Goal: Book appointment/travel/reservation

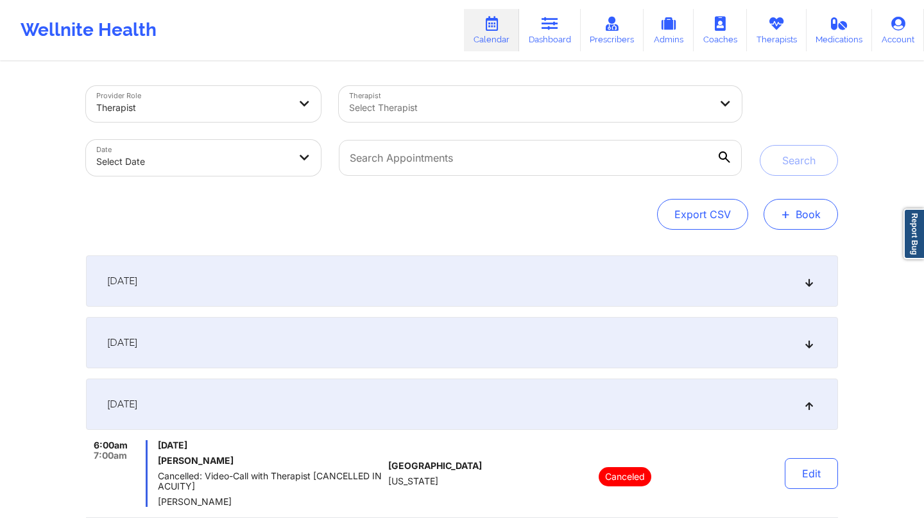
click at [792, 219] on button "+ Book" at bounding box center [800, 214] width 74 height 31
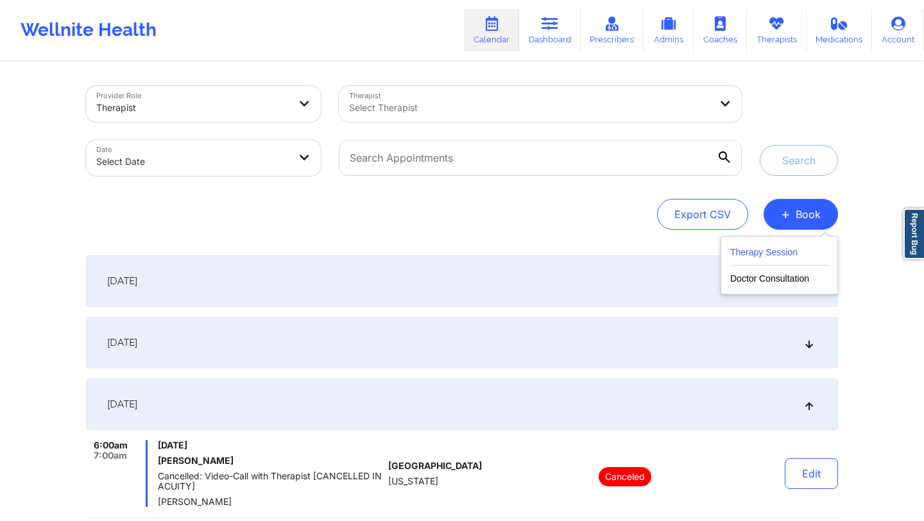
click at [763, 251] on button "Therapy Session" at bounding box center [779, 254] width 98 height 21
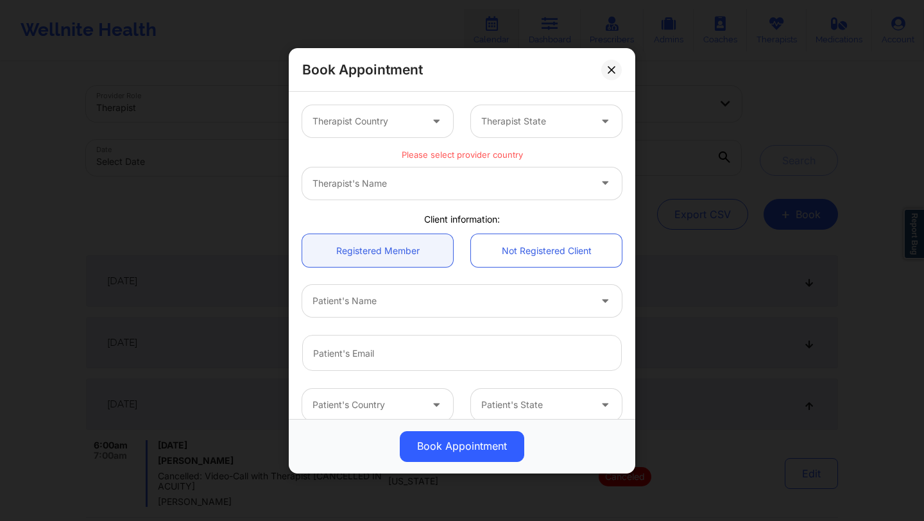
click at [417, 123] on div at bounding box center [366, 121] width 108 height 15
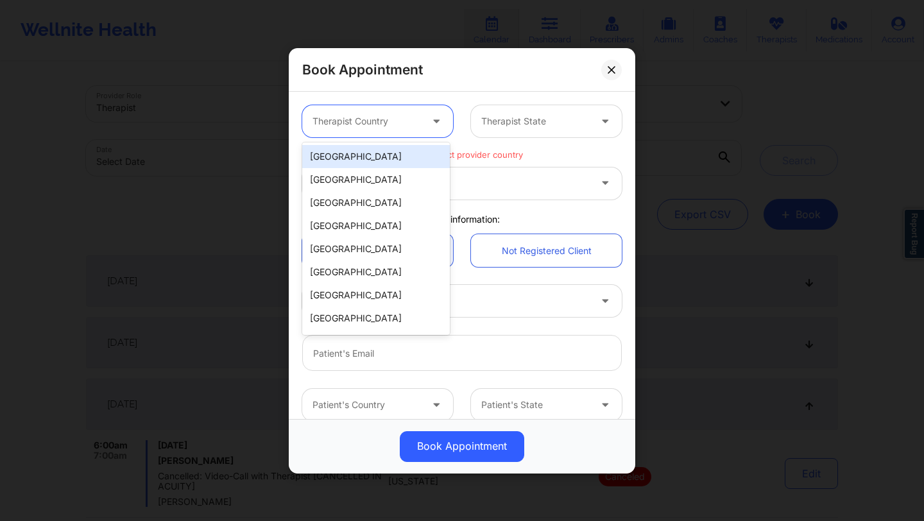
click at [399, 158] on div "[GEOGRAPHIC_DATA]" at bounding box center [376, 156] width 148 height 23
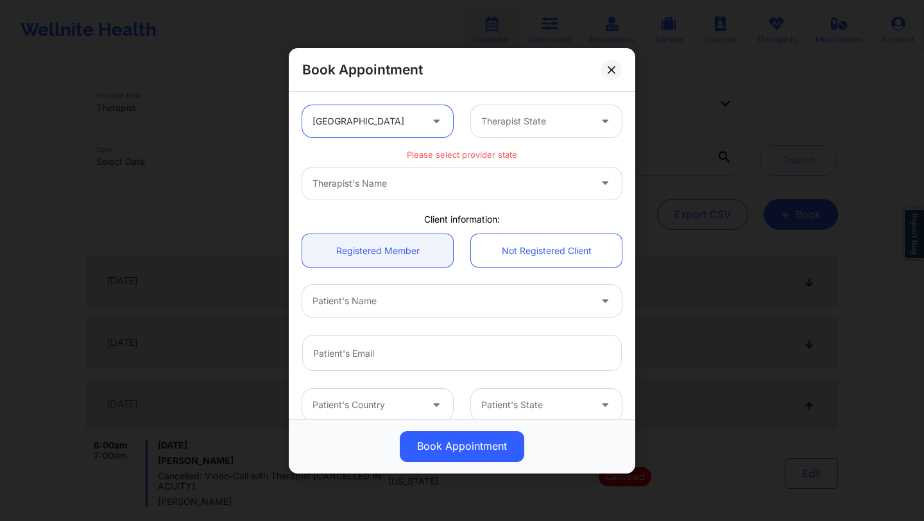
click at [513, 128] on div at bounding box center [535, 121] width 108 height 15
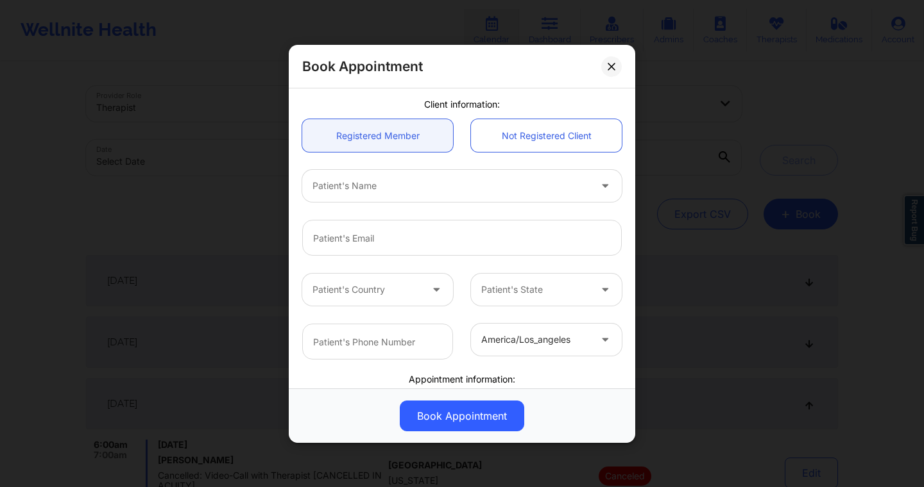
scroll to position [276, 0]
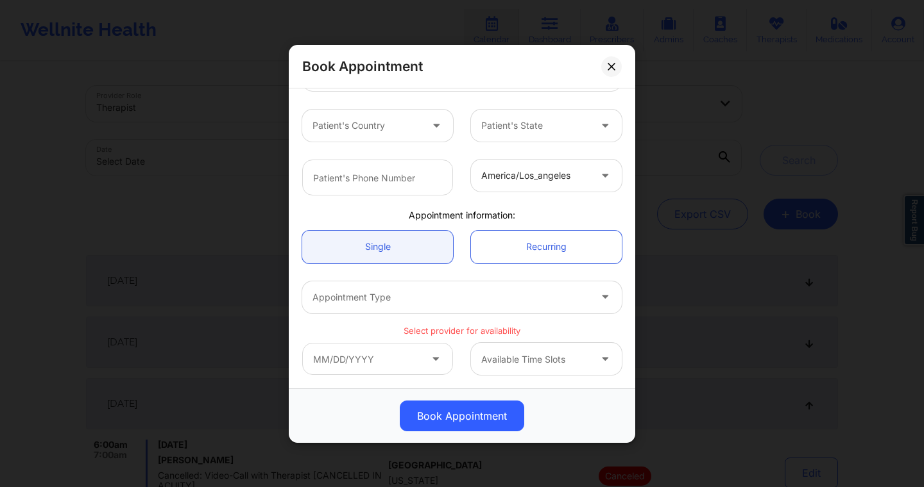
click at [504, 356] on div at bounding box center [535, 359] width 108 height 15
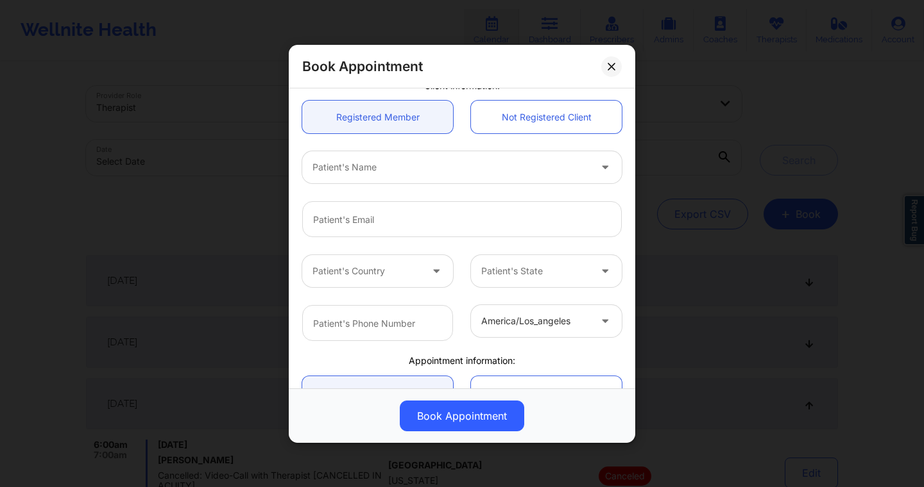
scroll to position [0, 0]
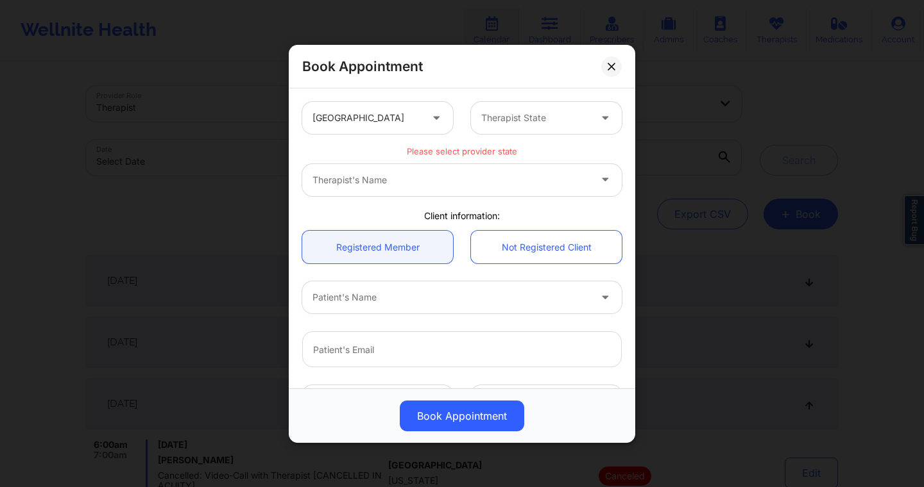
click at [504, 117] on div at bounding box center [535, 117] width 108 height 15
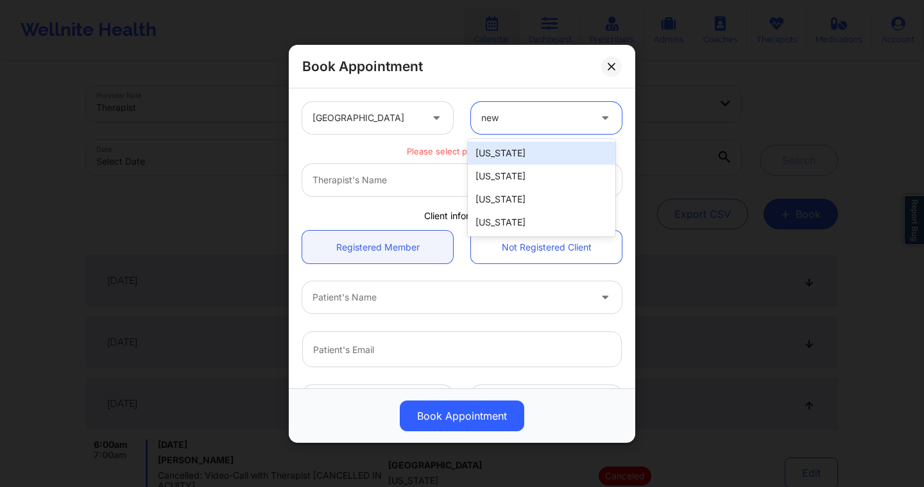
type input "new"
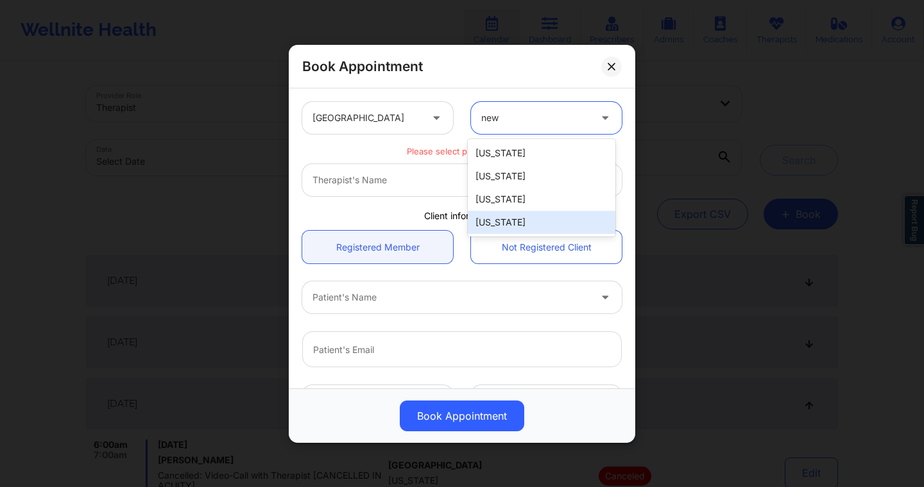
click at [511, 215] on div "[US_STATE]" at bounding box center [542, 222] width 148 height 23
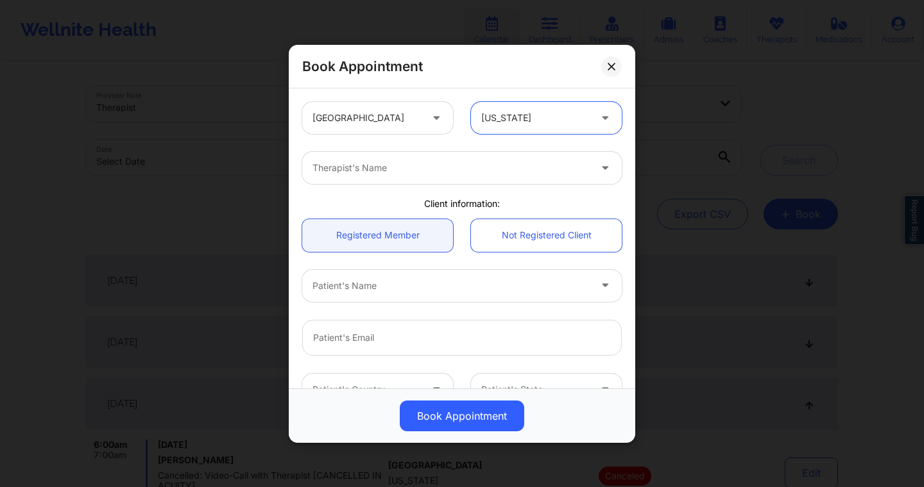
click at [461, 171] on div at bounding box center [450, 167] width 277 height 15
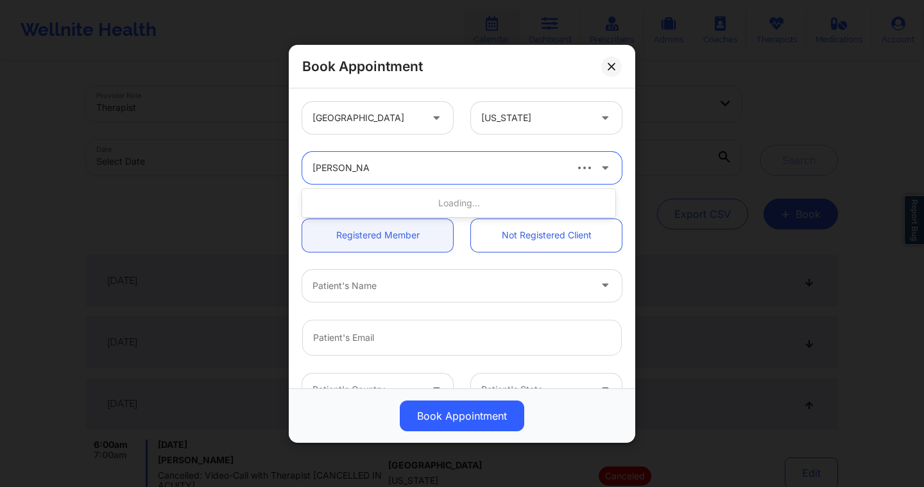
type input "nicole nunziata"
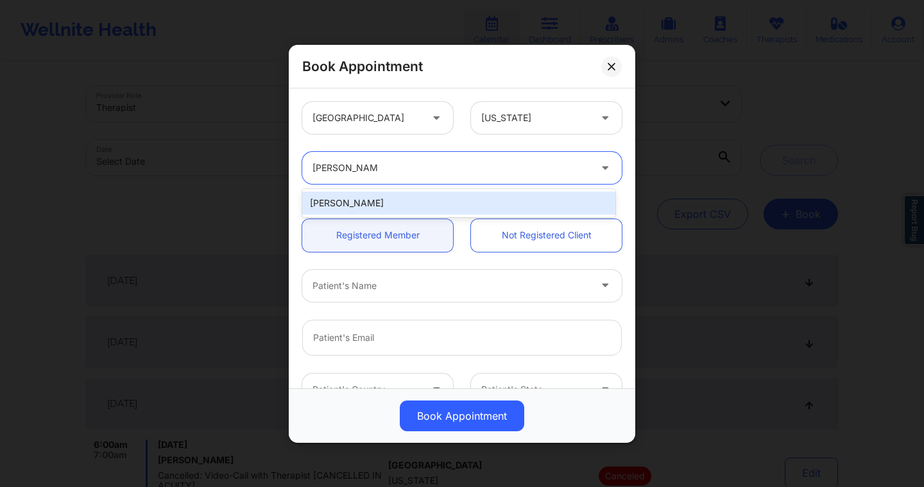
click at [386, 199] on div "[PERSON_NAME]" at bounding box center [458, 203] width 313 height 23
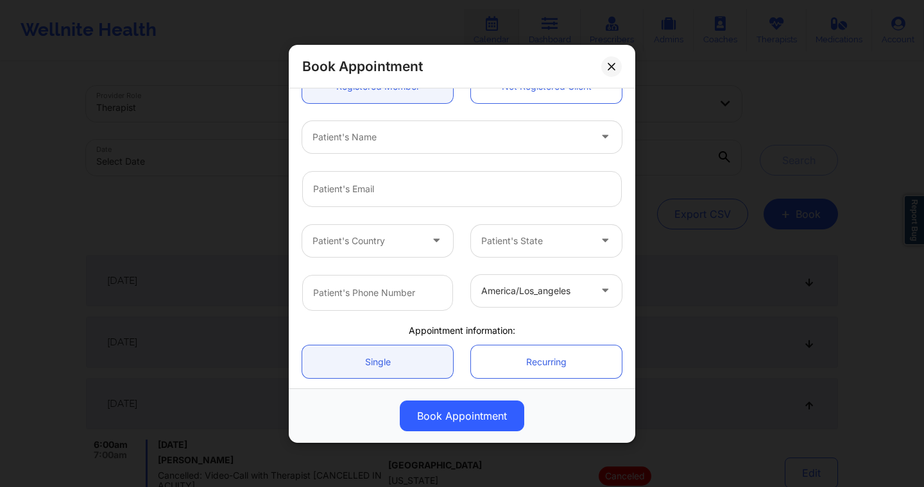
scroll to position [144, 0]
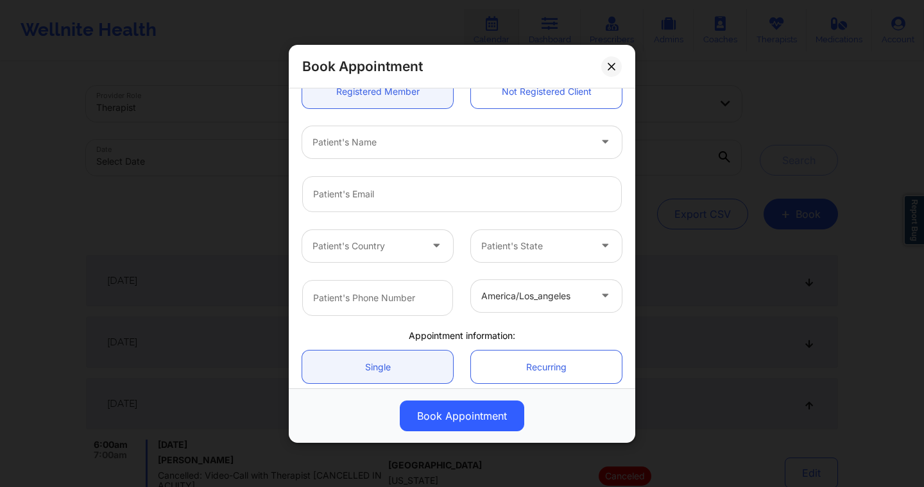
click at [471, 148] on div at bounding box center [450, 141] width 277 height 15
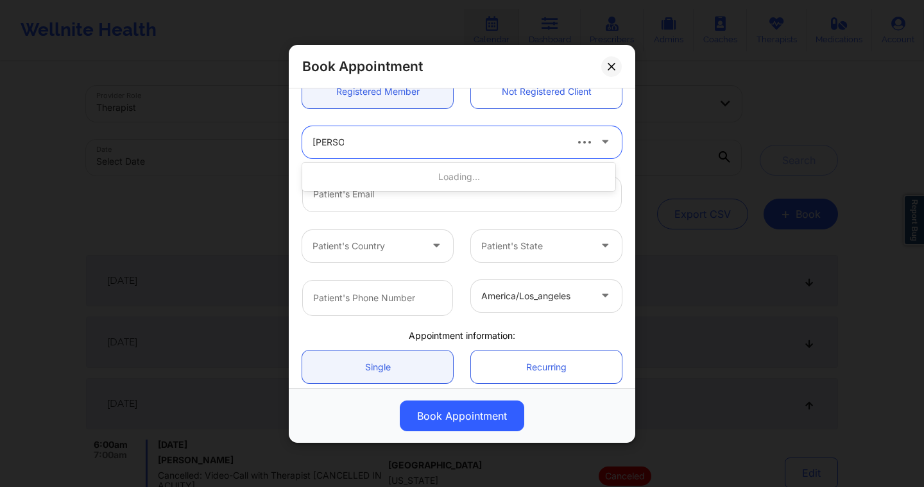
type input "deki test"
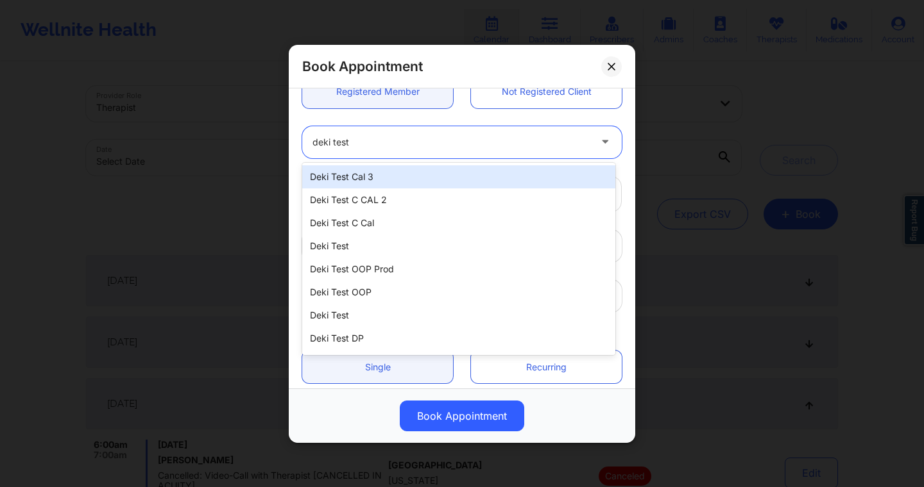
click at [434, 170] on div "Deki Test Cal 3" at bounding box center [458, 176] width 313 height 23
type input "[EMAIL_ADDRESS][DOMAIN_NAME]"
type input "[PHONE_NUMBER]"
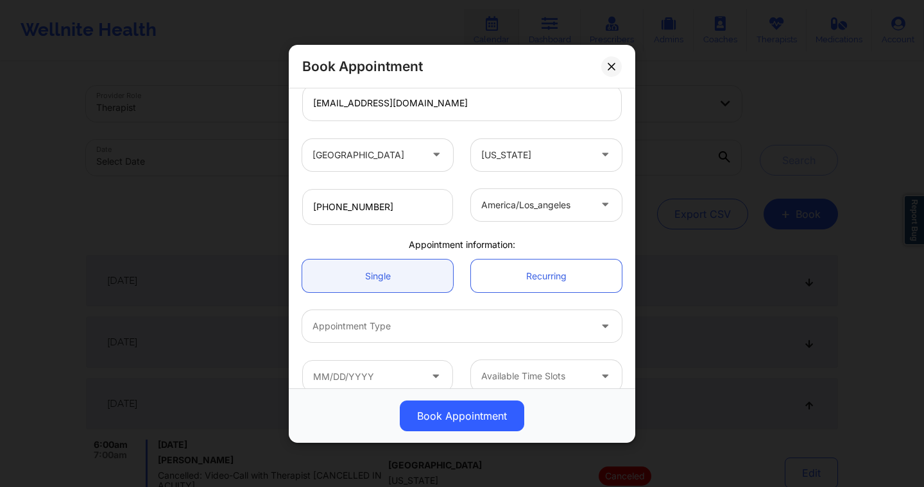
scroll to position [252, 0]
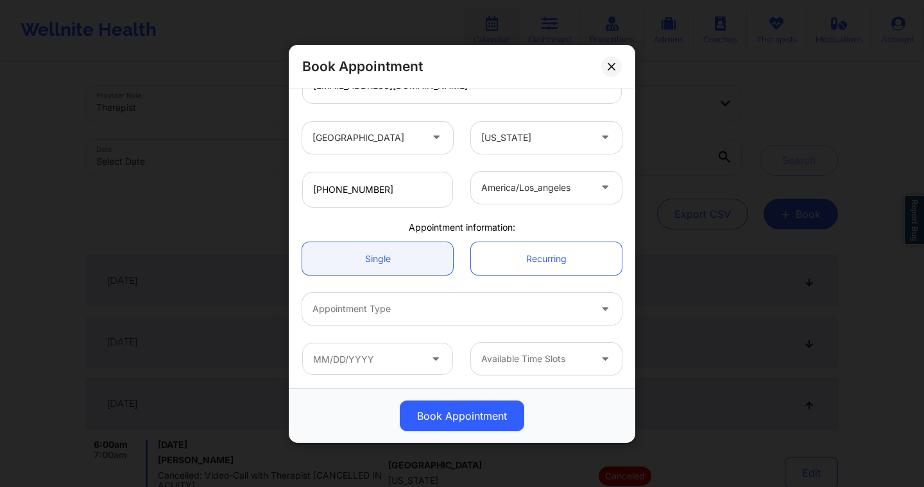
click at [441, 302] on div at bounding box center [450, 308] width 277 height 15
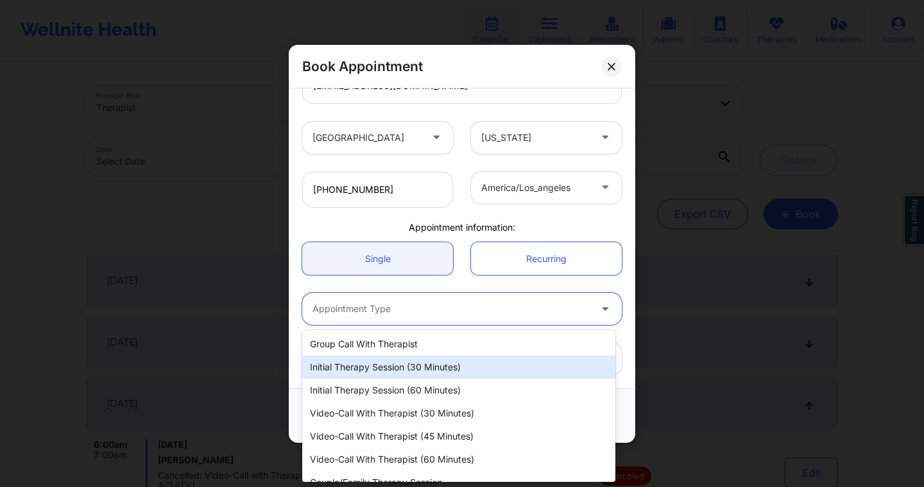
click at [417, 367] on div "Initial Therapy Session (30 minutes)" at bounding box center [458, 367] width 313 height 23
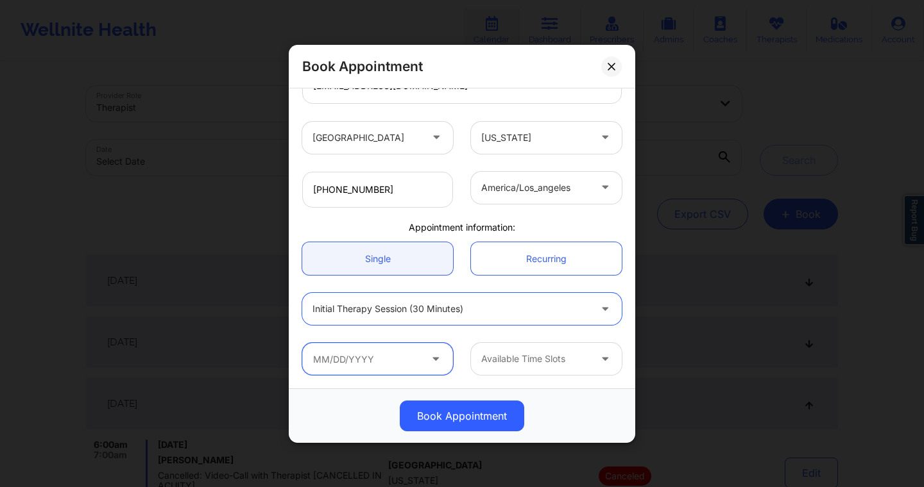
click at [396, 359] on input "text" at bounding box center [377, 359] width 151 height 32
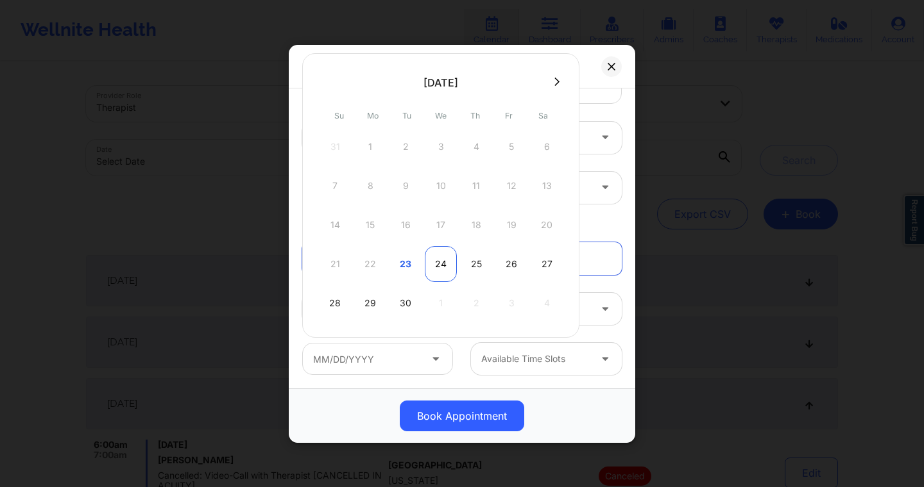
click at [445, 263] on div "24" at bounding box center [441, 264] width 32 height 36
type input "09/24/2025"
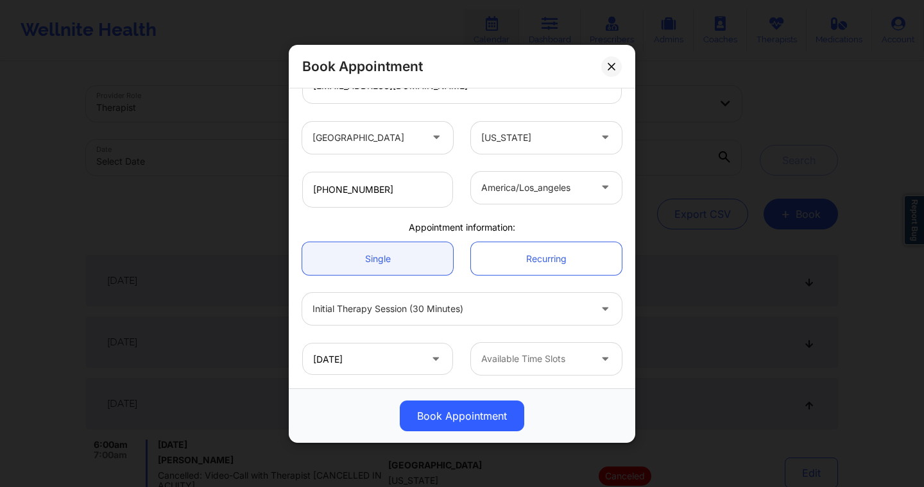
click at [529, 354] on div at bounding box center [535, 359] width 108 height 15
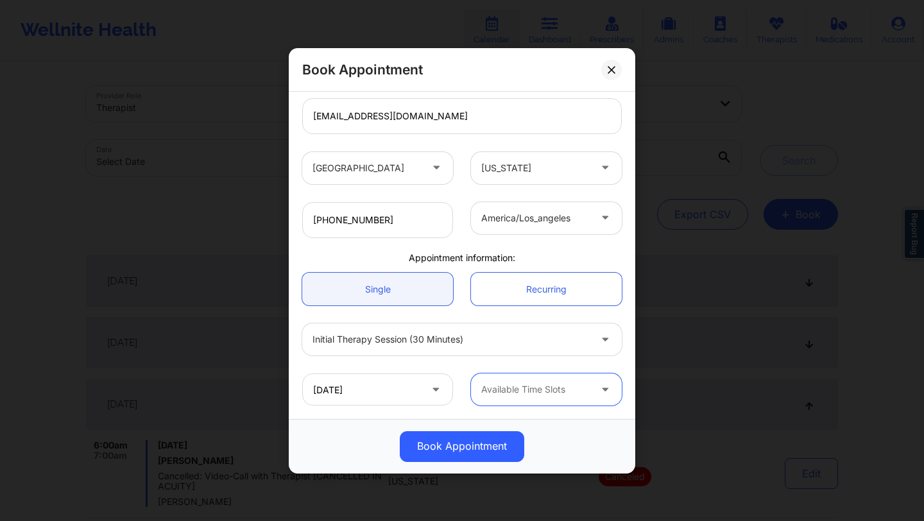
scroll to position [225, 0]
click at [509, 382] on div at bounding box center [535, 389] width 108 height 15
click at [530, 403] on div "Available Time Slots" at bounding box center [531, 389] width 120 height 32
click at [522, 377] on div "Available Time Slots" at bounding box center [531, 389] width 120 height 32
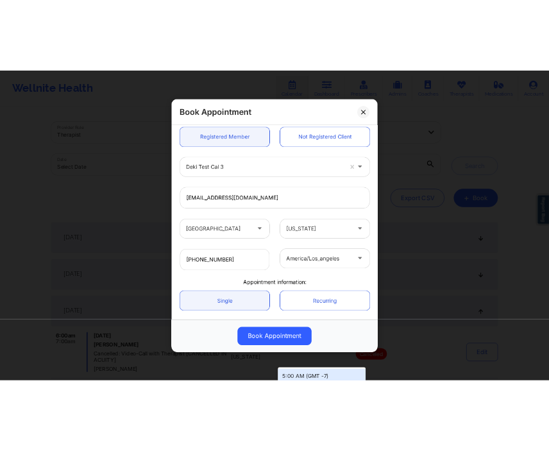
scroll to position [0, 0]
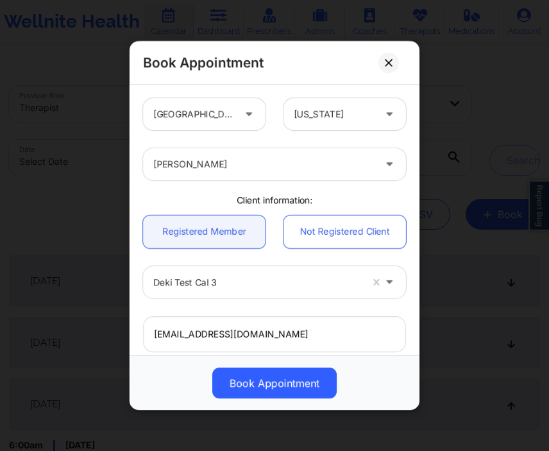
click at [267, 165] on div at bounding box center [263, 164] width 221 height 15
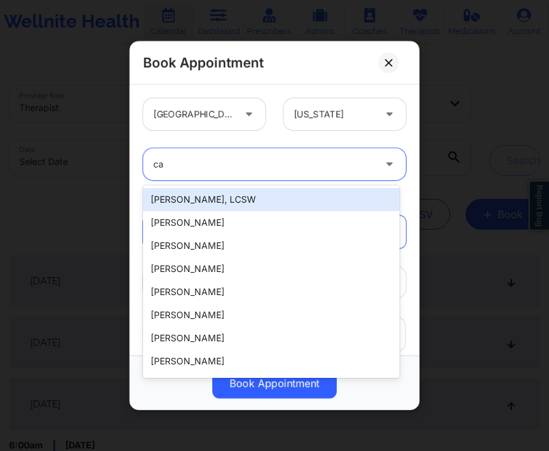
type input "c"
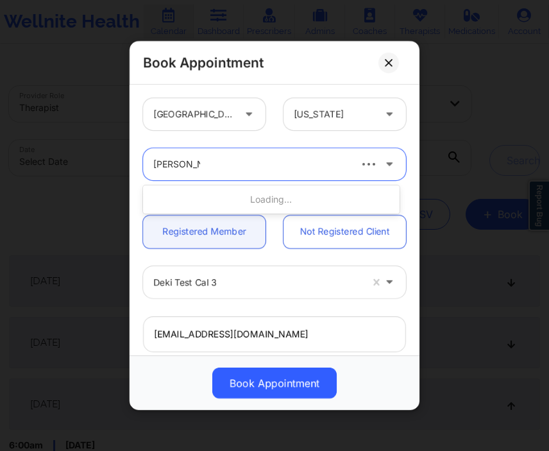
type input "margaret fi"
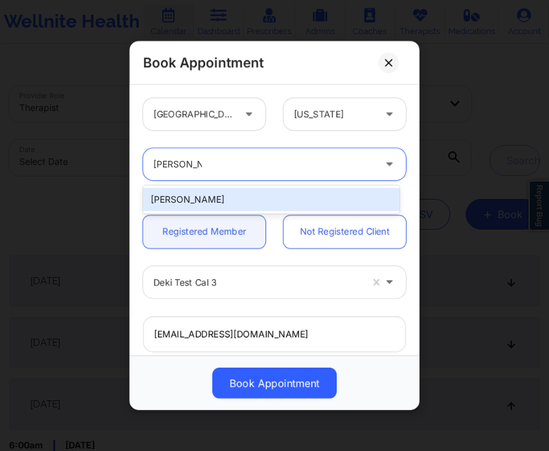
click at [216, 194] on div "[PERSON_NAME]" at bounding box center [271, 199] width 257 height 23
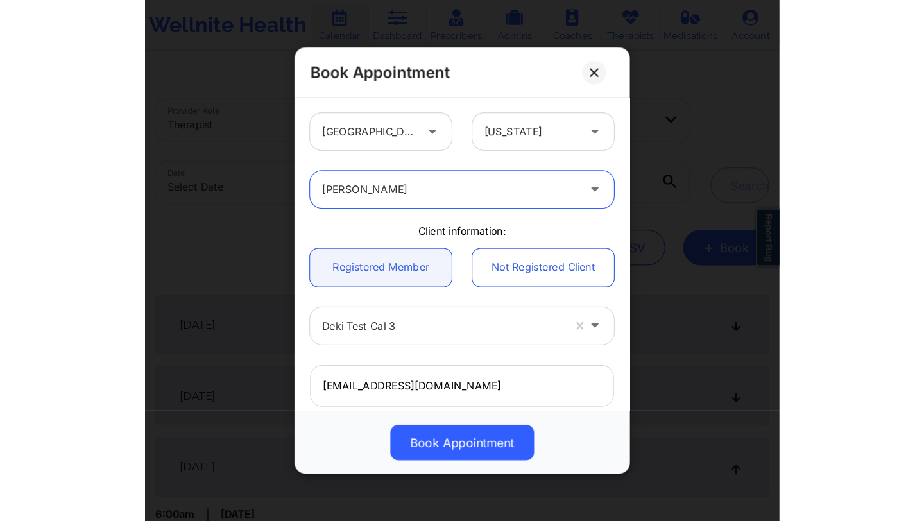
scroll to position [281, 0]
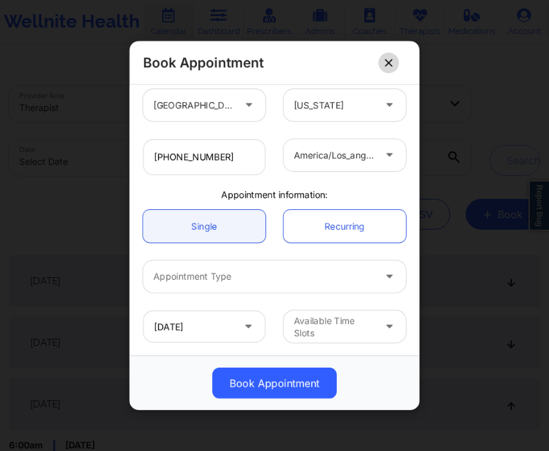
click at [390, 56] on button at bounding box center [388, 62] width 21 height 21
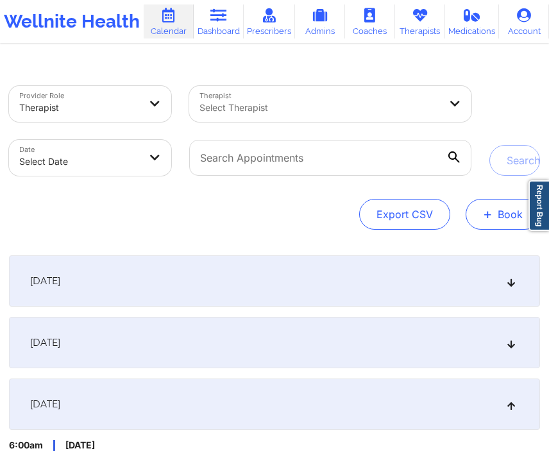
click at [477, 213] on button "+ Book" at bounding box center [503, 214] width 74 height 31
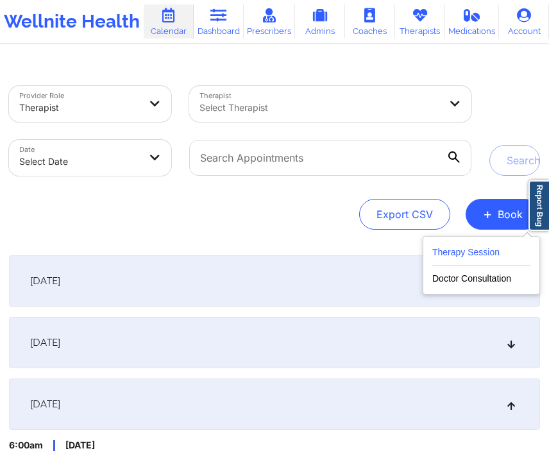
click at [461, 258] on button "Therapy Session" at bounding box center [481, 254] width 98 height 21
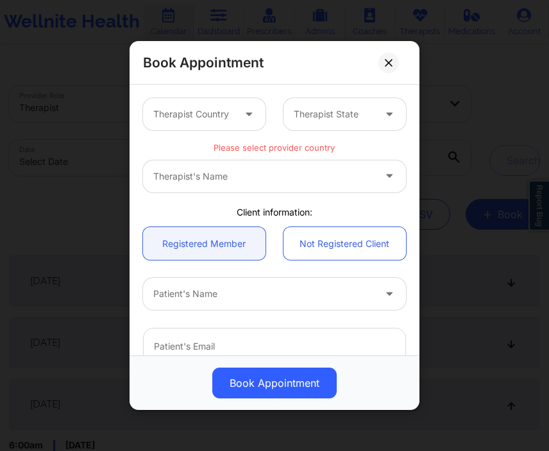
click at [257, 165] on div "Therapist's Name" at bounding box center [274, 176] width 263 height 32
click at [235, 99] on div at bounding box center [250, 114] width 31 height 32
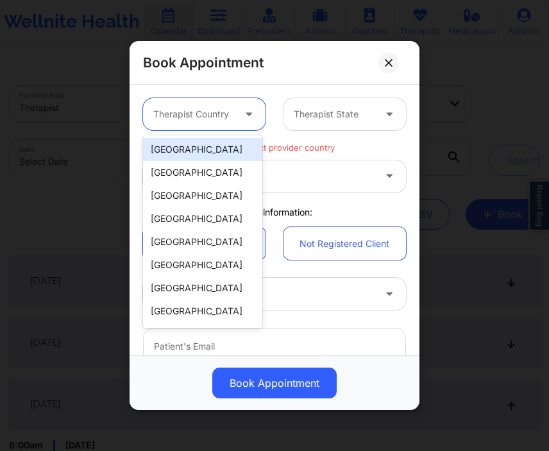
click at [228, 144] on div "[GEOGRAPHIC_DATA]" at bounding box center [202, 149] width 119 height 23
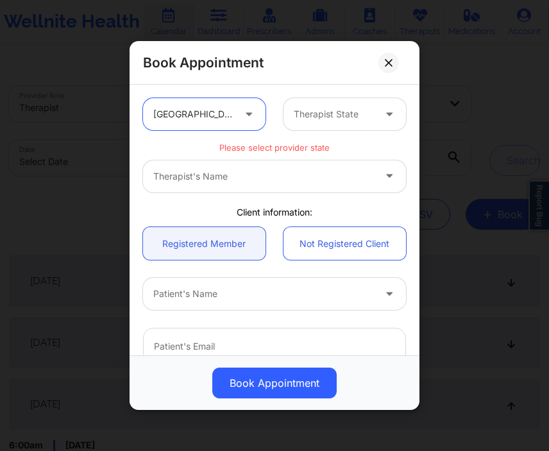
click at [300, 131] on div "option United States, selected. United States Therapist State" at bounding box center [274, 114] width 281 height 50
click at [310, 116] on div at bounding box center [334, 113] width 80 height 15
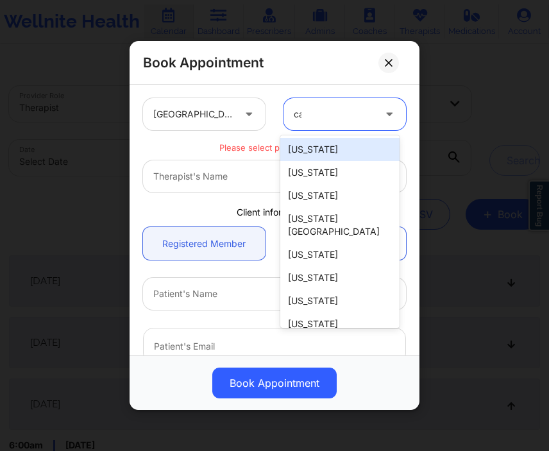
type input "cal"
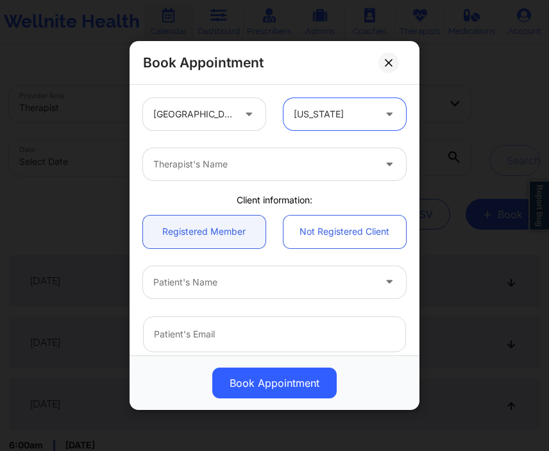
click at [285, 157] on div at bounding box center [263, 164] width 221 height 15
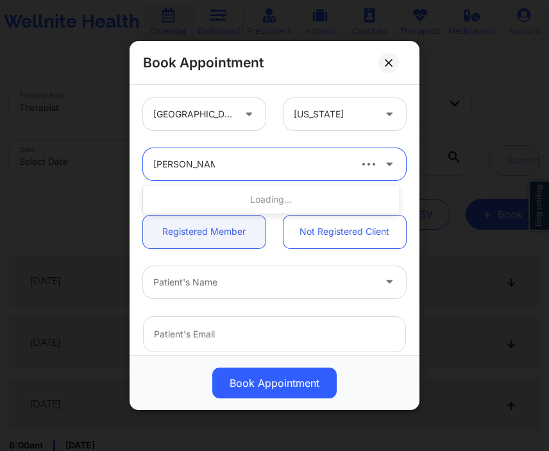
type input "margaret fields"
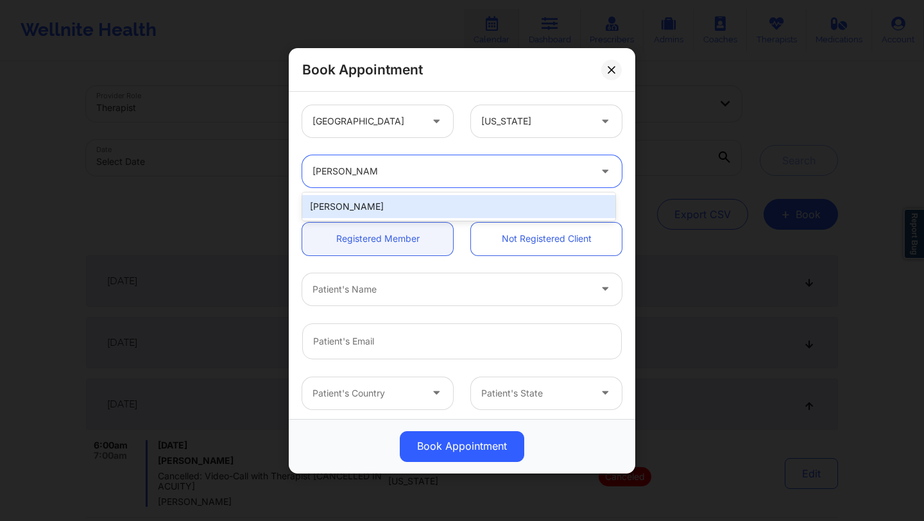
click at [358, 206] on div "[PERSON_NAME]" at bounding box center [458, 206] width 313 height 23
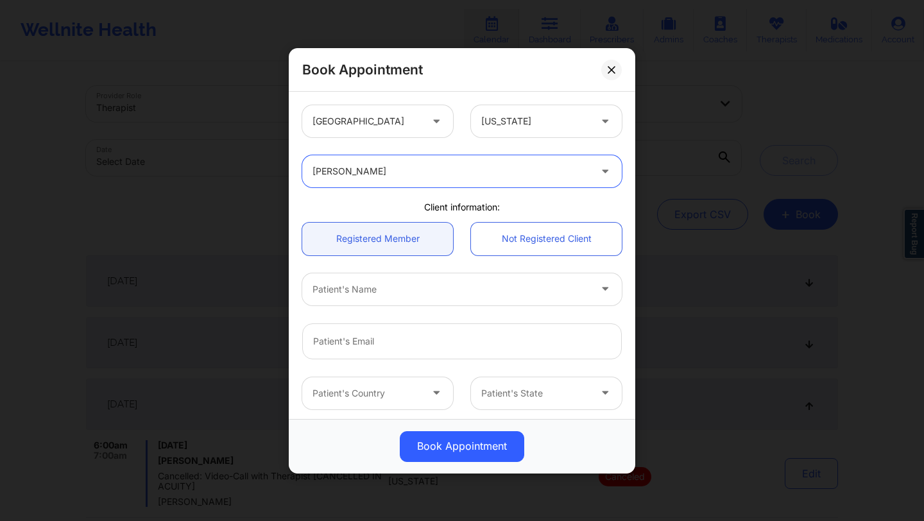
type input "d"
type input "margaret f"
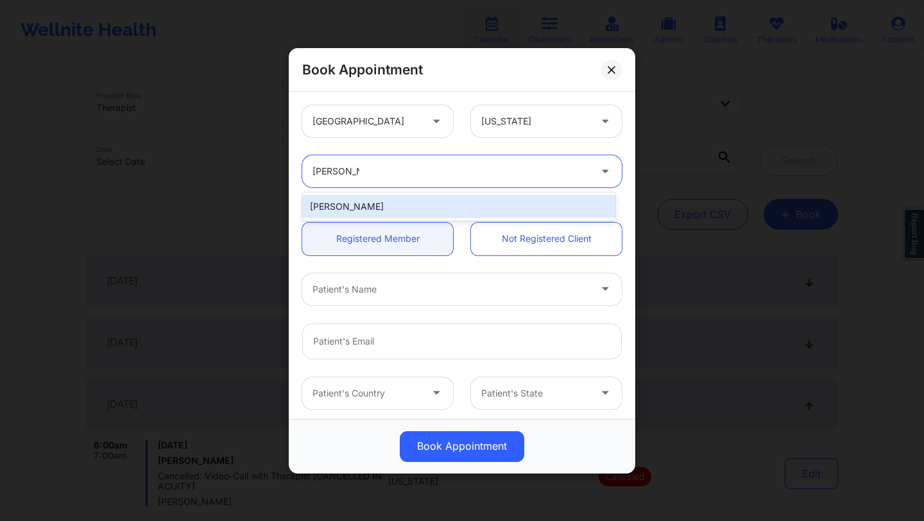
click at [386, 205] on div "[PERSON_NAME]" at bounding box center [458, 206] width 313 height 23
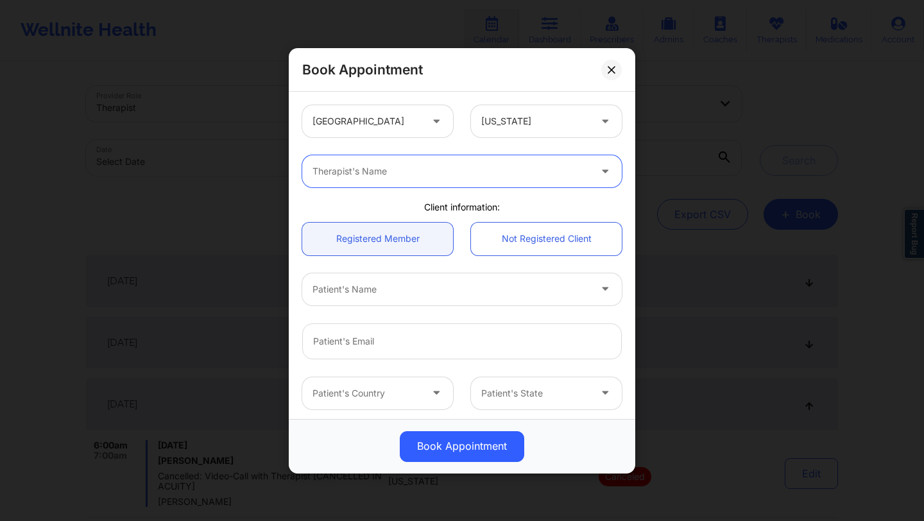
click at [418, 181] on div "Therapist's Name" at bounding box center [446, 171] width 289 height 32
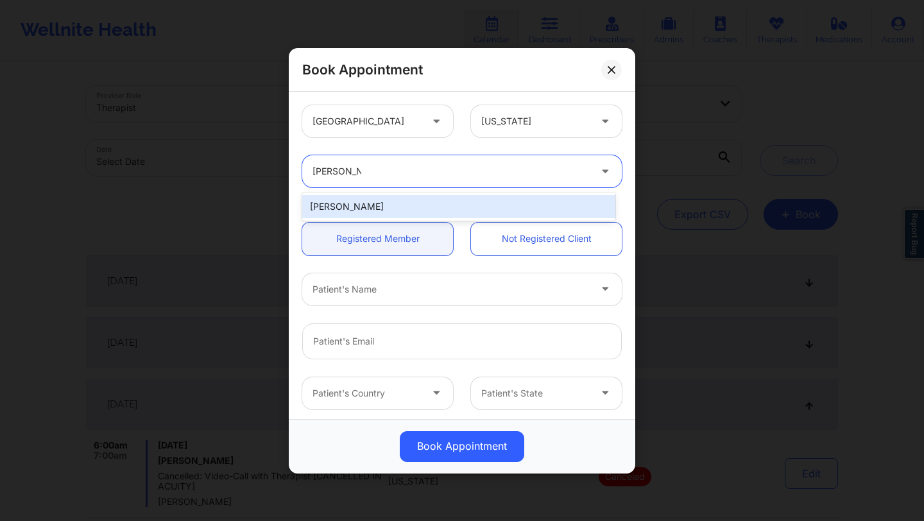
type input "margaret fie"
click at [373, 207] on div "[PERSON_NAME]" at bounding box center [458, 206] width 313 height 23
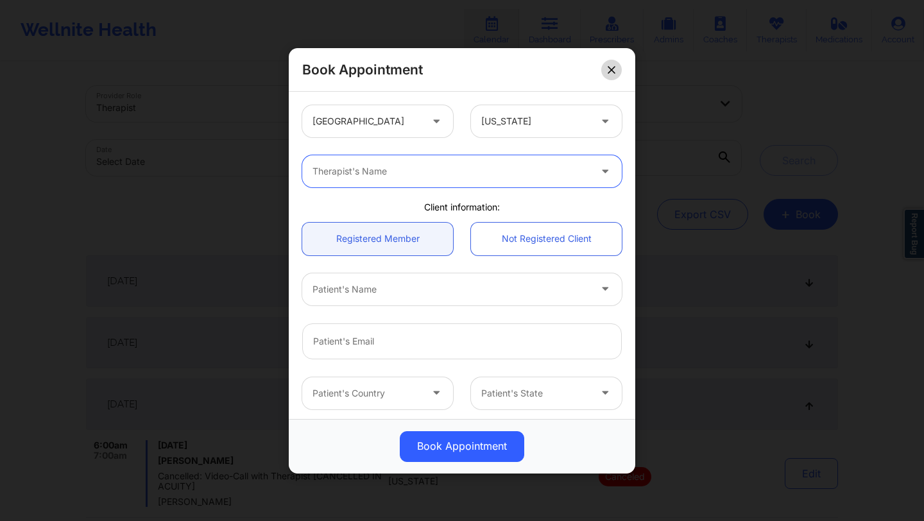
click at [603, 73] on button at bounding box center [611, 69] width 21 height 21
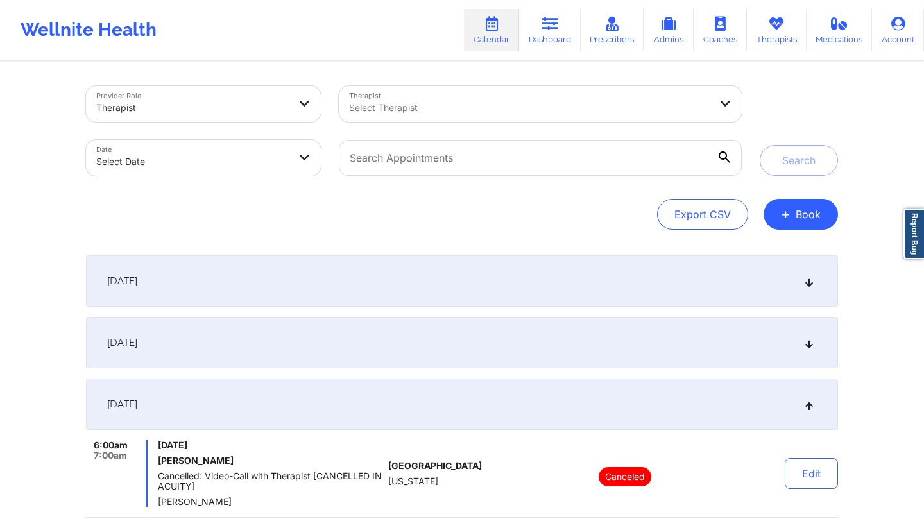
click at [797, 216] on button "+ Book" at bounding box center [800, 214] width 74 height 31
click at [741, 248] on button "Therapy Session" at bounding box center [779, 254] width 98 height 21
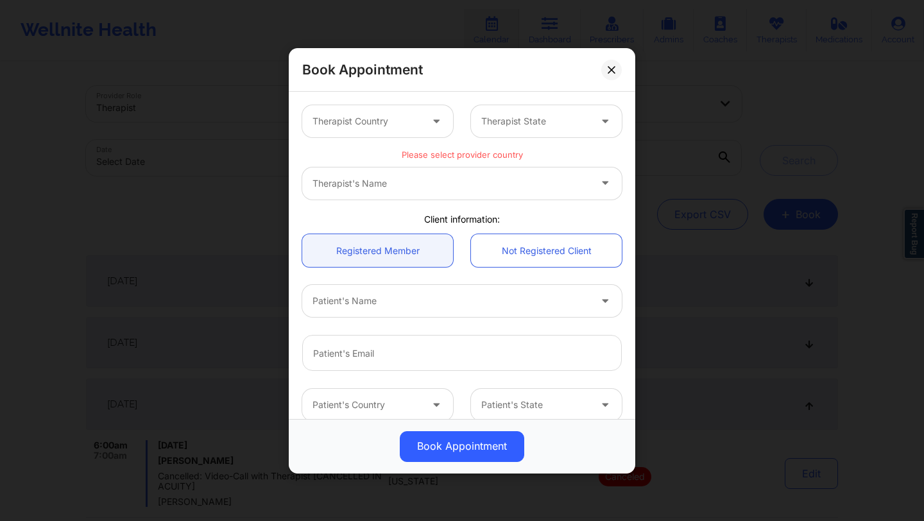
click at [419, 124] on div "Therapist Country" at bounding box center [362, 121] width 120 height 32
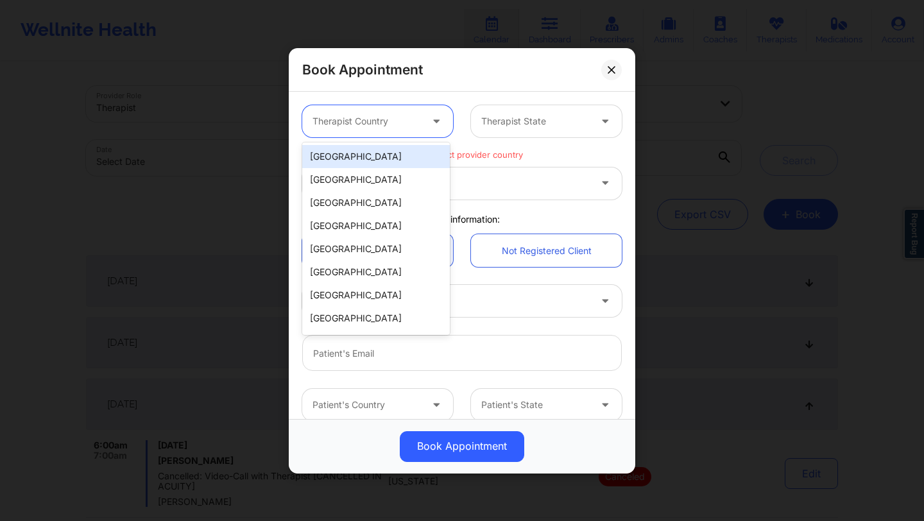
click at [411, 156] on div "[GEOGRAPHIC_DATA]" at bounding box center [376, 156] width 148 height 23
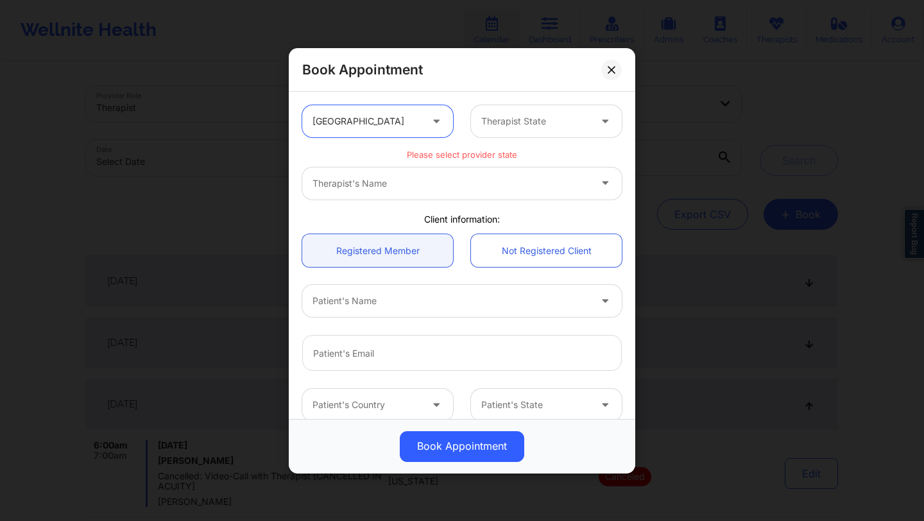
click at [480, 133] on div "Therapist State" at bounding box center [531, 121] width 120 height 32
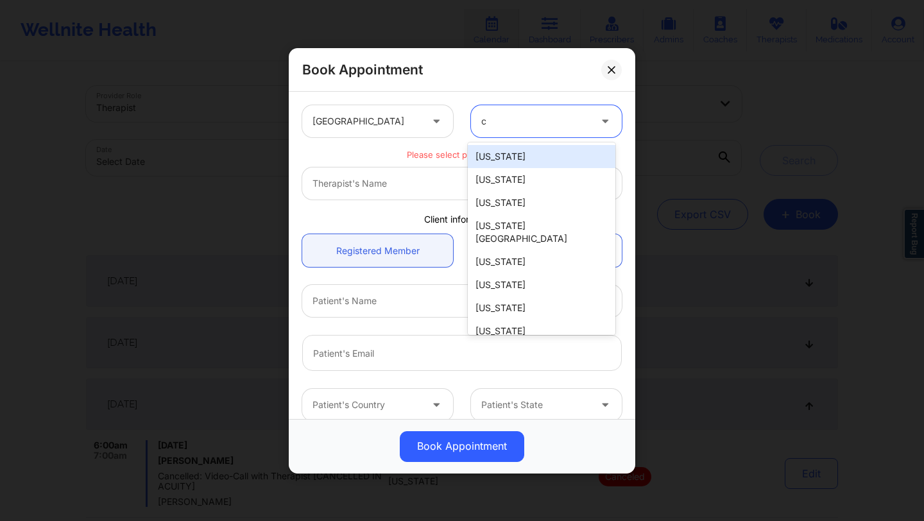
type input "ca"
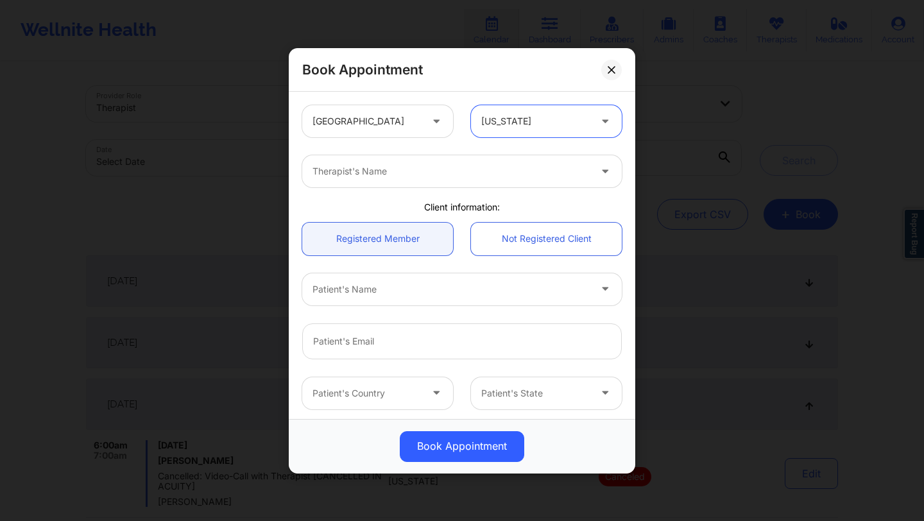
type input "m"
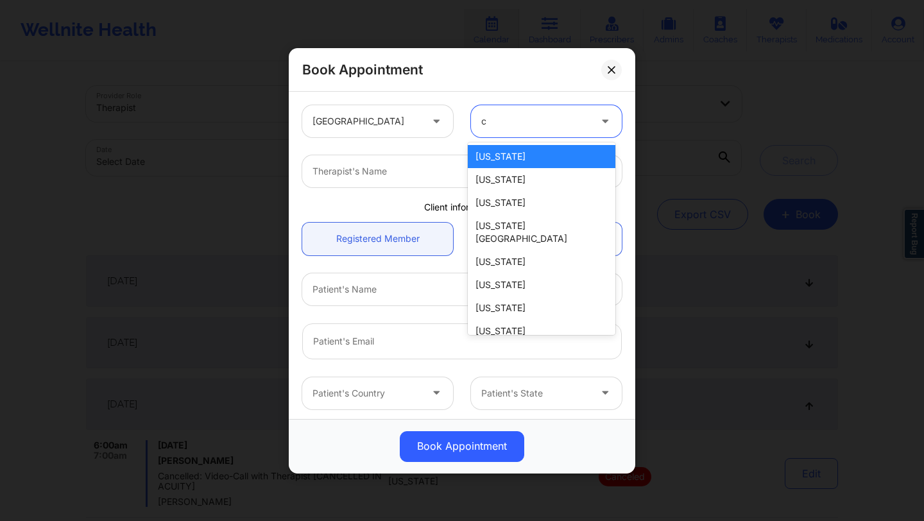
type input "ca"
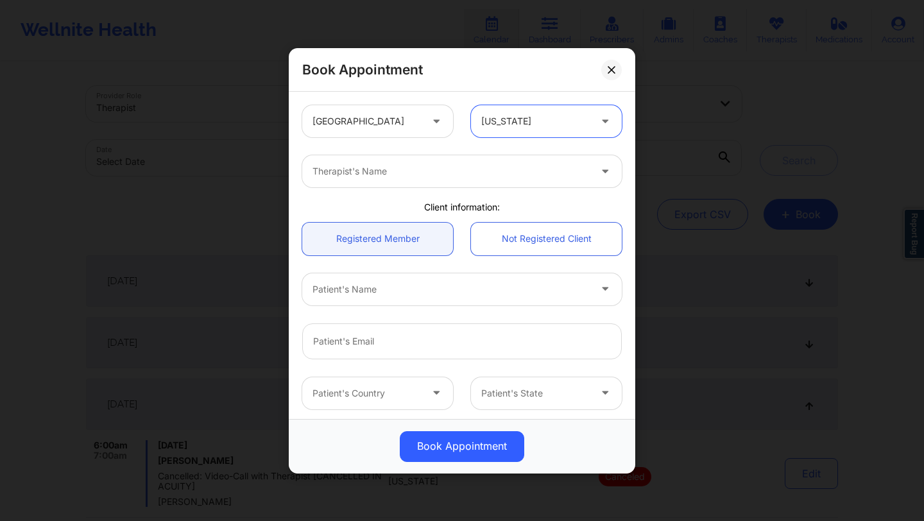
click at [382, 177] on div at bounding box center [450, 171] width 277 height 15
type input "margaret field"
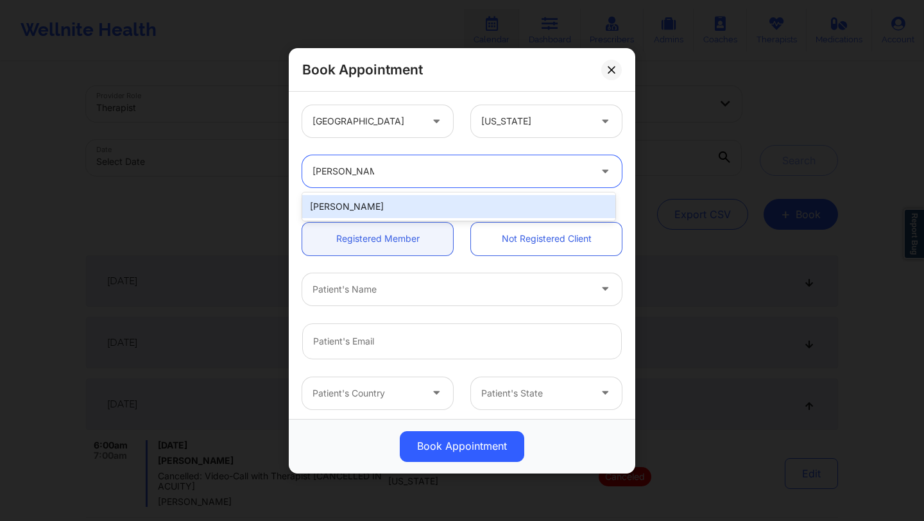
click at [368, 201] on div "[PERSON_NAME]" at bounding box center [458, 206] width 313 height 23
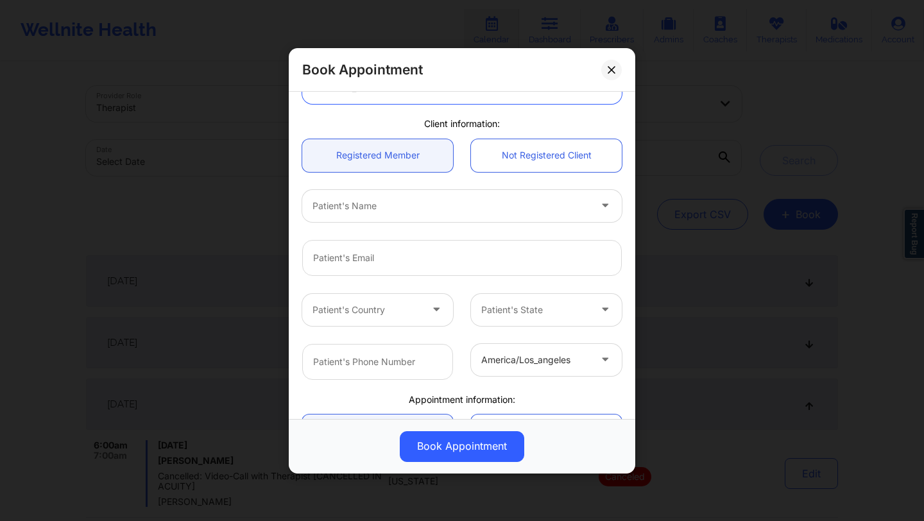
scroll to position [89, 0]
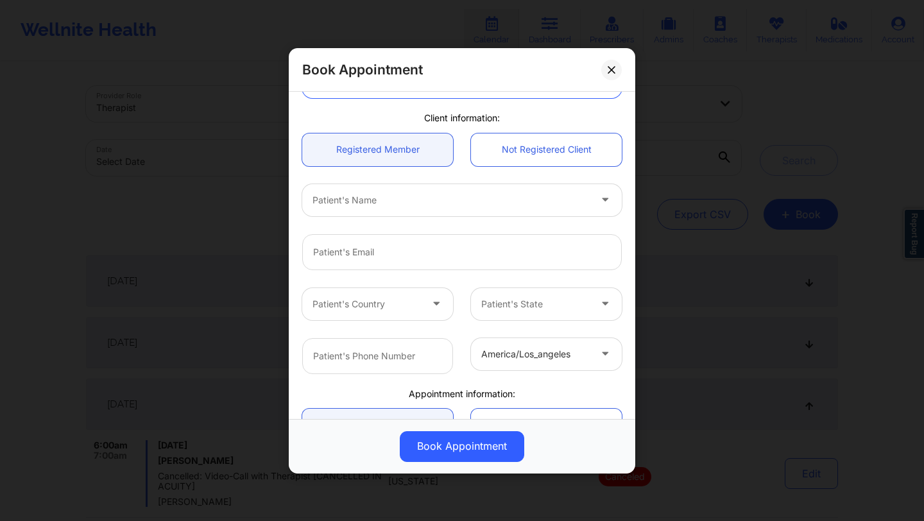
click at [425, 210] on div "Patient's Name" at bounding box center [446, 199] width 289 height 32
type input "deki"
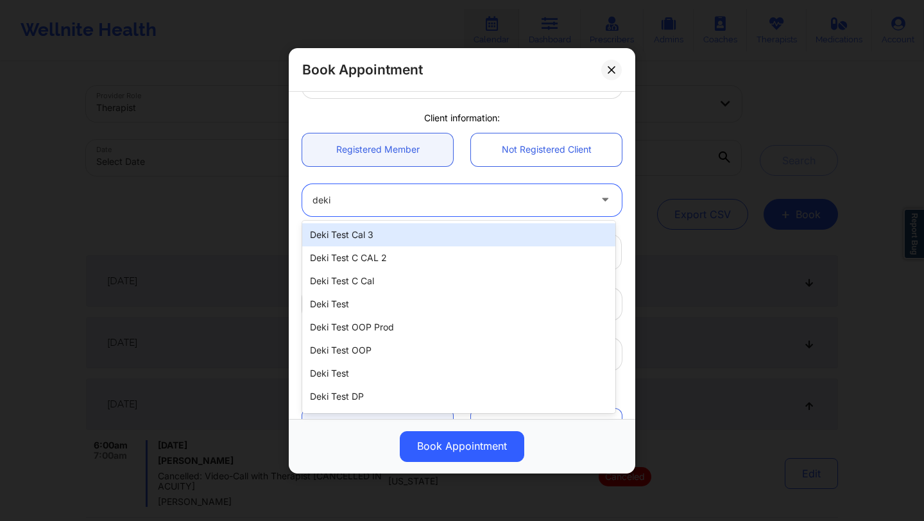
click at [416, 229] on div "Deki Test Cal 3" at bounding box center [458, 234] width 313 height 23
type input "[EMAIL_ADDRESS][DOMAIN_NAME]"
type input "[PHONE_NUMBER]"
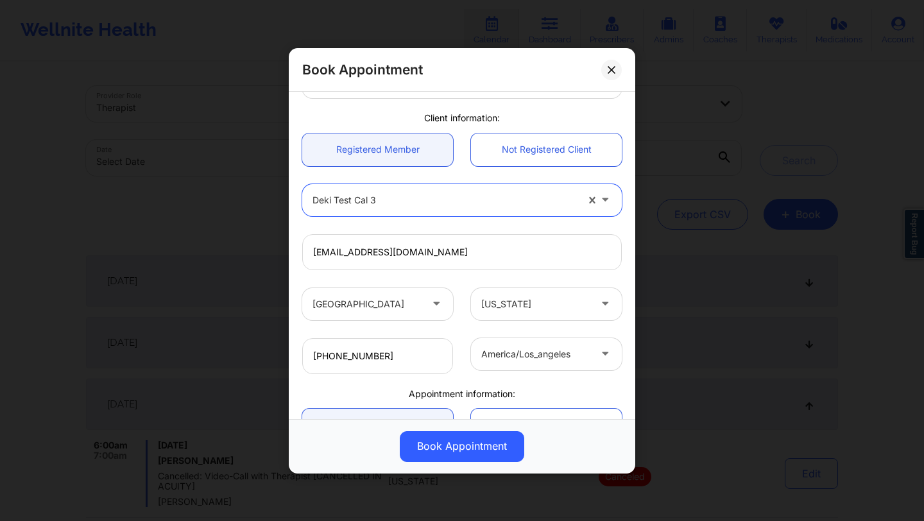
scroll to position [225, 0]
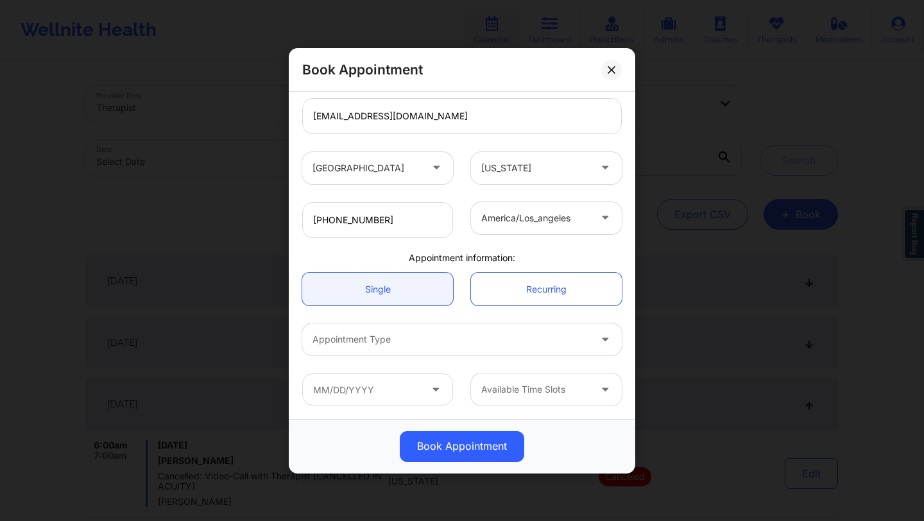
click at [478, 341] on div at bounding box center [450, 339] width 277 height 15
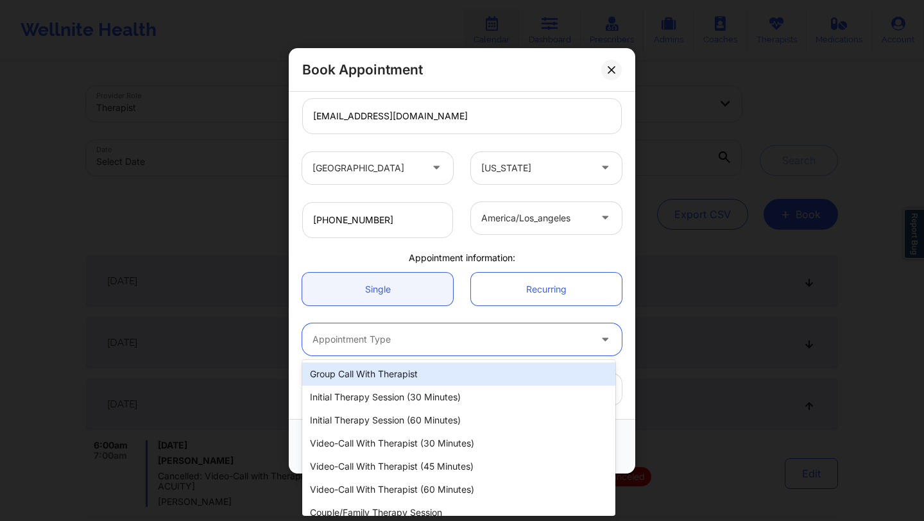
click at [425, 375] on div "Group Call with Therapist" at bounding box center [458, 373] width 313 height 23
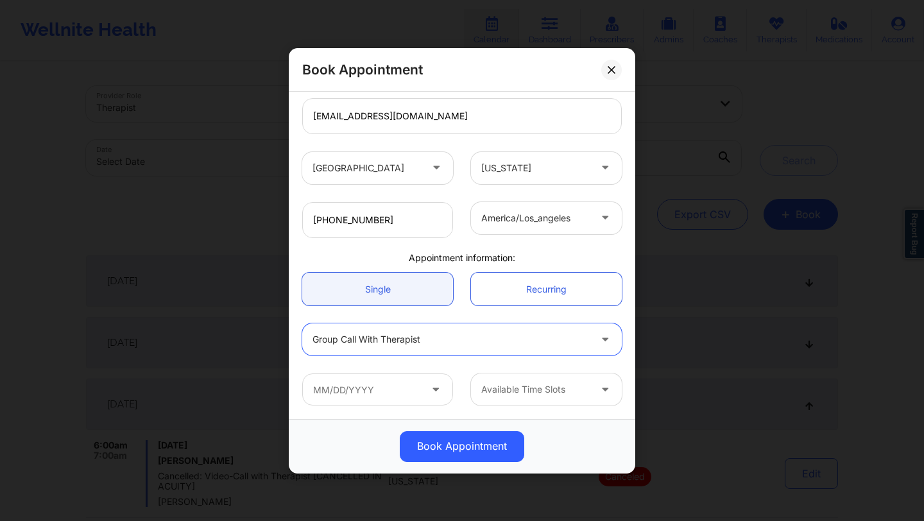
click at [431, 335] on div at bounding box center [450, 339] width 277 height 15
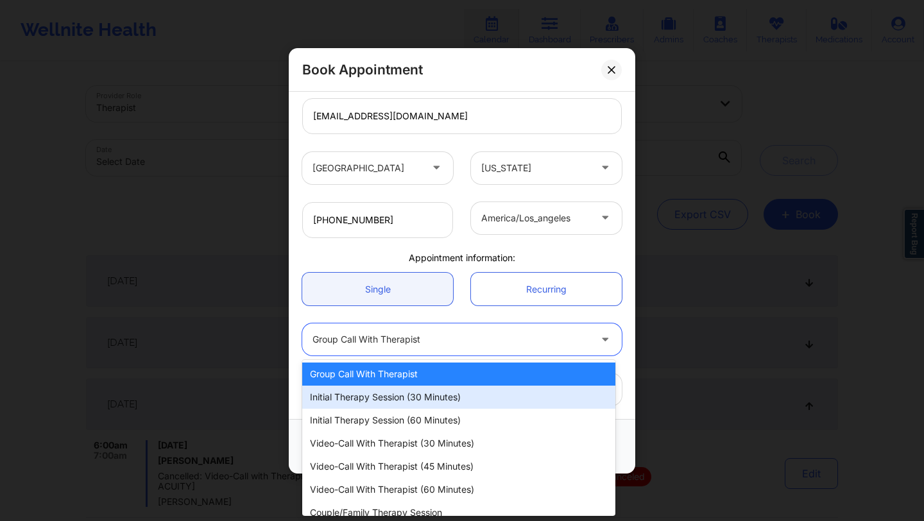
click at [414, 388] on div "Initial Therapy Session (30 minutes)" at bounding box center [458, 397] width 313 height 23
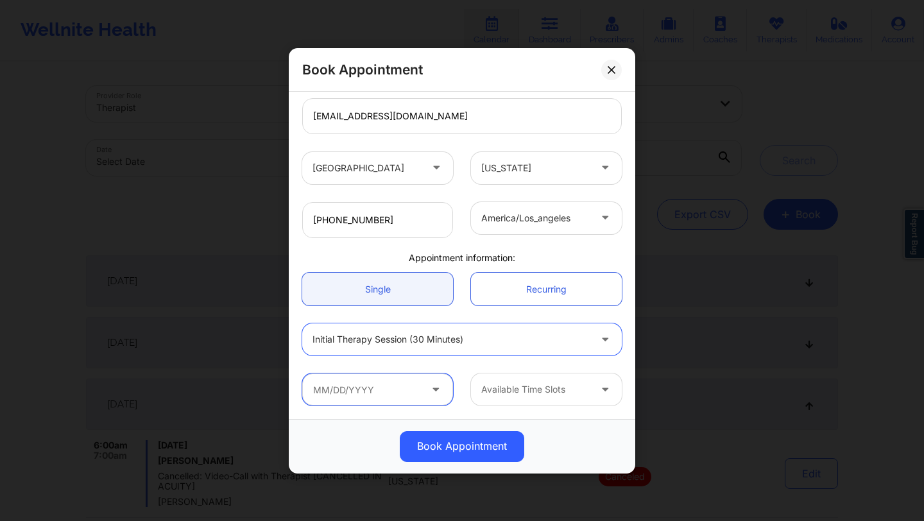
click at [400, 387] on input "text" at bounding box center [377, 389] width 151 height 32
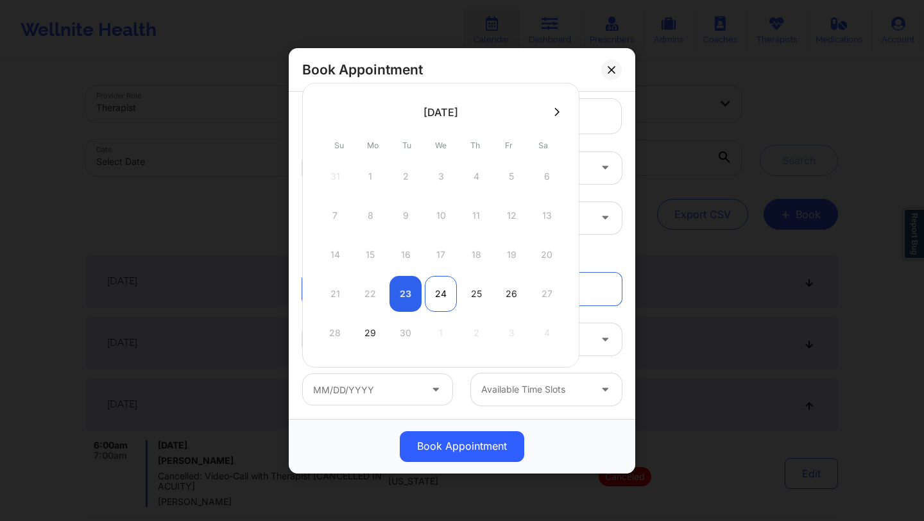
click at [446, 293] on div "24" at bounding box center [441, 294] width 32 height 36
type input "09/24/2025"
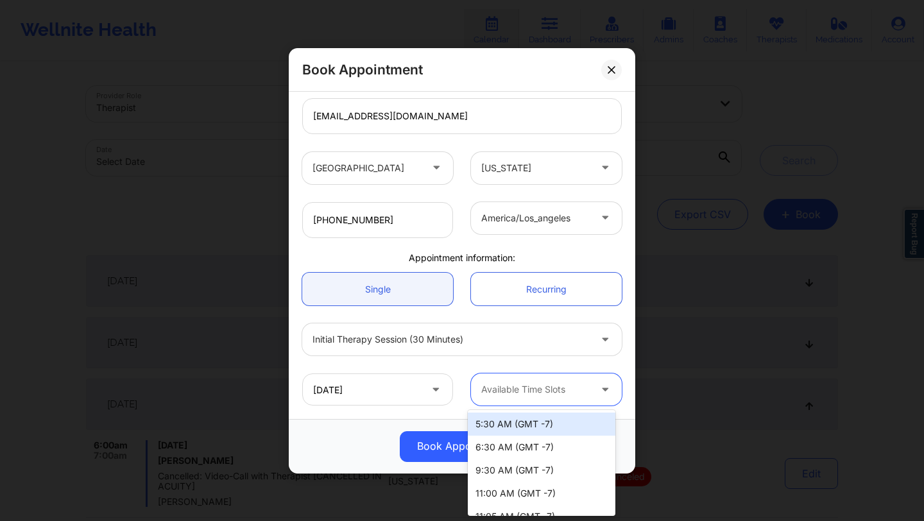
click at [521, 391] on div at bounding box center [535, 389] width 108 height 15
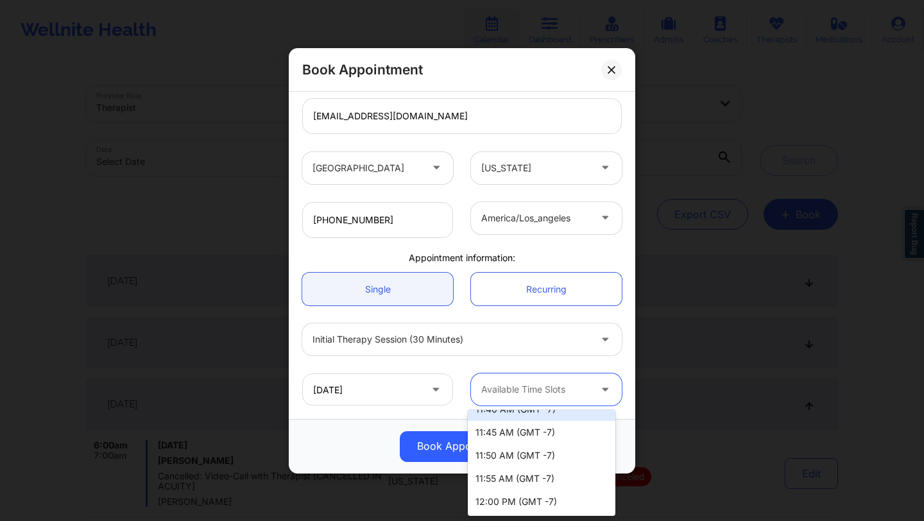
scroll to position [0, 0]
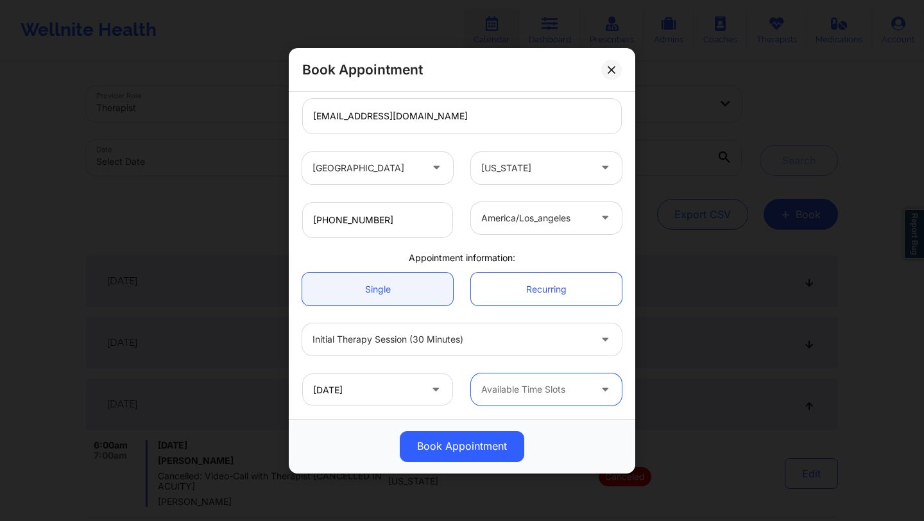
click at [501, 397] on div "Available Time Slots" at bounding box center [531, 389] width 120 height 32
click at [613, 64] on button at bounding box center [611, 69] width 21 height 21
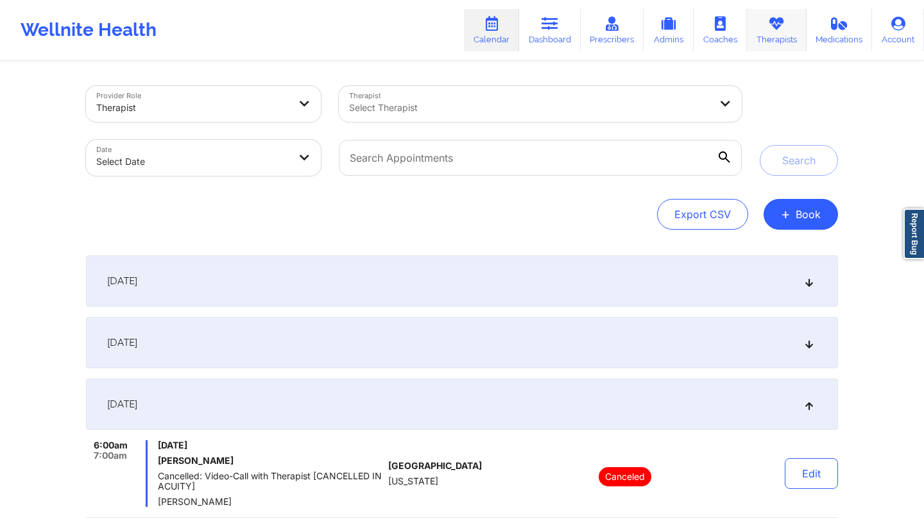
click at [773, 40] on link "Therapists" at bounding box center [777, 30] width 60 height 42
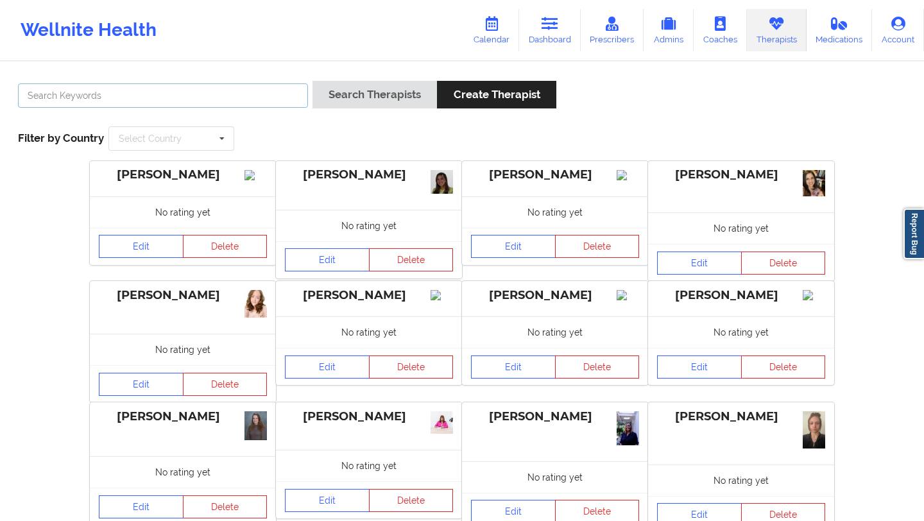
click at [276, 97] on input "text" at bounding box center [163, 95] width 290 height 24
type input "deki test associate prod"
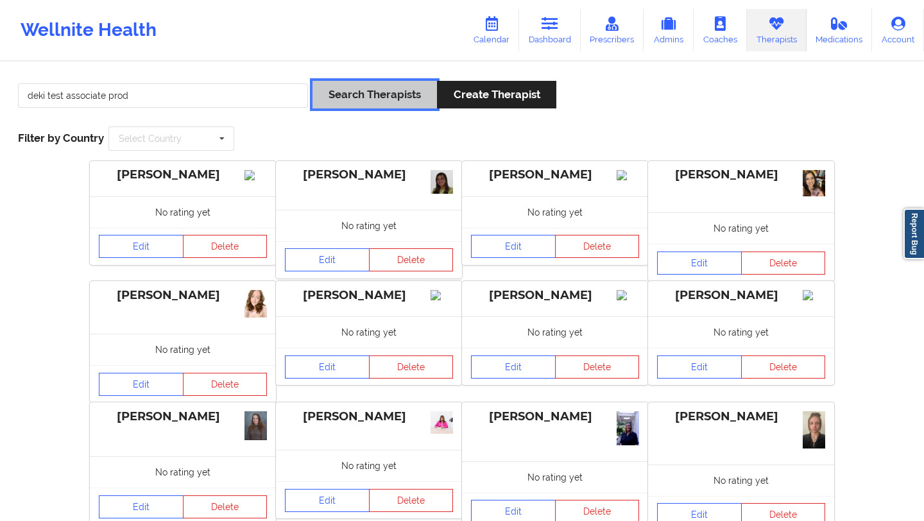
click at [343, 87] on button "Search Therapists" at bounding box center [374, 95] width 124 height 28
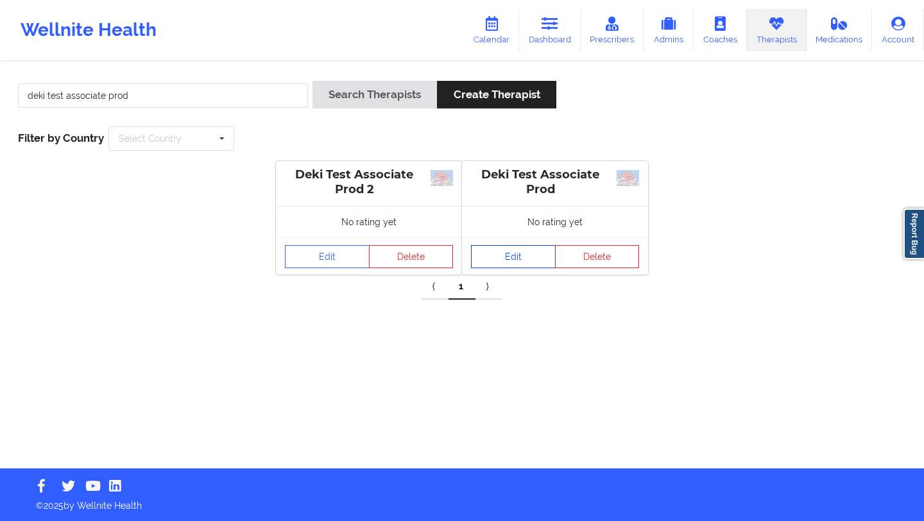
click at [513, 248] on link "Edit" at bounding box center [513, 256] width 85 height 23
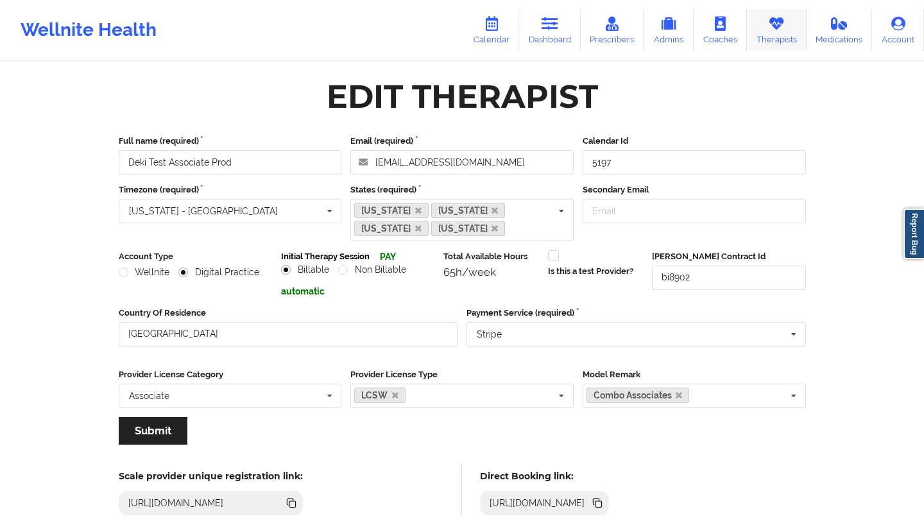
click at [786, 37] on link "Therapists" at bounding box center [777, 30] width 60 height 42
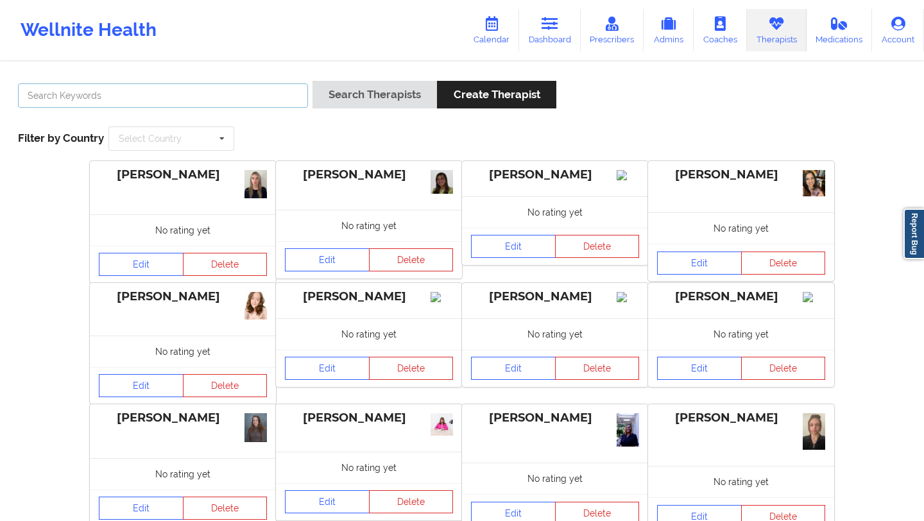
click at [235, 92] on input "text" at bounding box center [163, 95] width 290 height 24
type input "deki test"
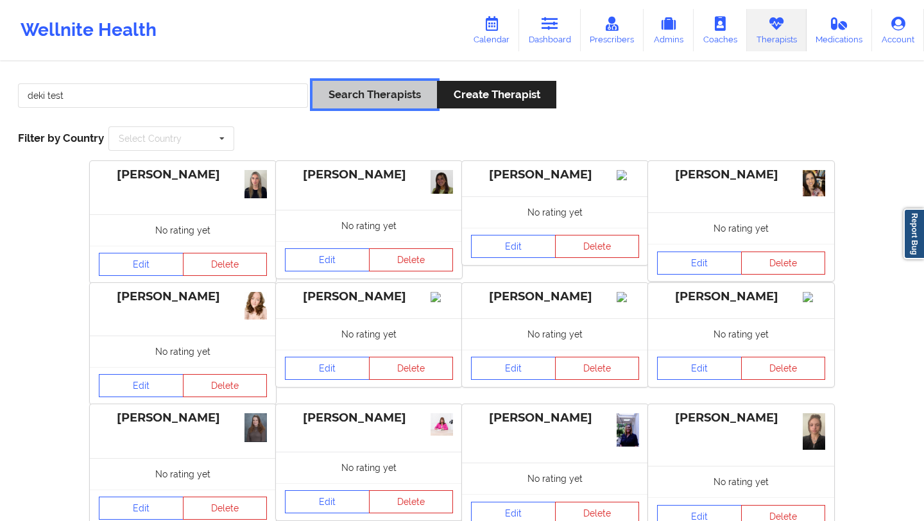
click at [350, 92] on button "Search Therapists" at bounding box center [374, 95] width 124 height 28
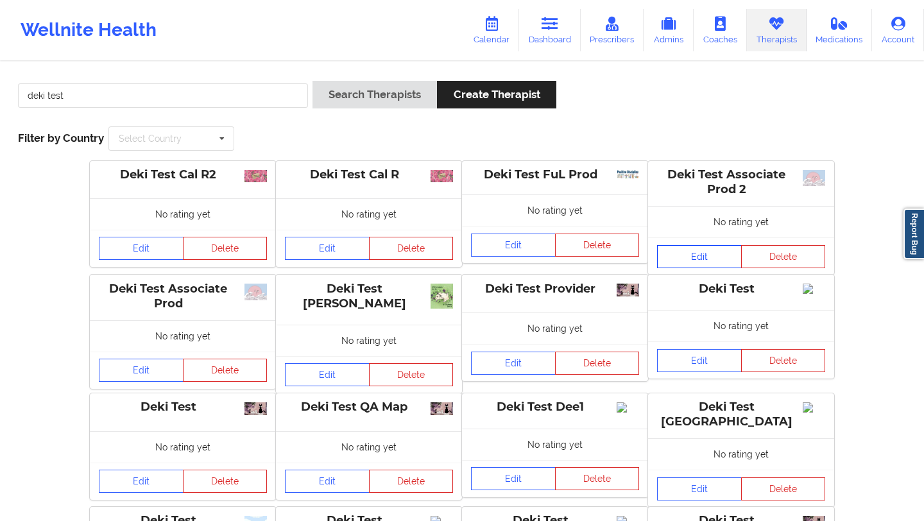
click at [680, 256] on link "Edit" at bounding box center [699, 256] width 85 height 23
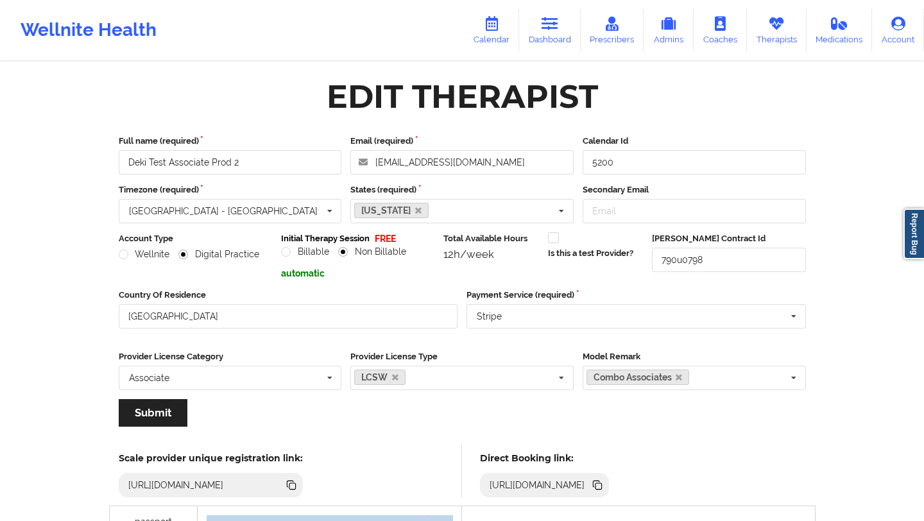
scroll to position [30, 0]
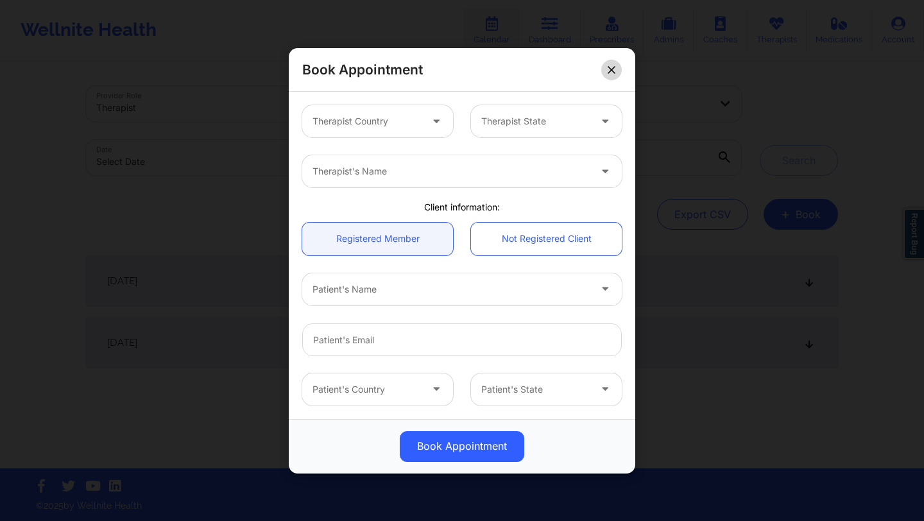
click at [610, 66] on icon at bounding box center [611, 69] width 8 height 8
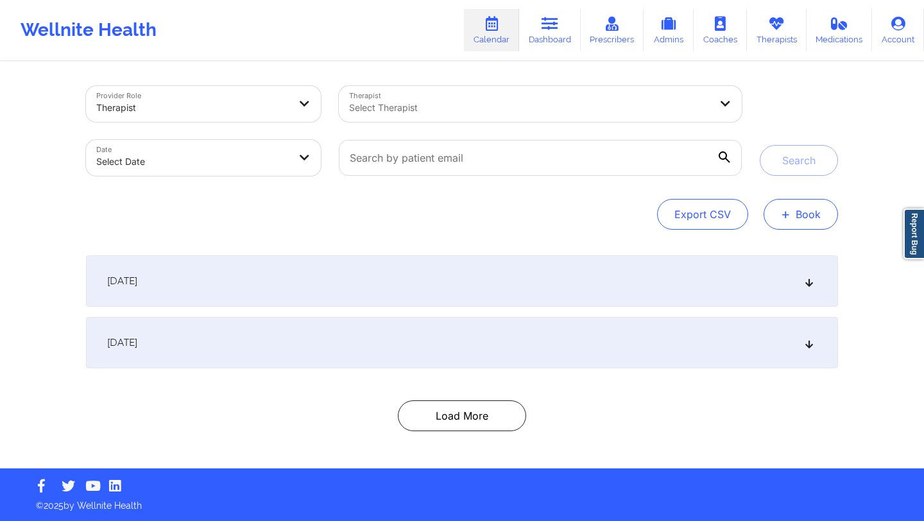
click at [803, 226] on button "+ Book" at bounding box center [800, 214] width 74 height 31
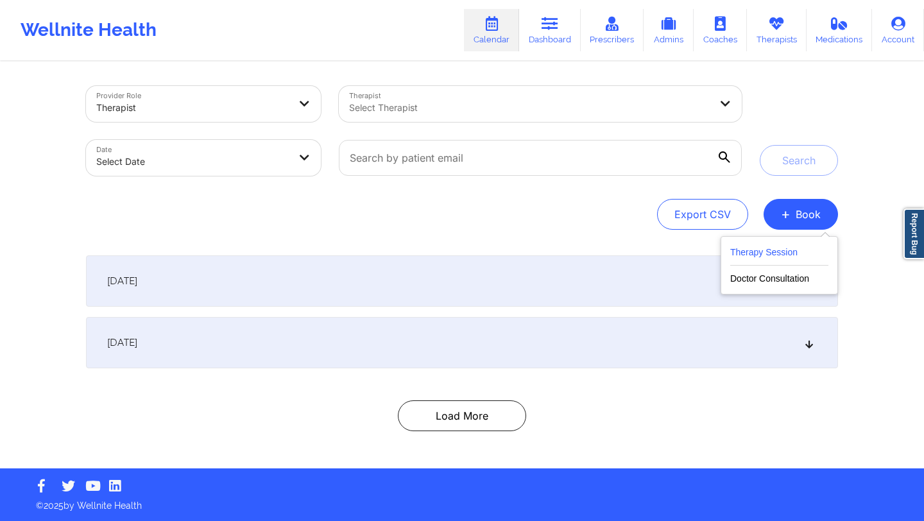
click at [766, 246] on button "Therapy Session" at bounding box center [779, 254] width 98 height 21
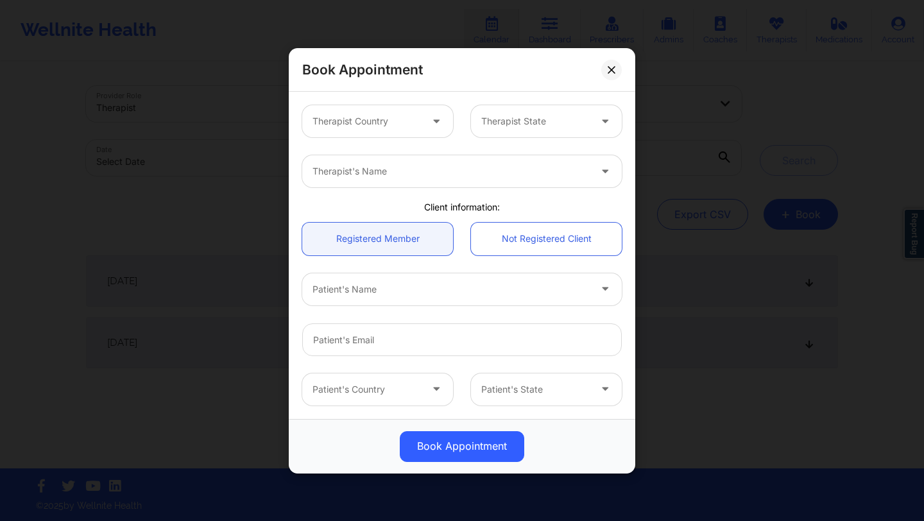
click at [427, 110] on div at bounding box center [437, 121] width 31 height 32
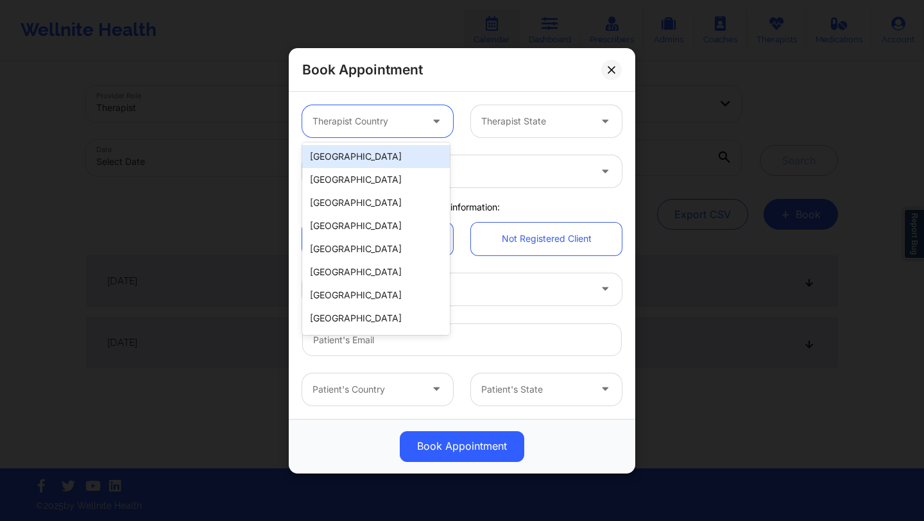
click at [423, 145] on div "[GEOGRAPHIC_DATA]" at bounding box center [376, 156] width 148 height 23
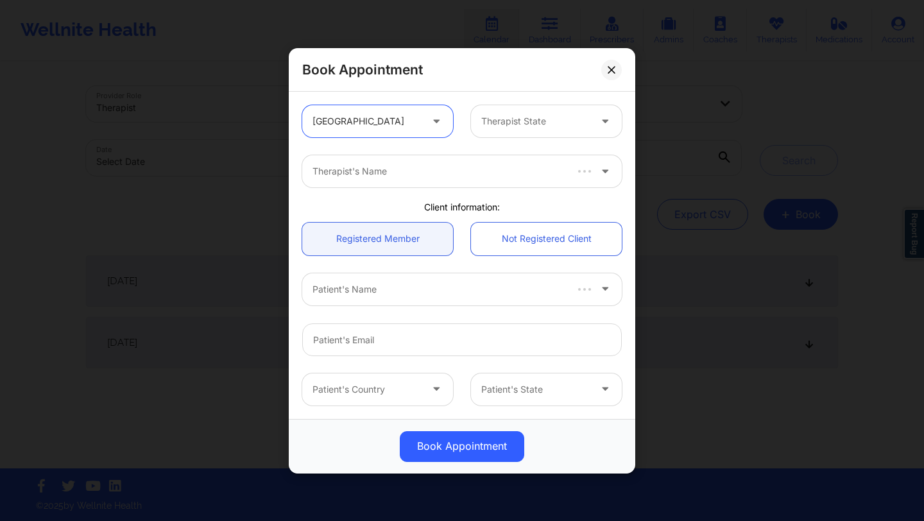
click at [500, 131] on div "Therapist State" at bounding box center [531, 121] width 120 height 32
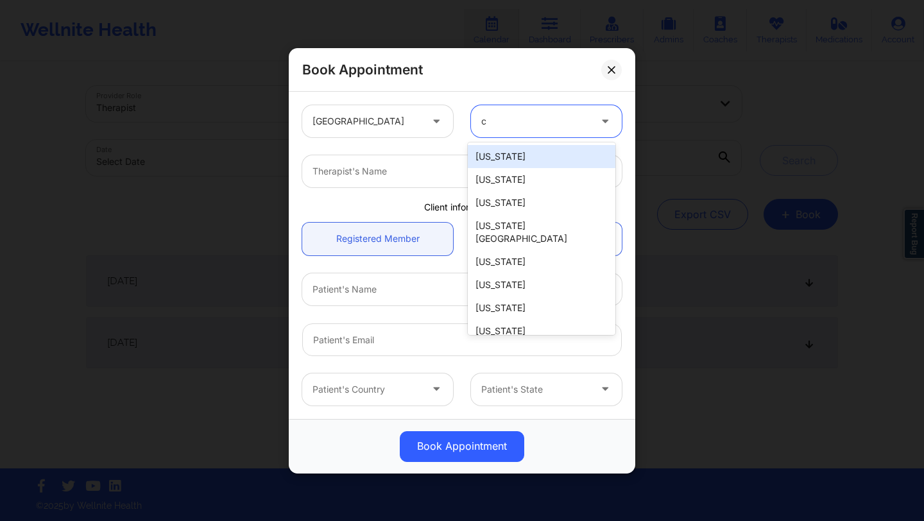
type input "ca"
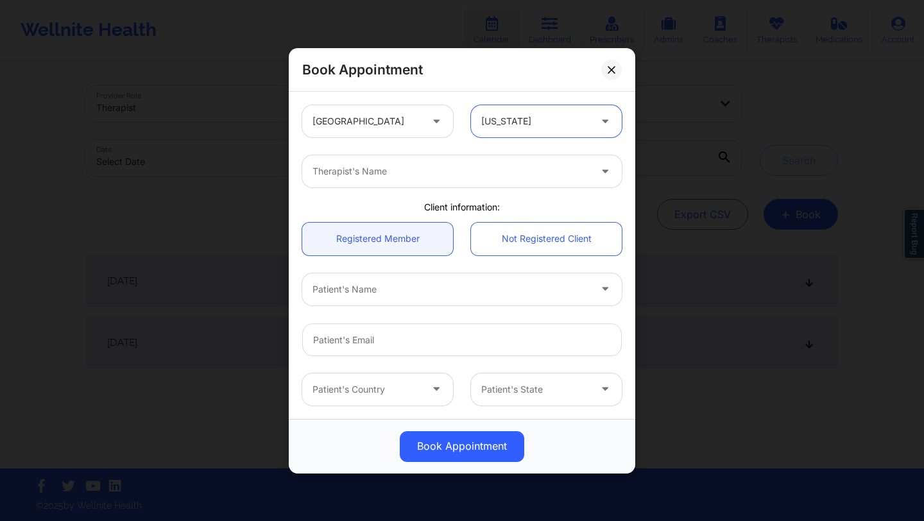
click at [440, 167] on div at bounding box center [450, 171] width 277 height 15
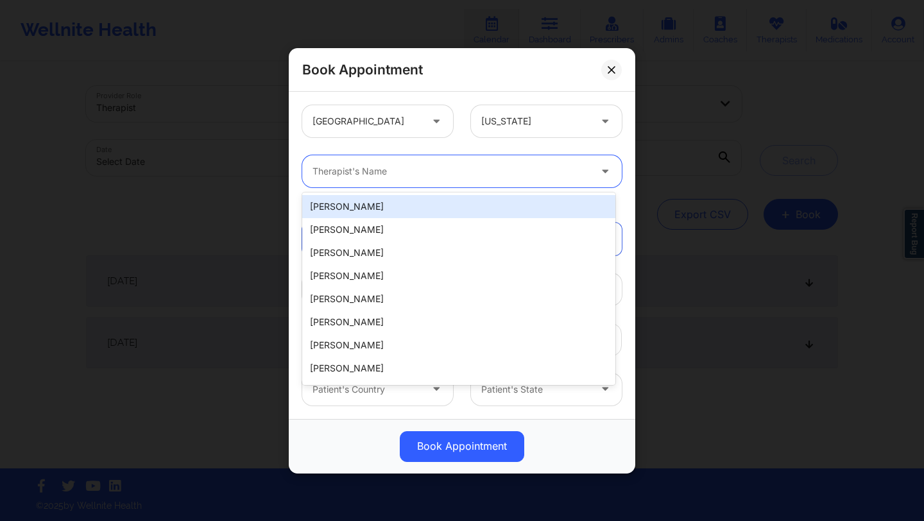
click at [440, 167] on div at bounding box center [450, 171] width 277 height 15
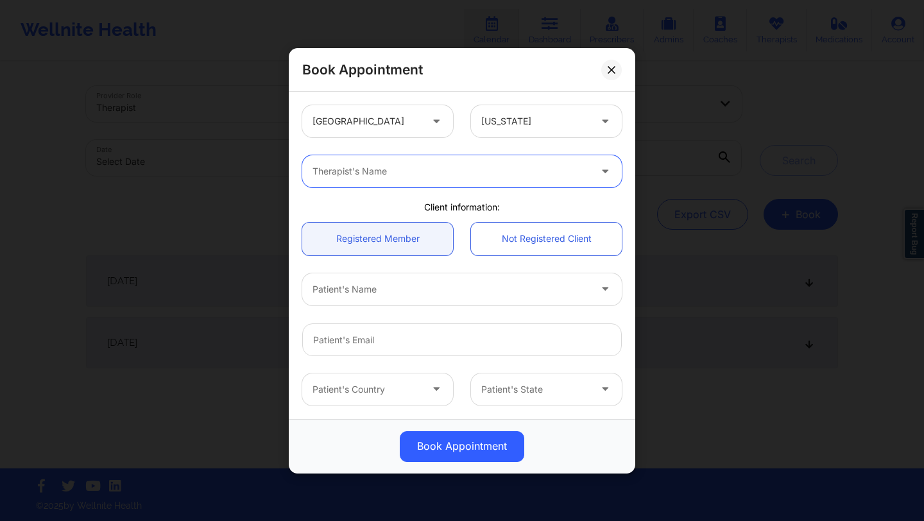
click at [440, 167] on div at bounding box center [450, 171] width 277 height 15
type input "[PERSON_NAME]"
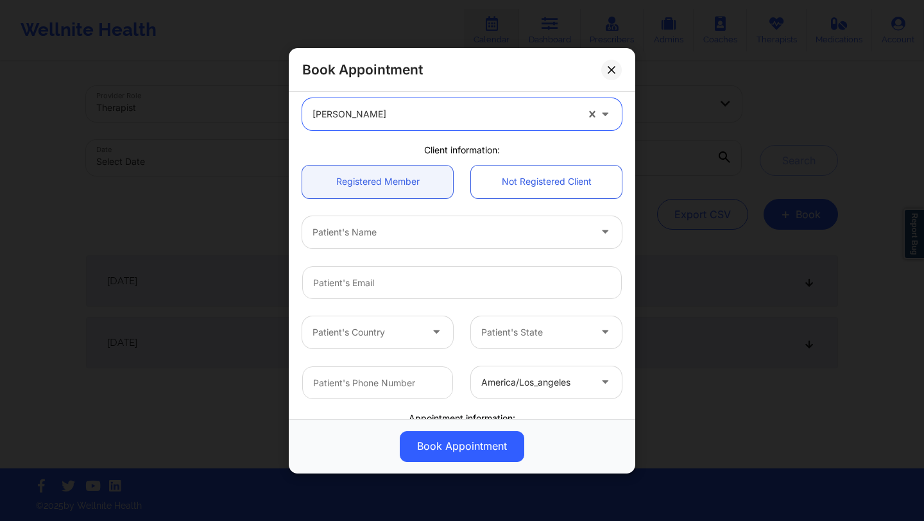
scroll to position [62, 0]
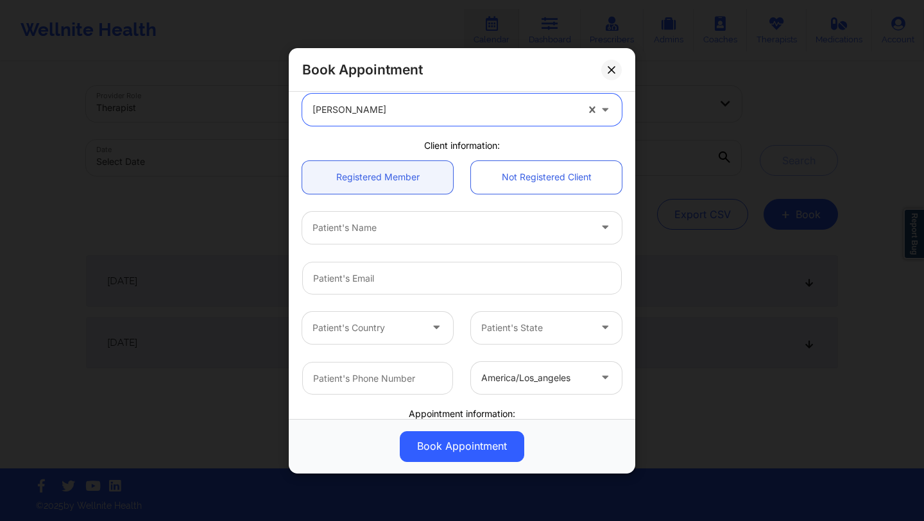
click at [417, 237] on div "Patient's Name" at bounding box center [446, 227] width 289 height 32
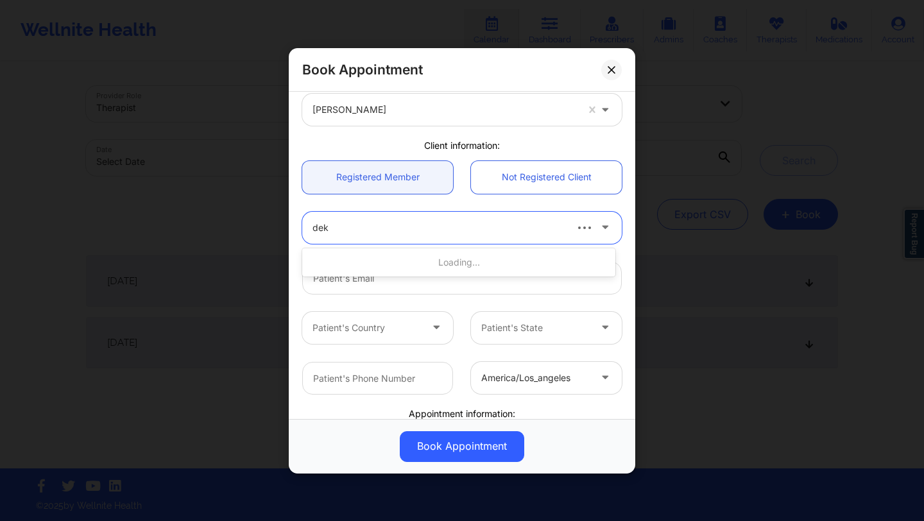
type input "deki"
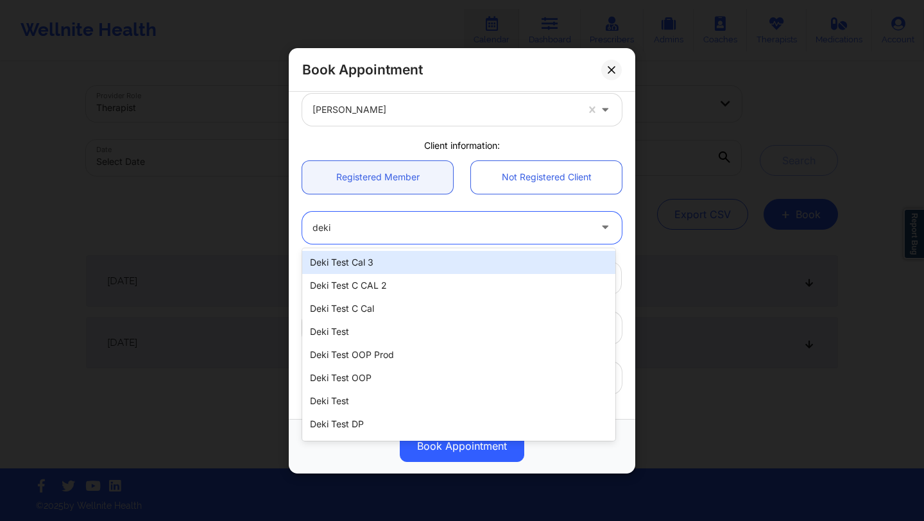
click at [402, 257] on div "Deki Test Cal 3" at bounding box center [458, 262] width 313 height 23
type input "[EMAIL_ADDRESS][DOMAIN_NAME]"
type input "[PHONE_NUMBER]"
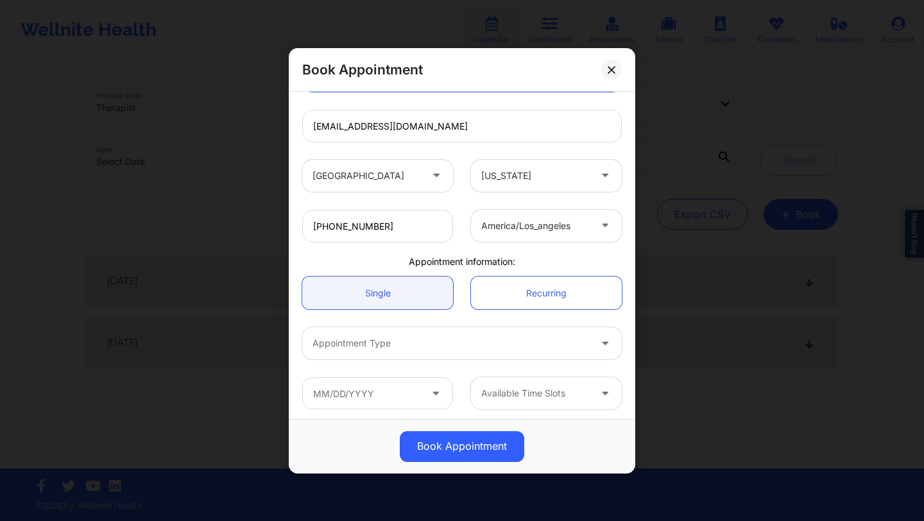
scroll to position [217, 0]
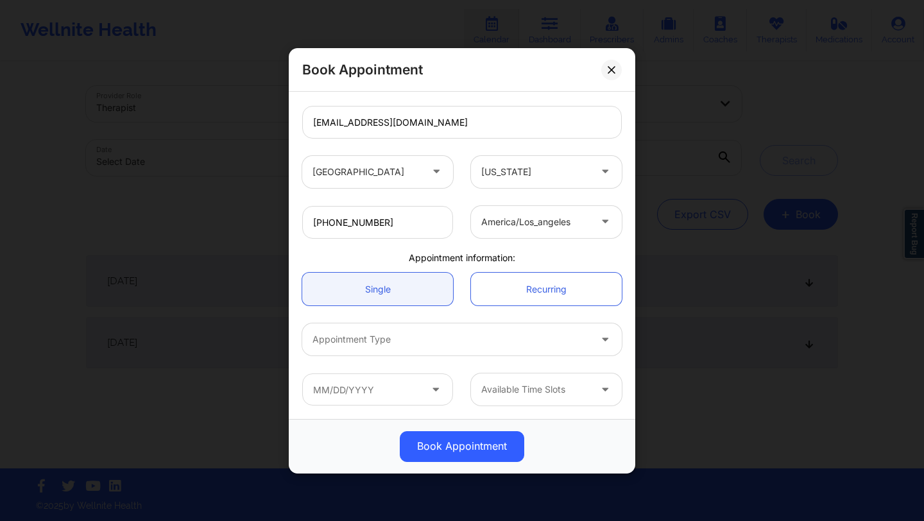
click at [430, 329] on div "Appointment Type" at bounding box center [446, 339] width 289 height 32
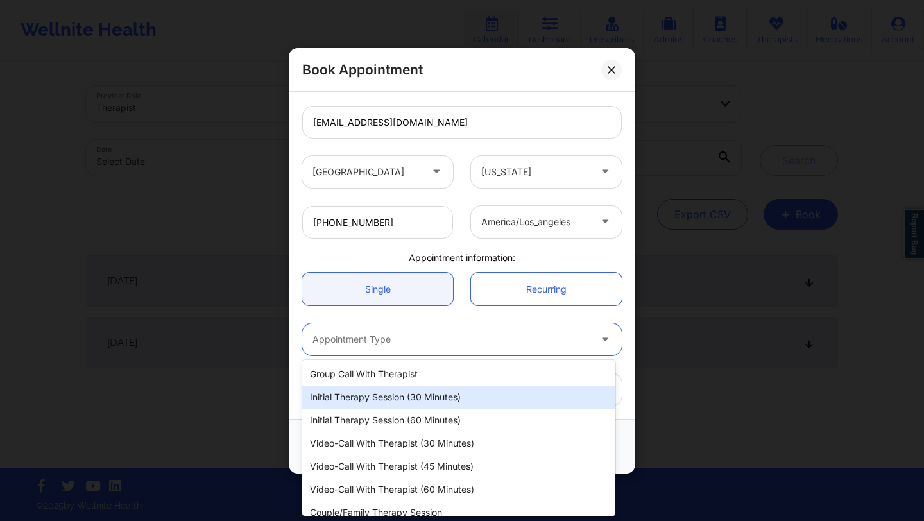
click at [414, 405] on div "Initial Therapy Session (30 minutes)" at bounding box center [458, 397] width 313 height 23
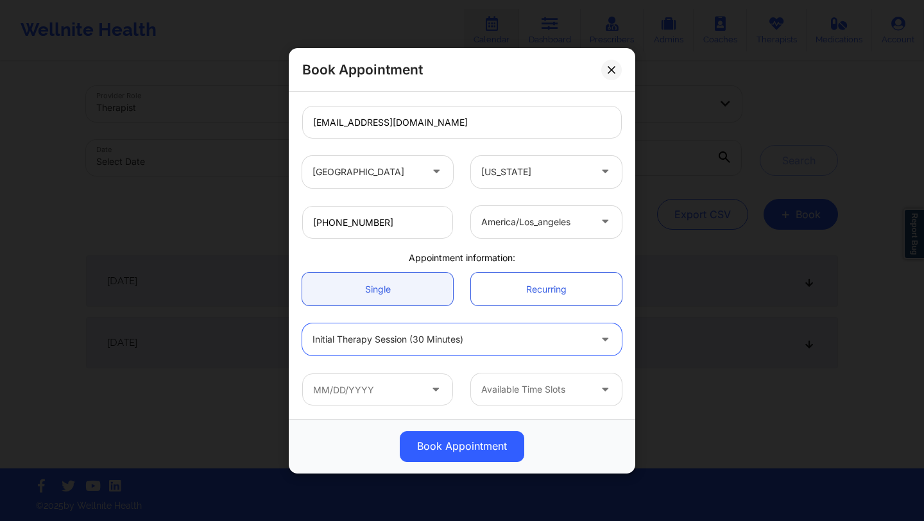
click at [429, 387] on icon at bounding box center [435, 386] width 13 height 11
click at [431, 391] on icon at bounding box center [435, 386] width 13 height 11
click at [405, 386] on input "text" at bounding box center [377, 389] width 151 height 32
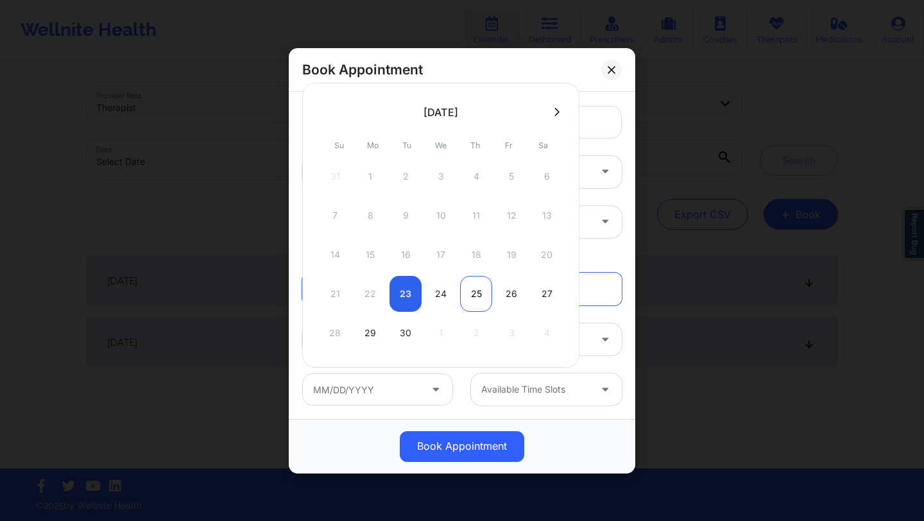
click at [484, 281] on div "25" at bounding box center [476, 294] width 32 height 36
type input "[DATE]"
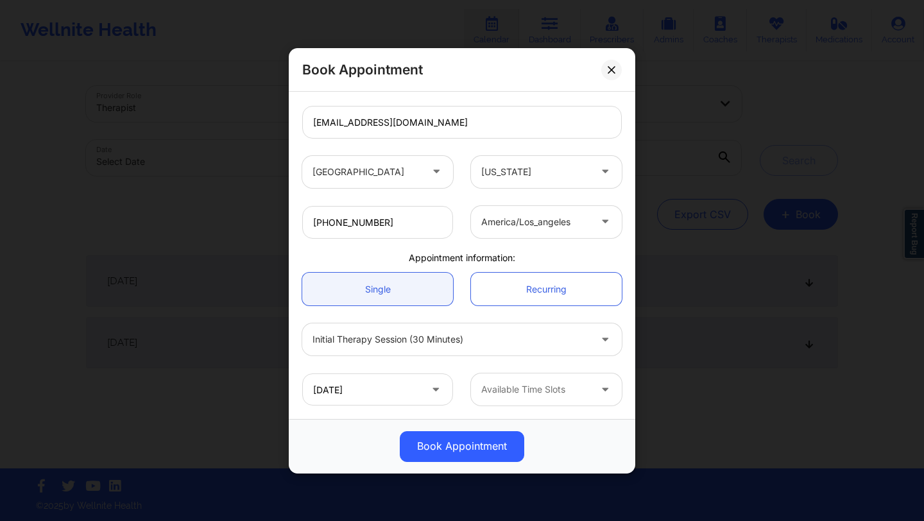
click at [505, 398] on div "Available Time Slots" at bounding box center [531, 389] width 120 height 32
click at [609, 60] on button at bounding box center [611, 69] width 21 height 21
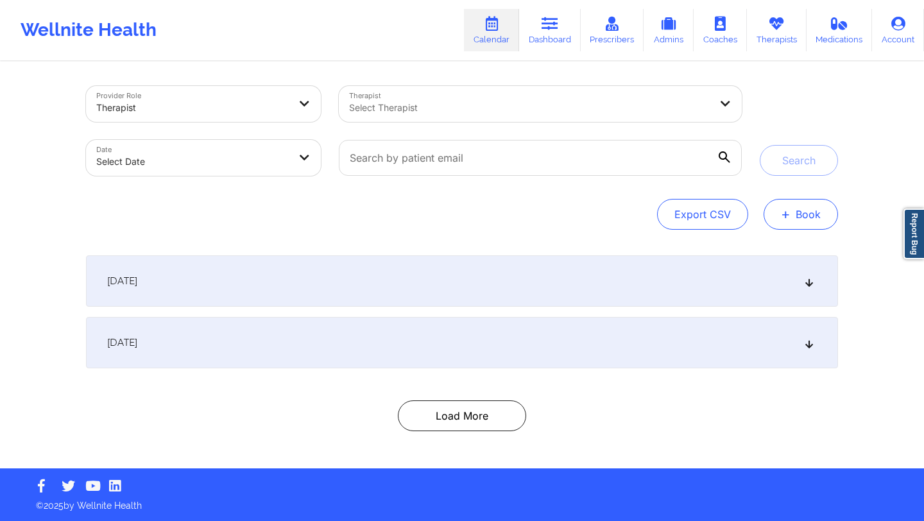
click at [790, 210] on span "+" at bounding box center [786, 213] width 10 height 7
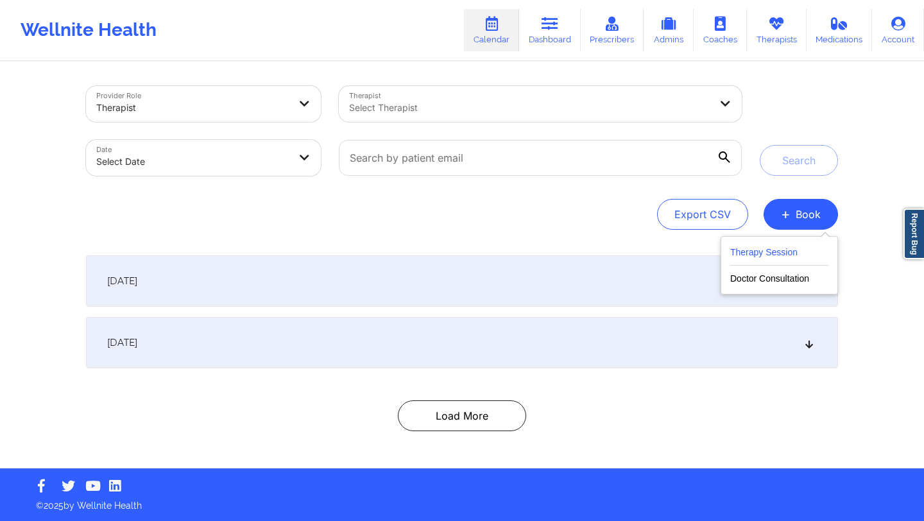
click at [748, 254] on button "Therapy Session" at bounding box center [779, 254] width 98 height 21
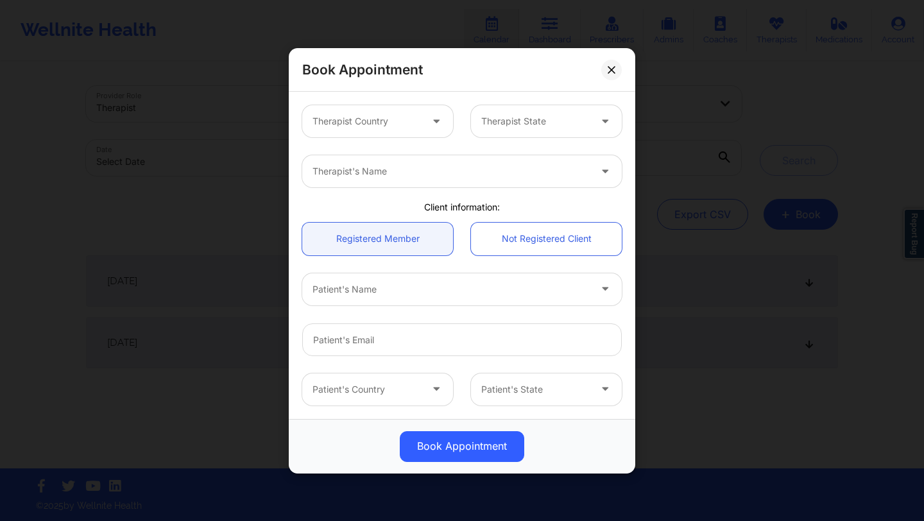
click at [427, 131] on div at bounding box center [437, 121] width 31 height 32
click at [488, 119] on div at bounding box center [535, 121] width 108 height 15
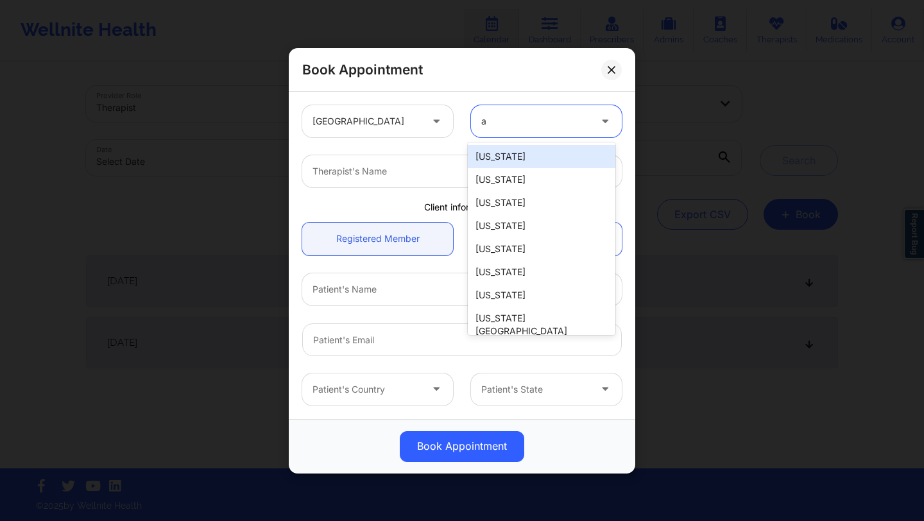
type input "al"
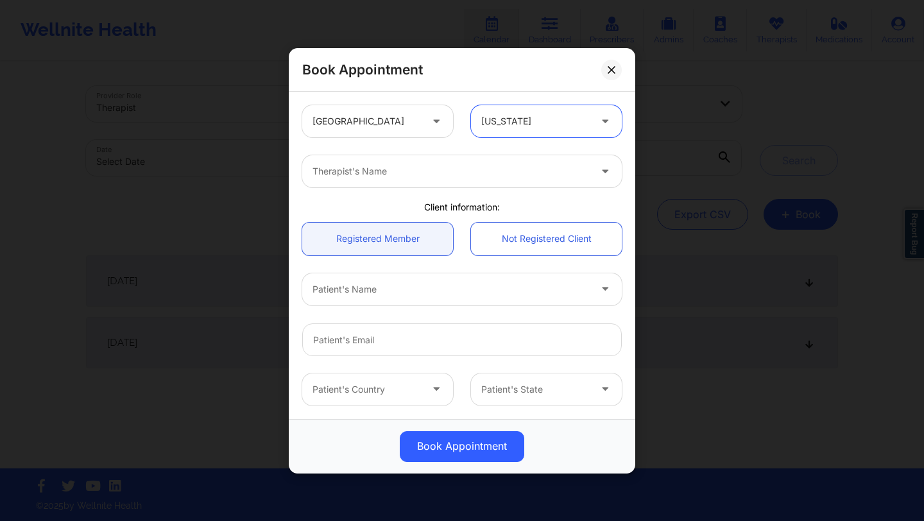
click at [453, 187] on div "Therapist's Name" at bounding box center [461, 171] width 337 height 50
click at [447, 174] on div at bounding box center [450, 171] width 277 height 15
type input "[PERSON_NAME]"
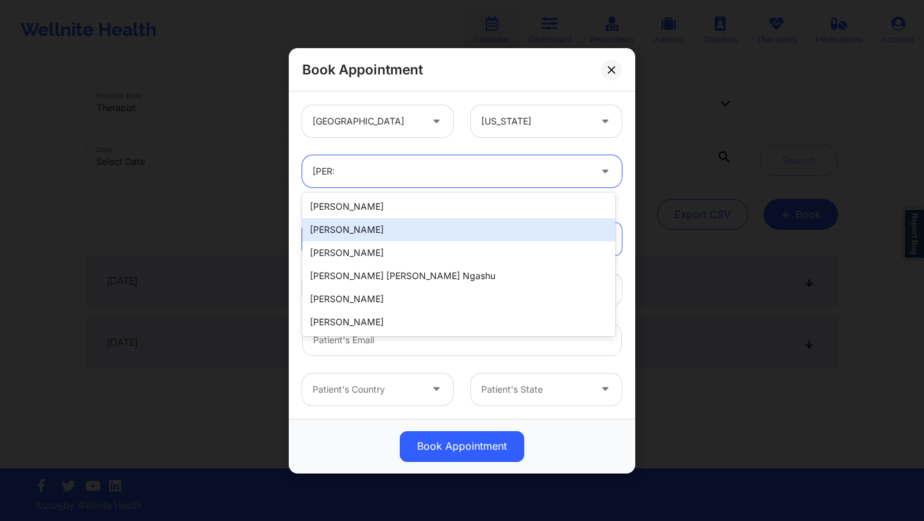
click at [418, 221] on div "[PERSON_NAME]" at bounding box center [458, 229] width 313 height 23
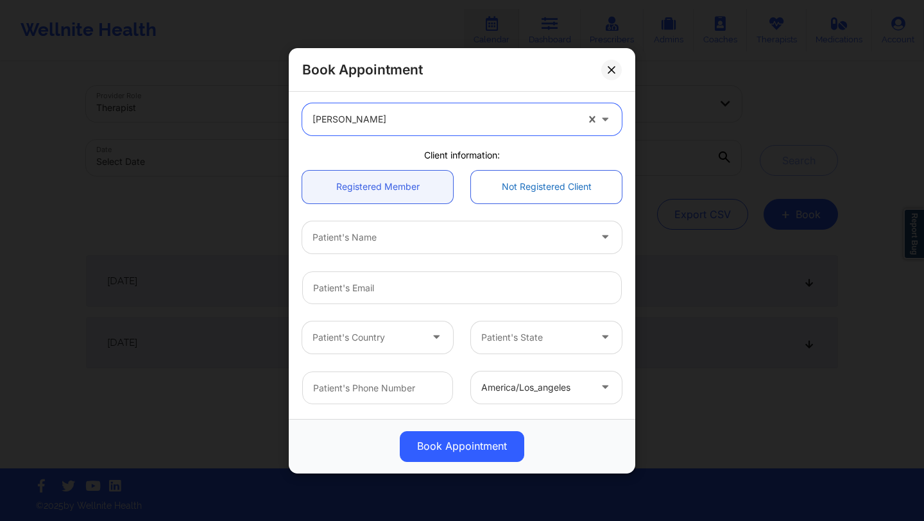
scroll to position [55, 0]
click at [450, 228] on div at bounding box center [450, 234] width 277 height 15
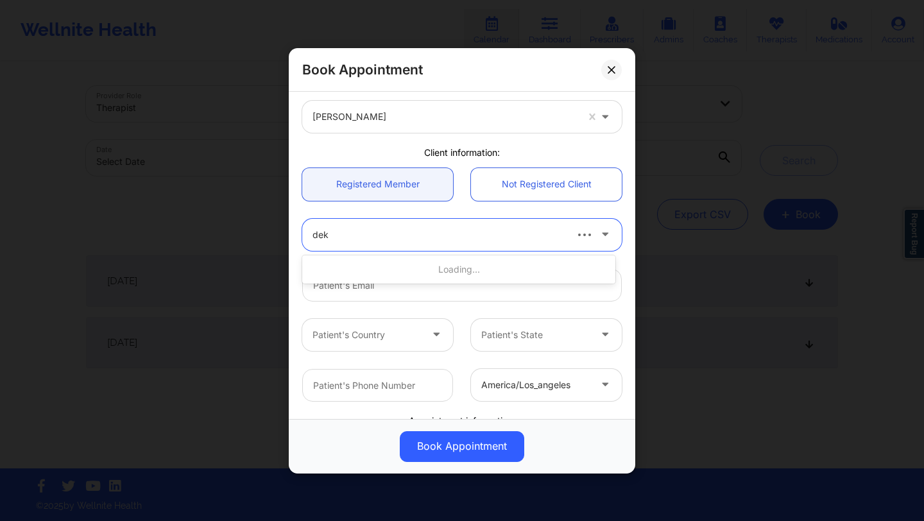
type input "deki"
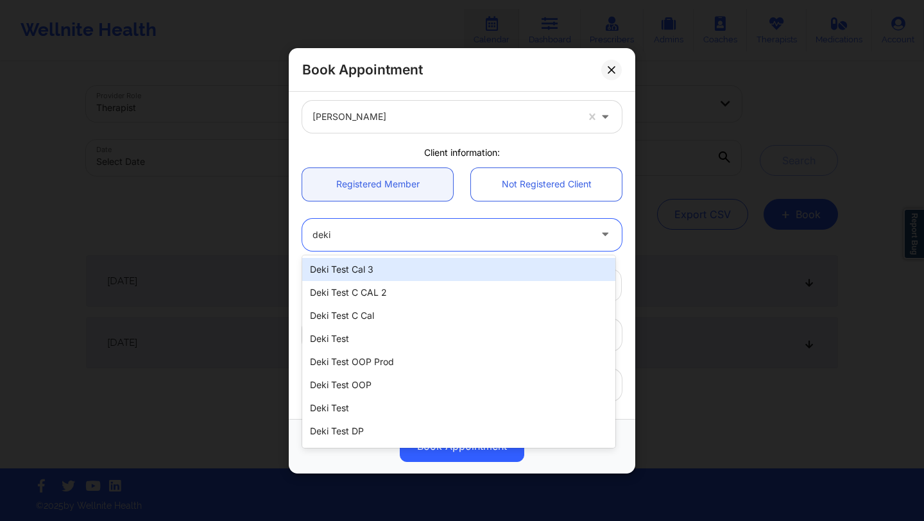
click at [400, 267] on div "Deki Test Cal 3" at bounding box center [458, 269] width 313 height 23
type input "[EMAIL_ADDRESS][DOMAIN_NAME]"
type input "[PHONE_NUMBER]"
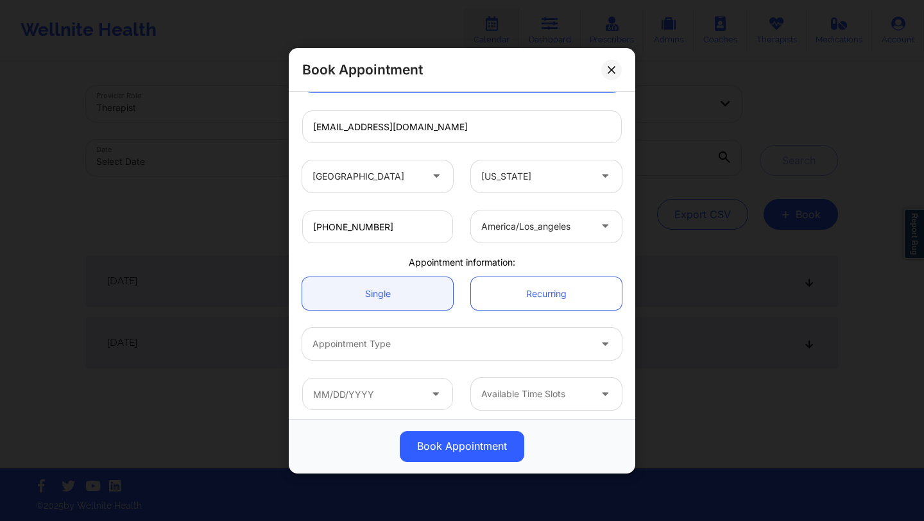
scroll to position [216, 0]
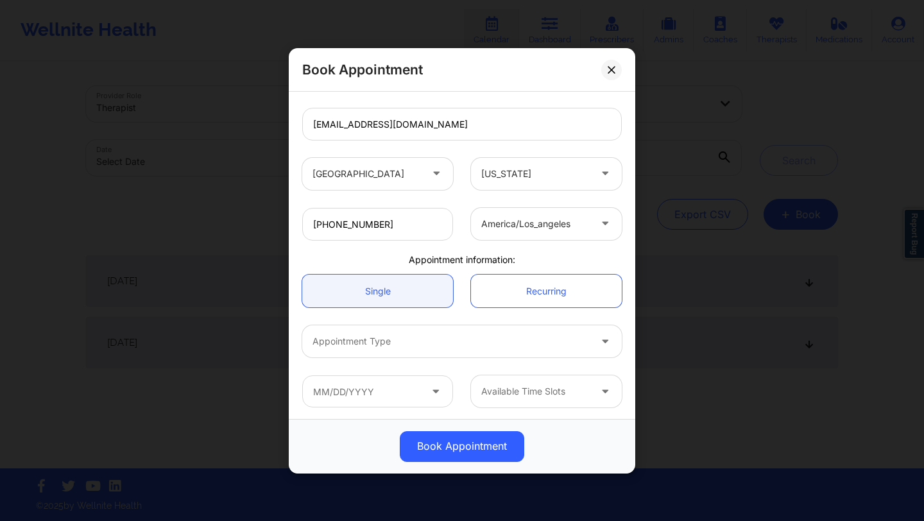
click at [401, 335] on div at bounding box center [450, 341] width 277 height 15
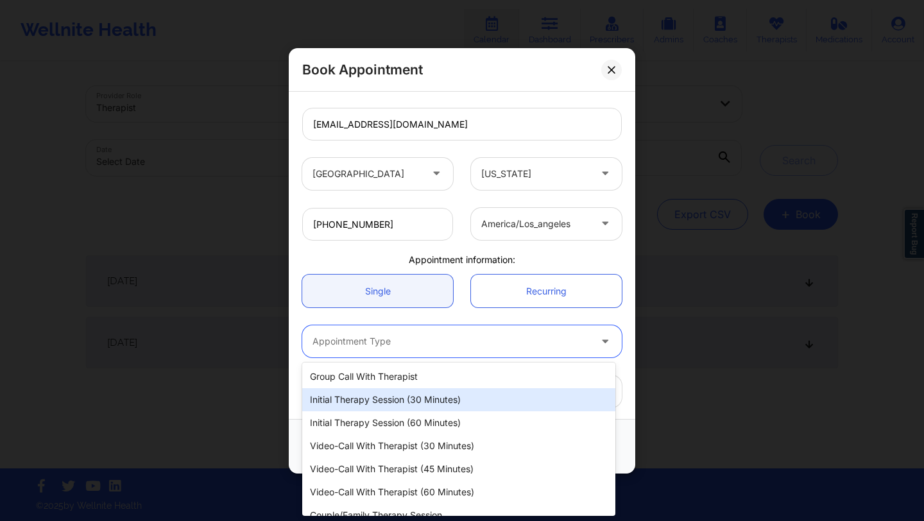
click at [392, 398] on div "Initial Therapy Session (30 minutes)" at bounding box center [458, 399] width 313 height 23
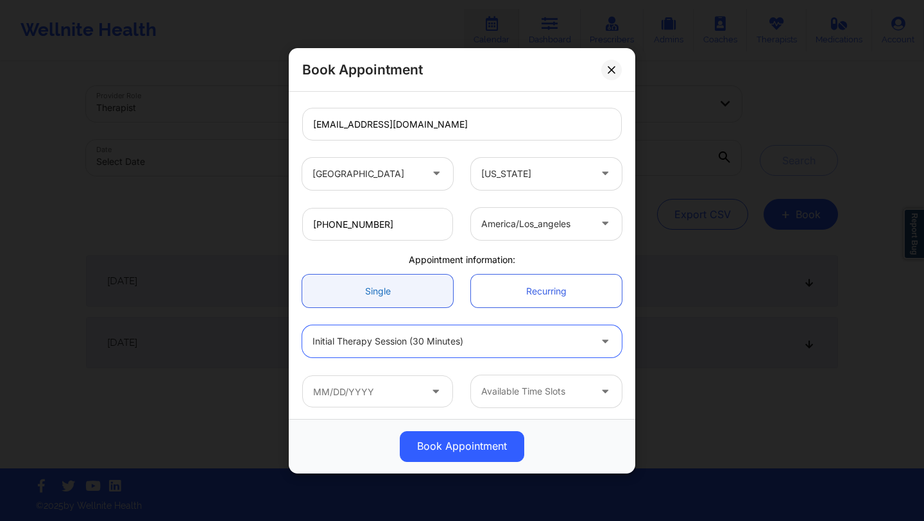
scroll to position [217, 0]
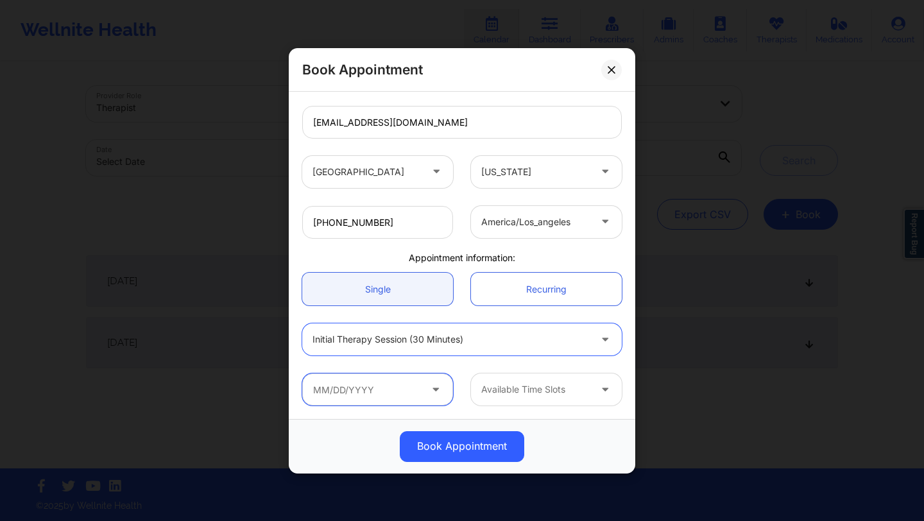
click at [404, 382] on input "text" at bounding box center [377, 389] width 151 height 32
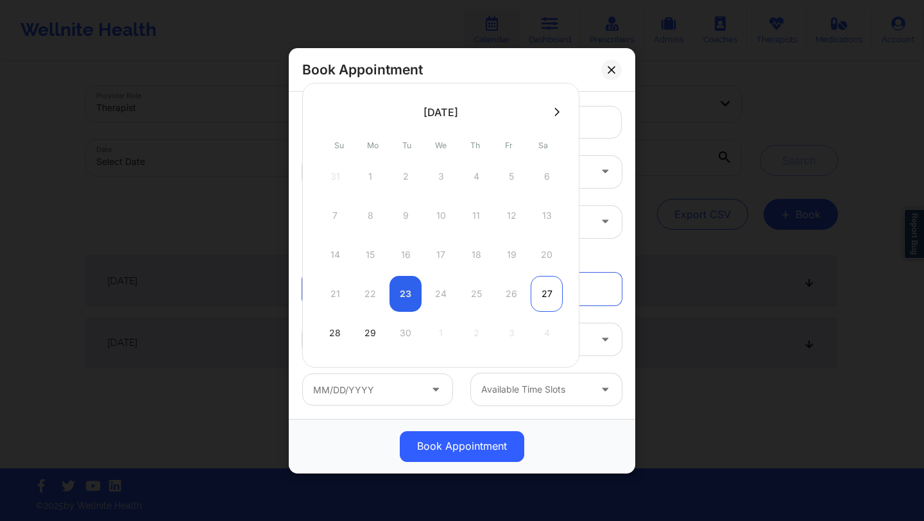
click at [548, 294] on div "27" at bounding box center [546, 294] width 32 height 36
type input "[DATE]"
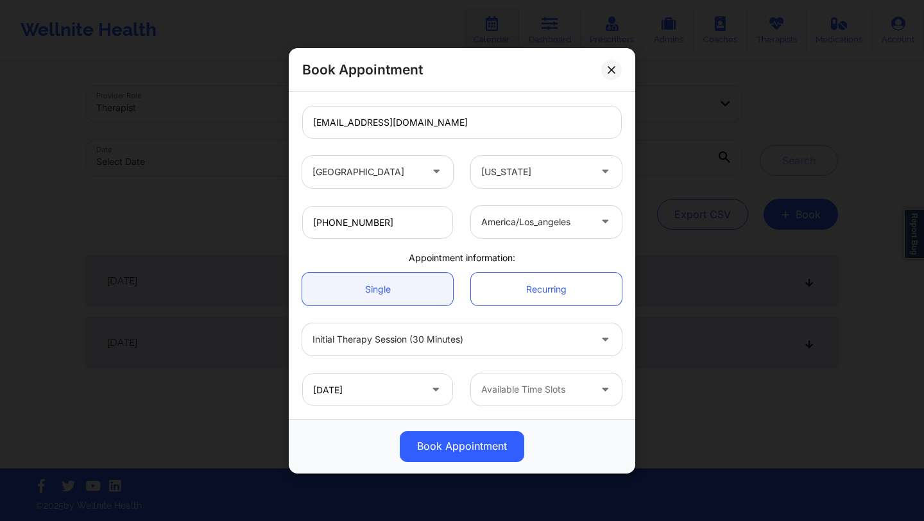
click at [529, 392] on div at bounding box center [535, 389] width 108 height 15
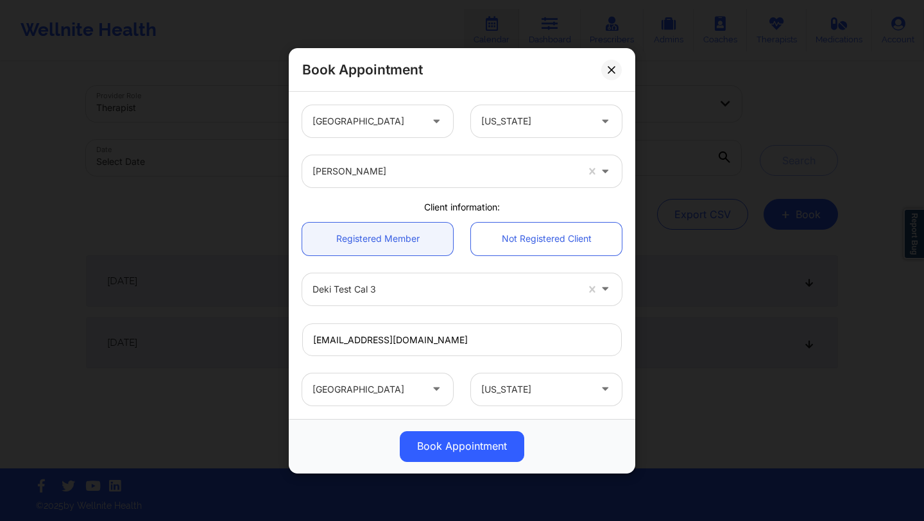
click at [437, 175] on div at bounding box center [444, 171] width 264 height 15
type input "deki test"
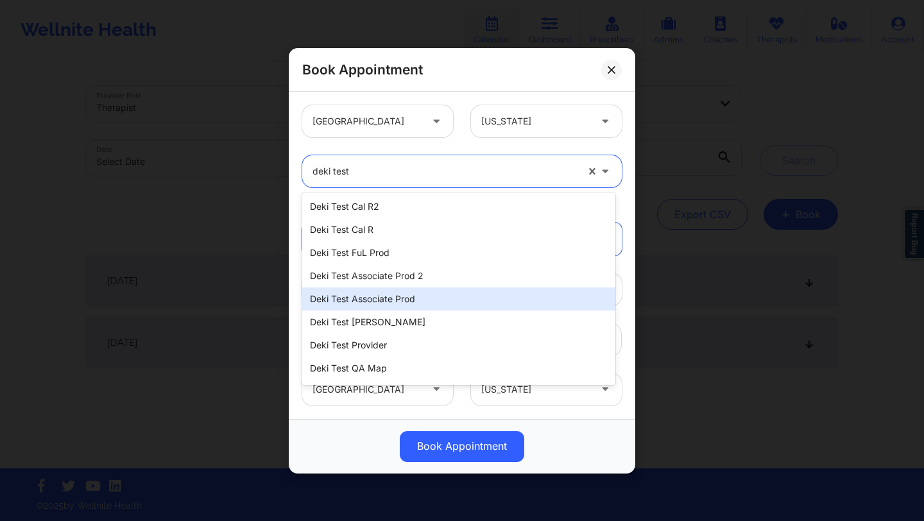
click at [391, 292] on div "Deki Test Associate Prod" at bounding box center [458, 298] width 313 height 23
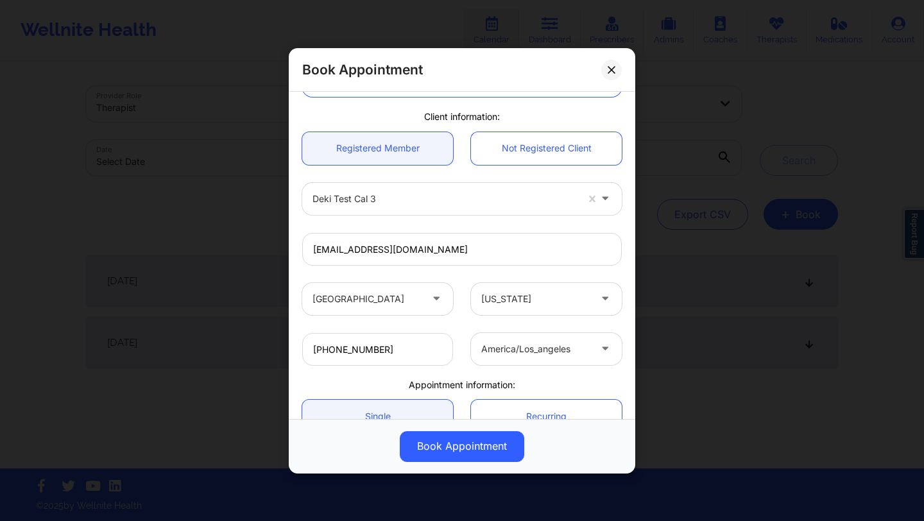
scroll to position [217, 0]
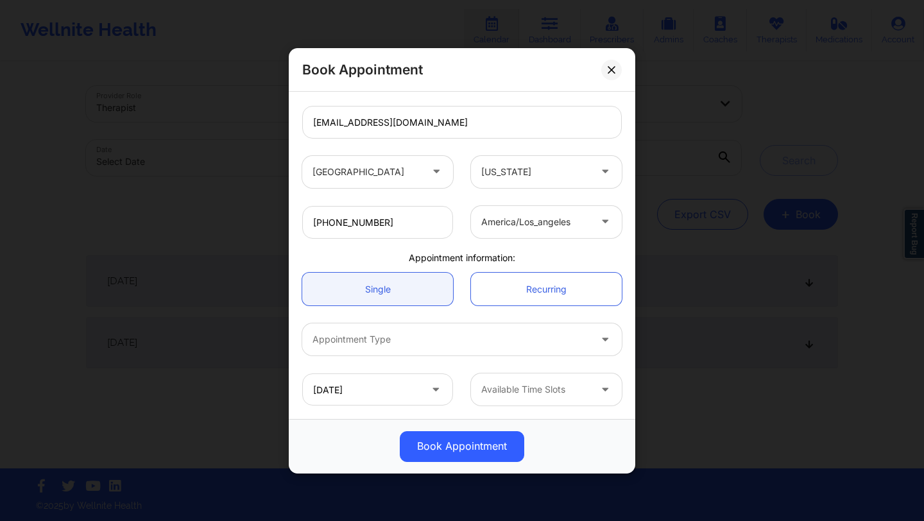
click at [457, 332] on div at bounding box center [450, 339] width 277 height 15
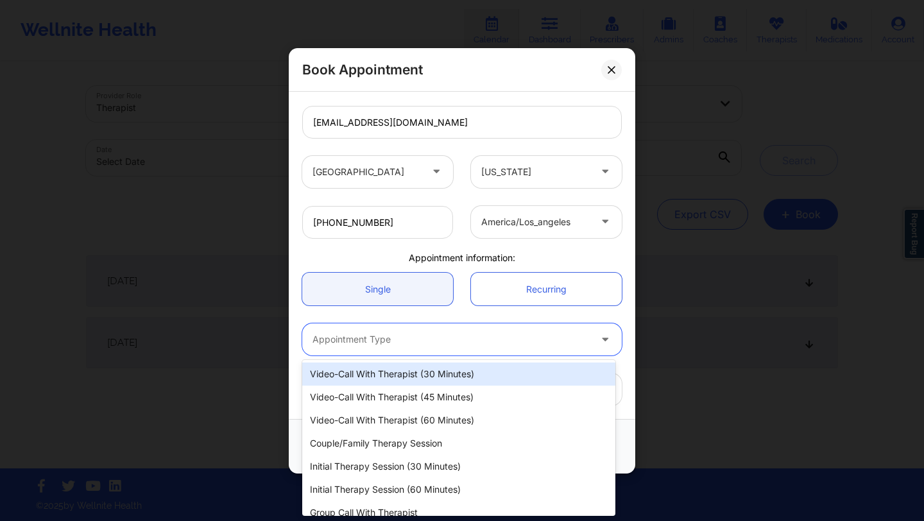
click at [429, 384] on div "Video-Call with Therapist (30 minutes)" at bounding box center [458, 373] width 313 height 23
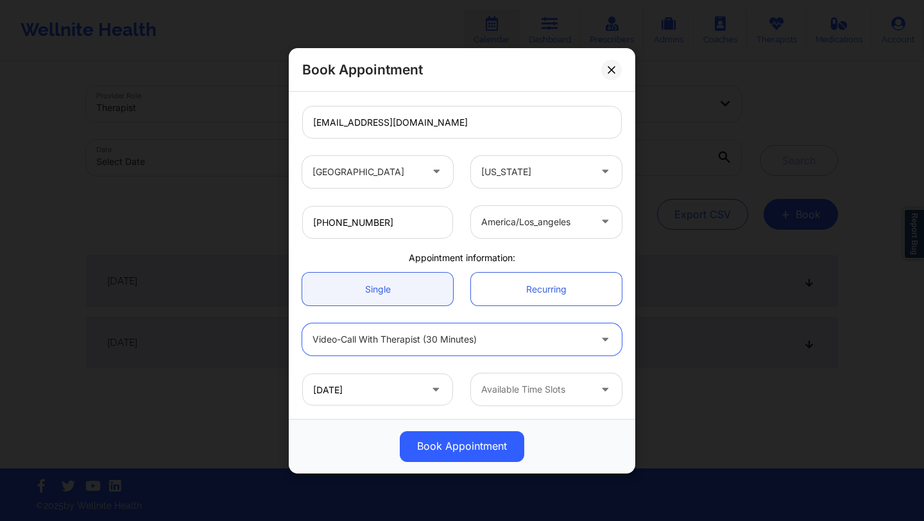
click at [511, 390] on div at bounding box center [535, 389] width 108 height 15
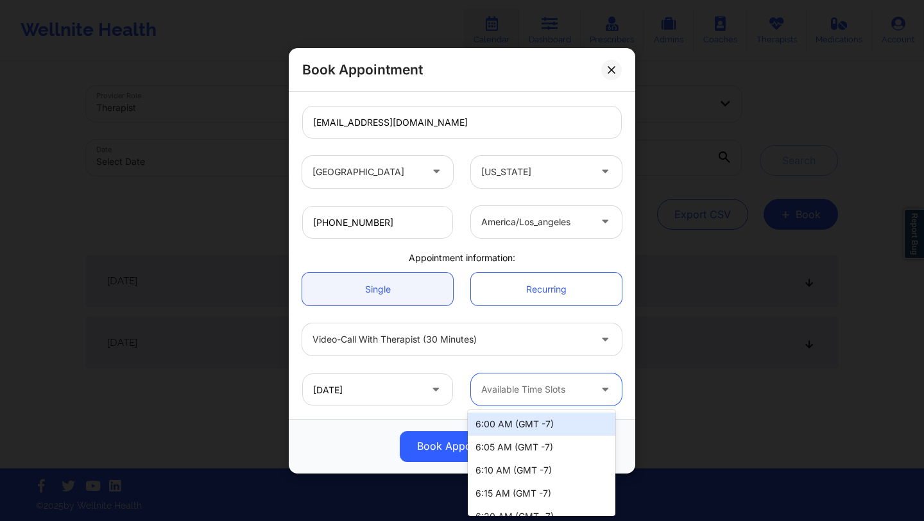
click at [487, 421] on div "6:00 AM (GMT -7)" at bounding box center [542, 423] width 148 height 23
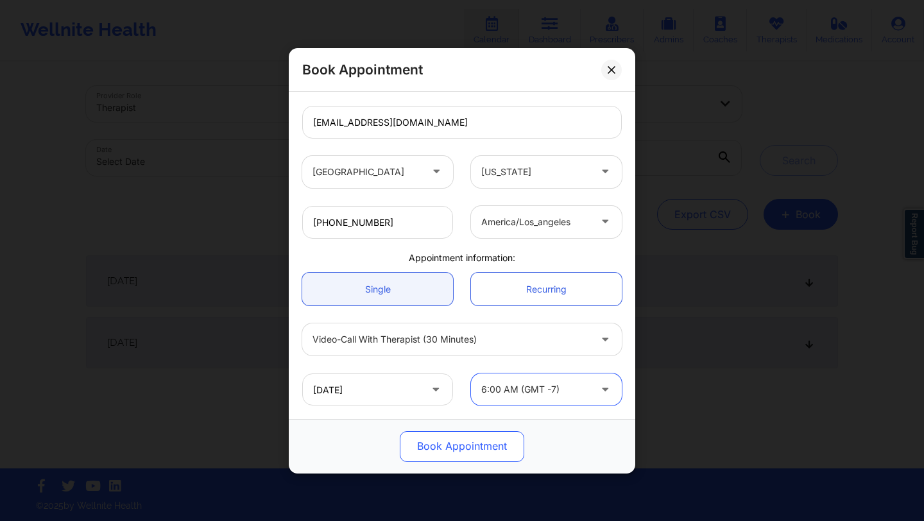
click at [462, 439] on button "Book Appointment" at bounding box center [462, 445] width 124 height 31
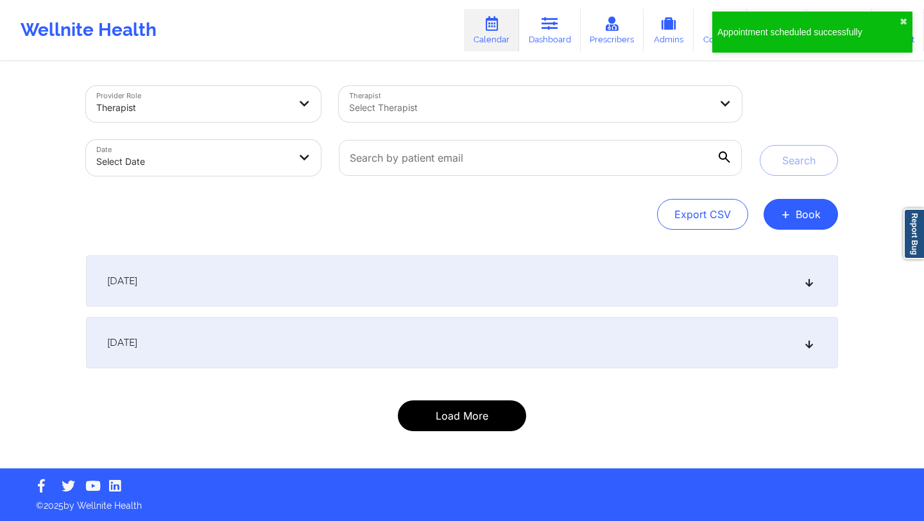
click at [448, 412] on button "Load More" at bounding box center [462, 415] width 128 height 31
click at [457, 416] on button "Load More" at bounding box center [462, 415] width 128 height 31
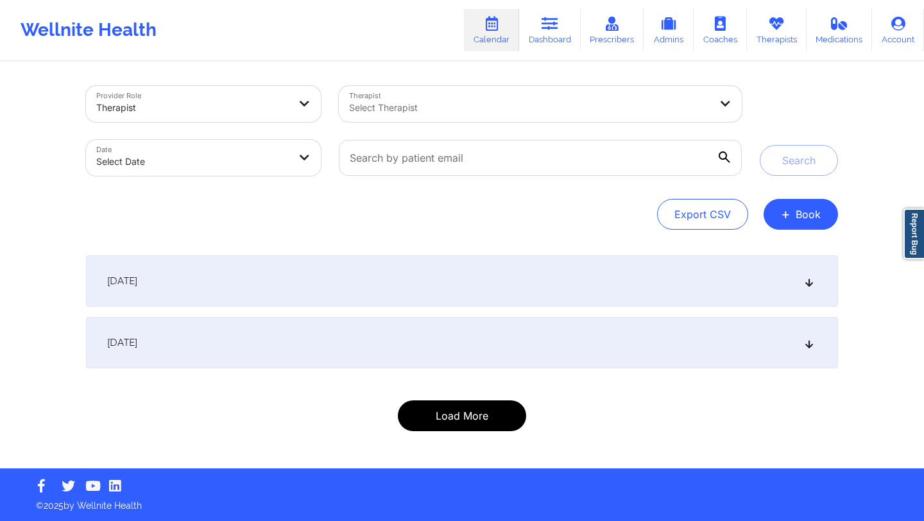
click at [457, 416] on button "Load More" at bounding box center [462, 415] width 128 height 31
select select "2025-8"
select select "2025-9"
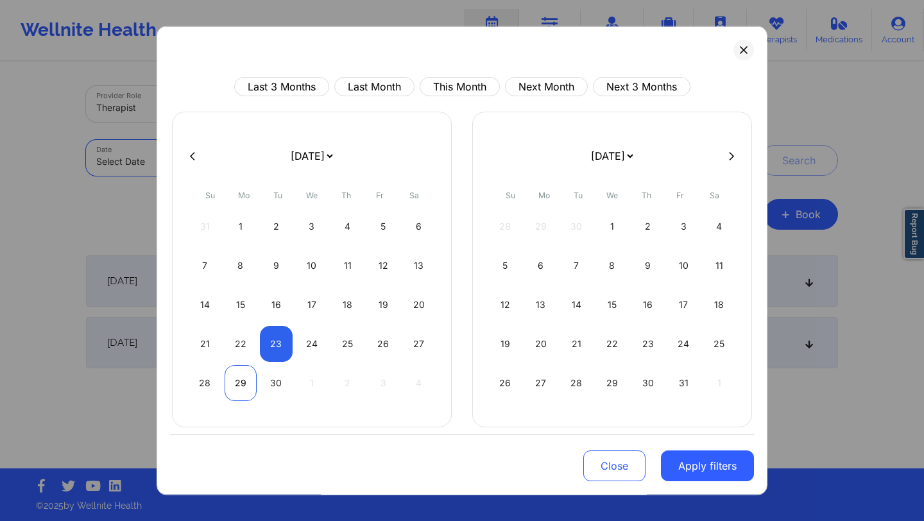
click at [249, 379] on div "29" at bounding box center [241, 383] width 33 height 36
select select "2025-8"
select select "2025-9"
select select "2025-8"
select select "2025-9"
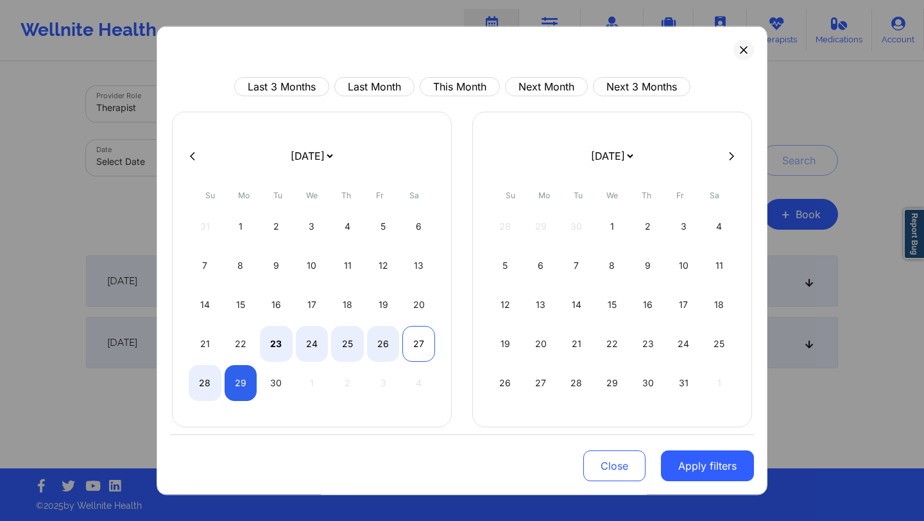
select select "2025-8"
select select "2025-9"
select select "2025-8"
select select "2025-9"
click at [379, 340] on div "26" at bounding box center [383, 344] width 33 height 36
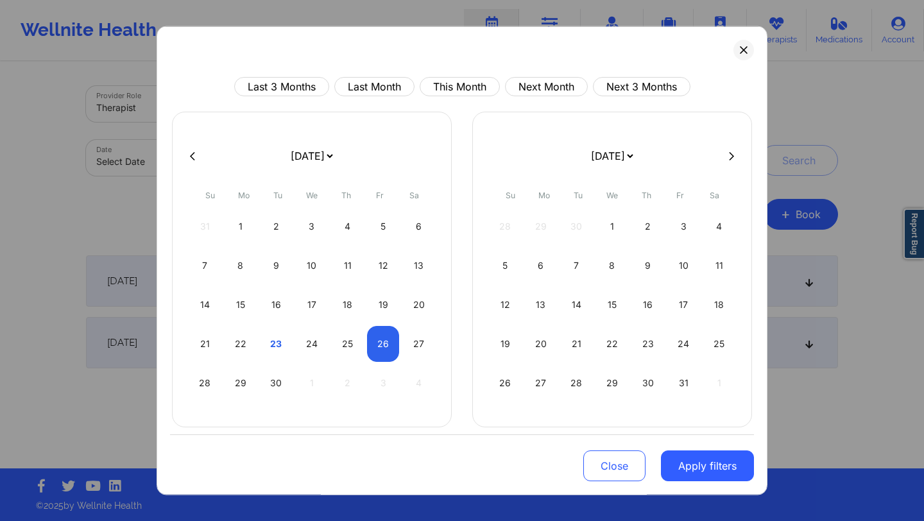
select select "2025-8"
select select "2025-9"
select select "2025-8"
select select "2025-9"
click at [250, 381] on div "29" at bounding box center [241, 383] width 33 height 36
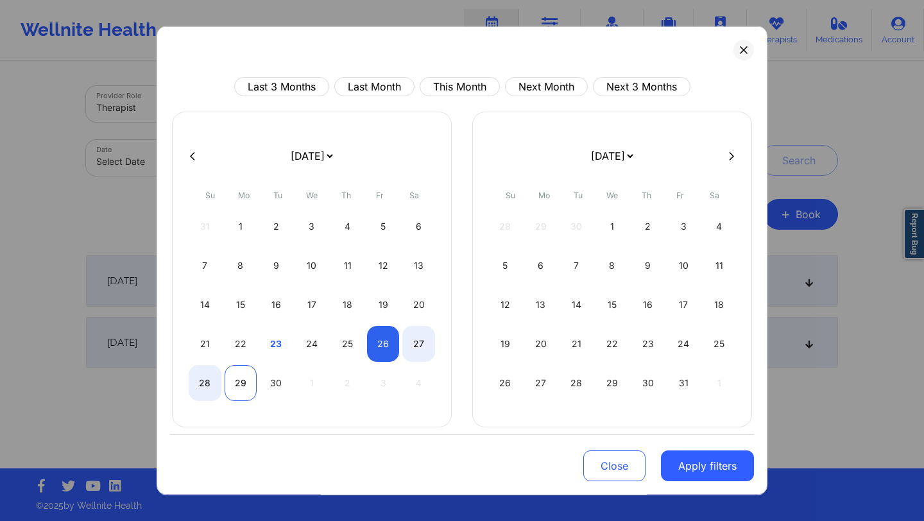
select select "2025-8"
select select "2025-9"
click at [690, 471] on button "Apply filters" at bounding box center [707, 465] width 93 height 31
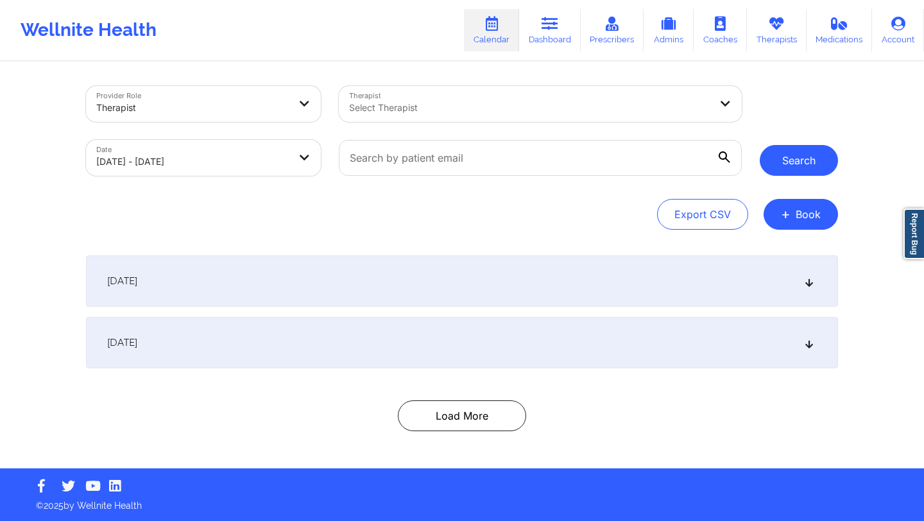
click at [800, 160] on button "Search" at bounding box center [798, 160] width 78 height 31
select select "2025-8"
select select "2025-9"
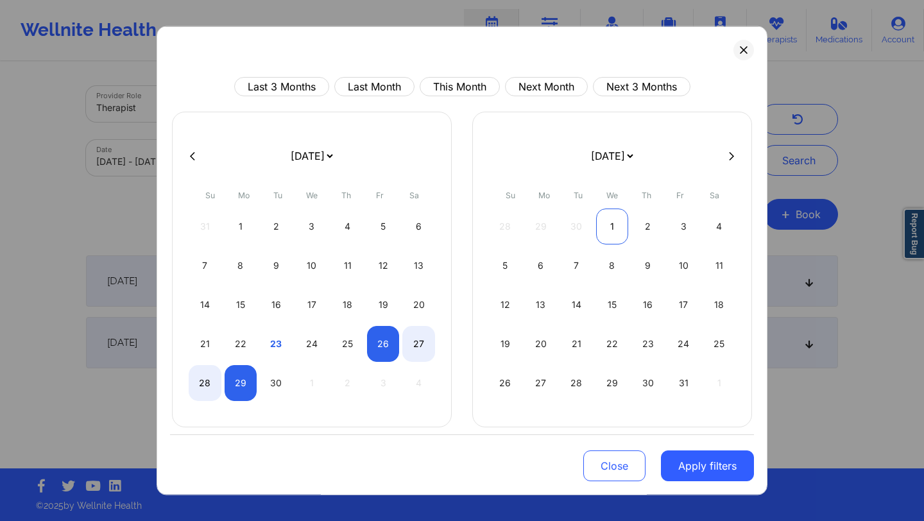
click at [609, 222] on div "1" at bounding box center [612, 226] width 33 height 36
select select "2025-9"
select select "2025-10"
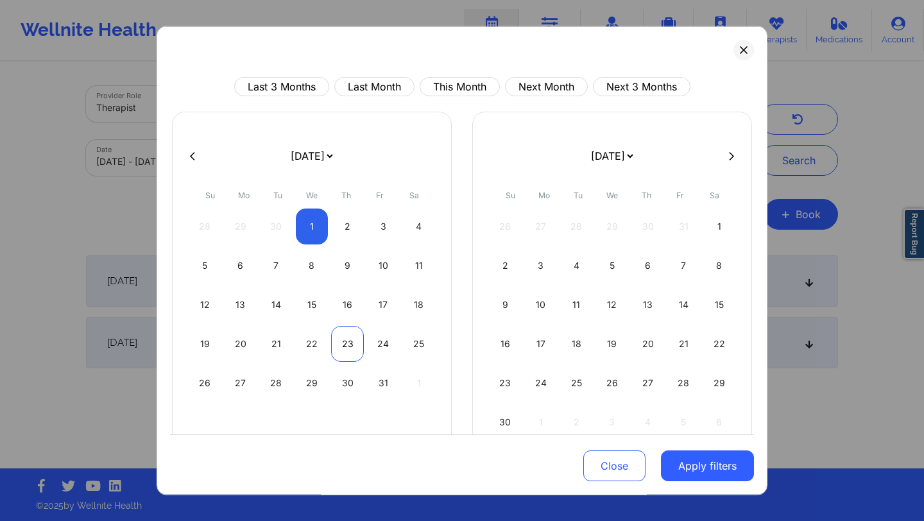
select select "2025-9"
select select "2025-10"
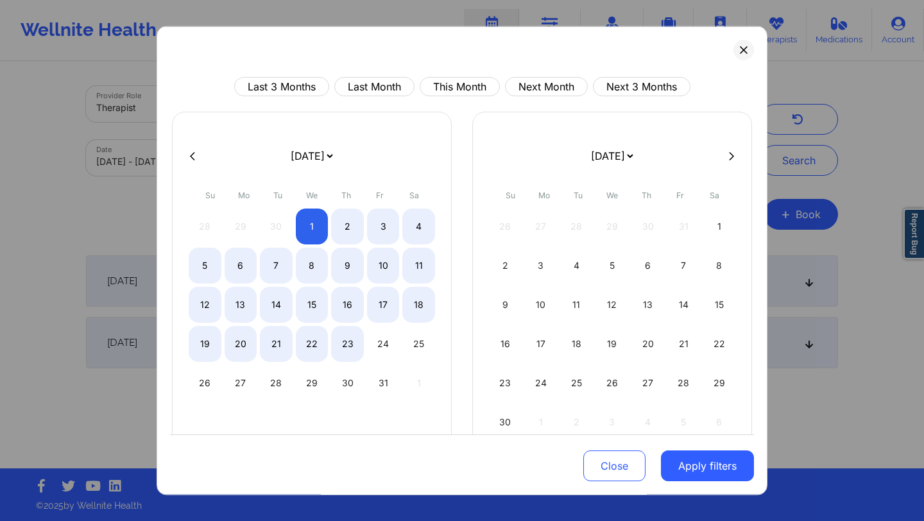
select select "2025-9"
select select "2025-10"
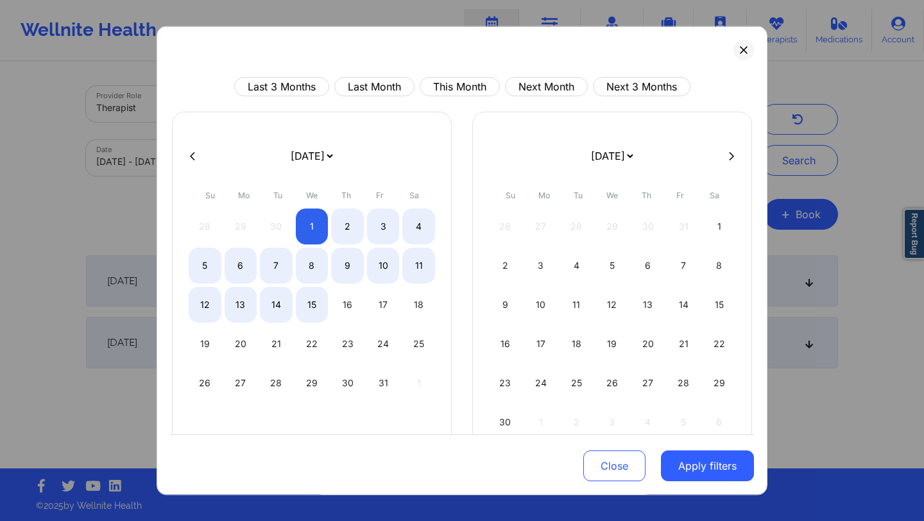
click at [196, 150] on button at bounding box center [192, 155] width 13 height 11
select select "2025-8"
select select "2025-9"
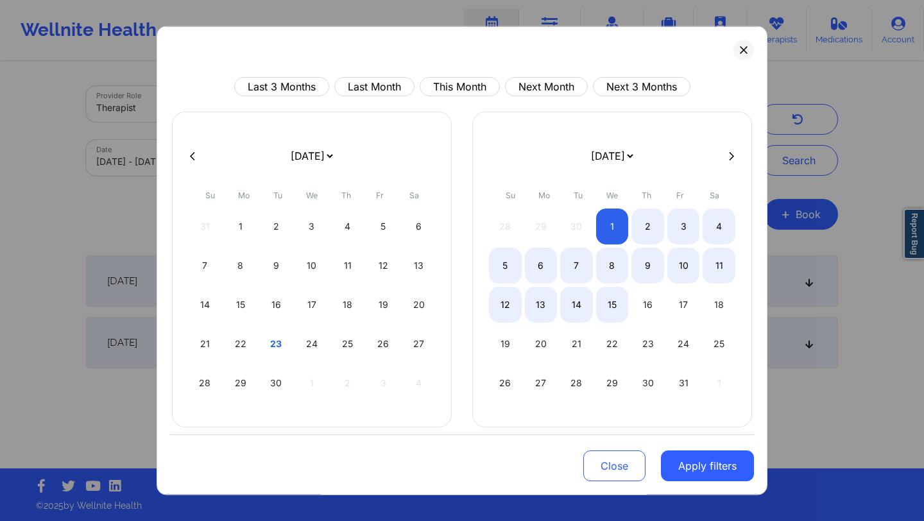
select select "2025-8"
select select "2025-9"
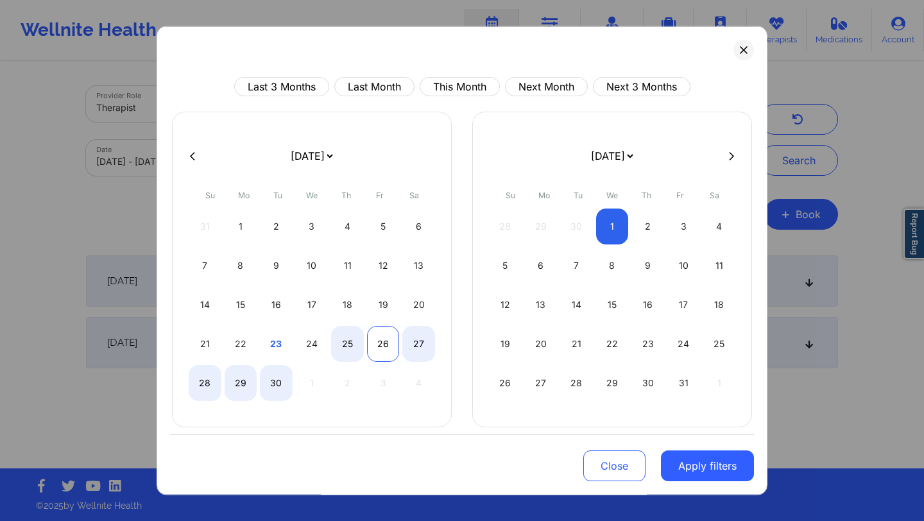
select select "2025-8"
select select "2025-9"
select select "2025-8"
select select "2025-9"
click at [342, 341] on div "25" at bounding box center [347, 344] width 33 height 36
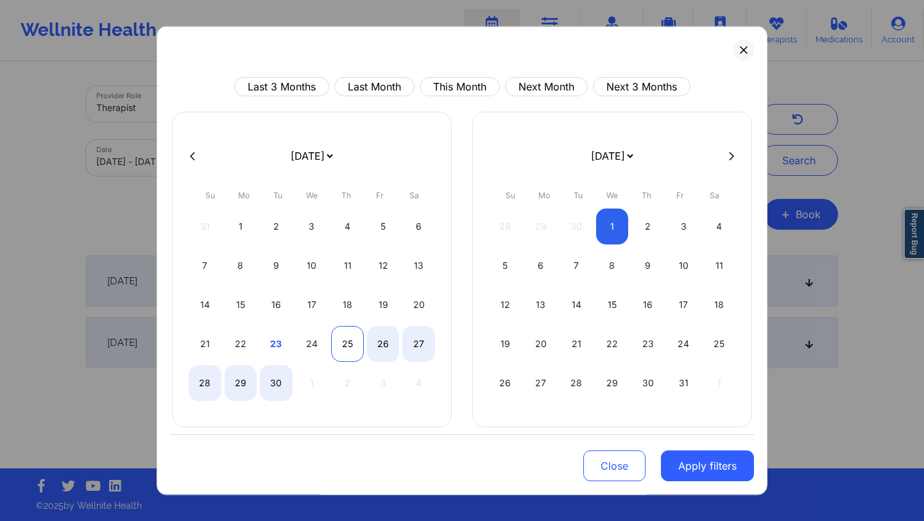
select select "2025-8"
select select "2025-9"
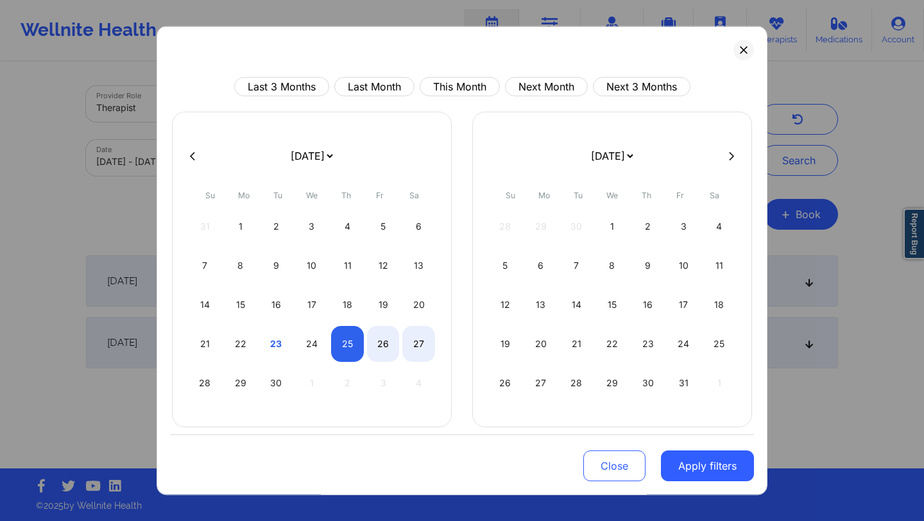
select select "2025-8"
select select "2025-9"
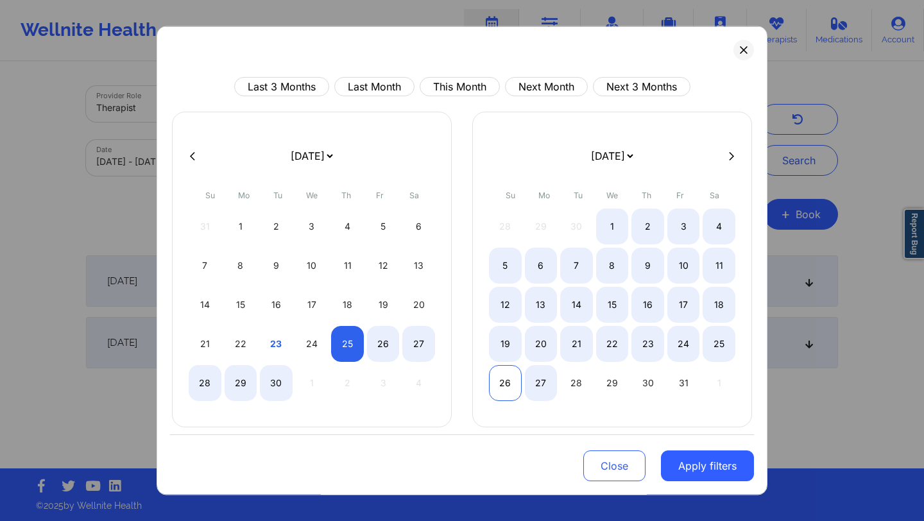
select select "2025-8"
select select "2025-9"
select select "2025-8"
select select "2025-9"
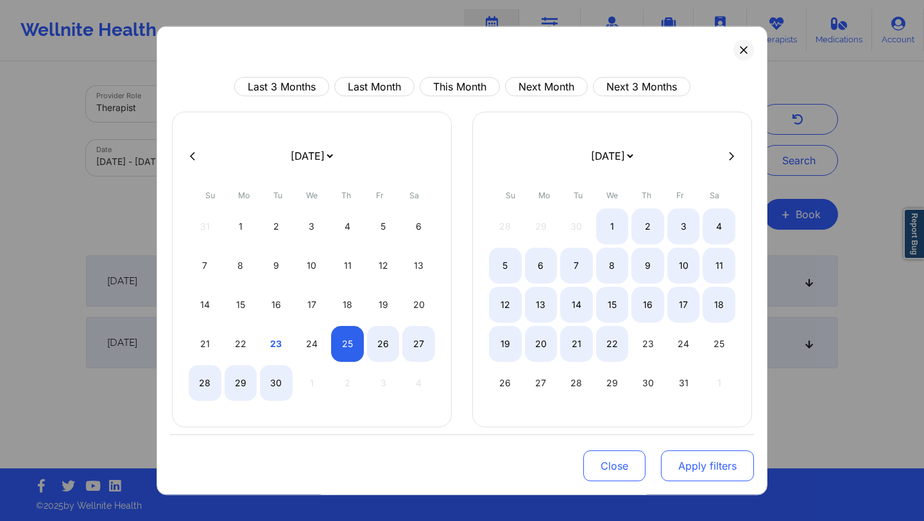
click at [667, 460] on button "Apply filters" at bounding box center [707, 465] width 93 height 31
select select "2025-8"
select select "2025-9"
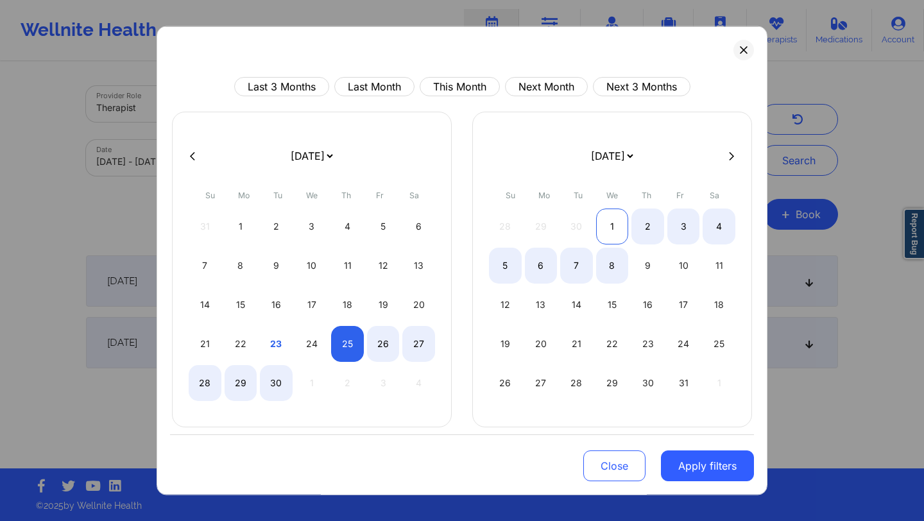
select select "2025-8"
select select "2025-9"
click at [613, 230] on div "1" at bounding box center [612, 226] width 33 height 36
select select "2025-8"
select select "2025-9"
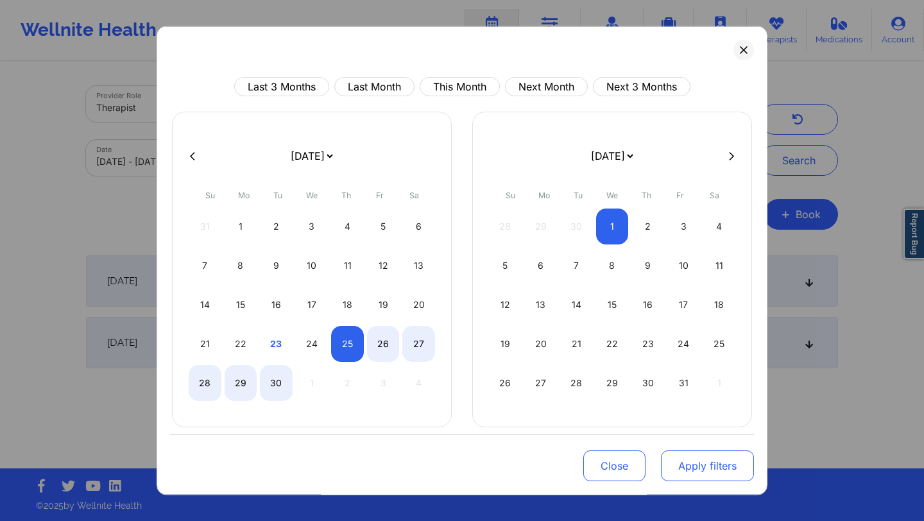
click at [668, 462] on button "Apply filters" at bounding box center [707, 465] width 93 height 31
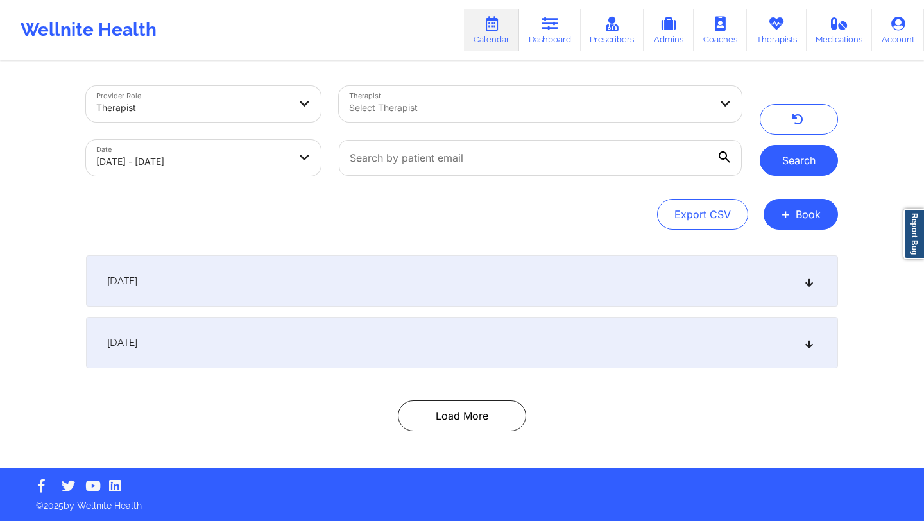
click at [784, 169] on button "Search" at bounding box center [798, 160] width 78 height 31
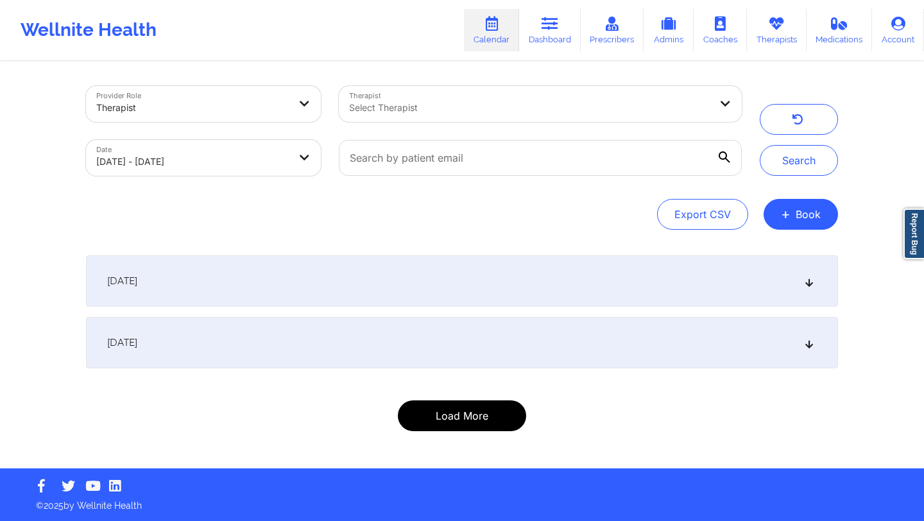
click at [479, 419] on button "Load More" at bounding box center [462, 415] width 128 height 31
click at [479, 419] on button "button" at bounding box center [462, 415] width 128 height 31
click at [479, 419] on button "Load More" at bounding box center [462, 415] width 128 height 31
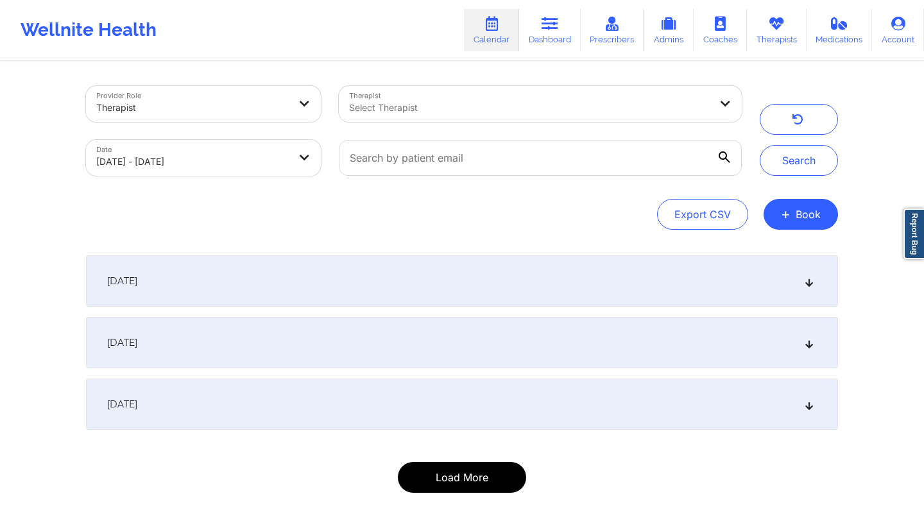
click at [479, 419] on div "[DATE]" at bounding box center [462, 403] width 752 height 51
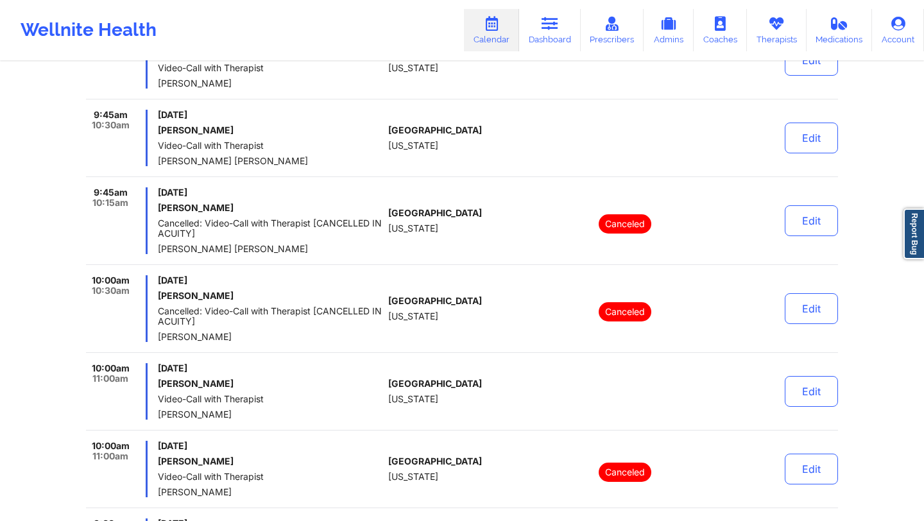
scroll to position [3810, 0]
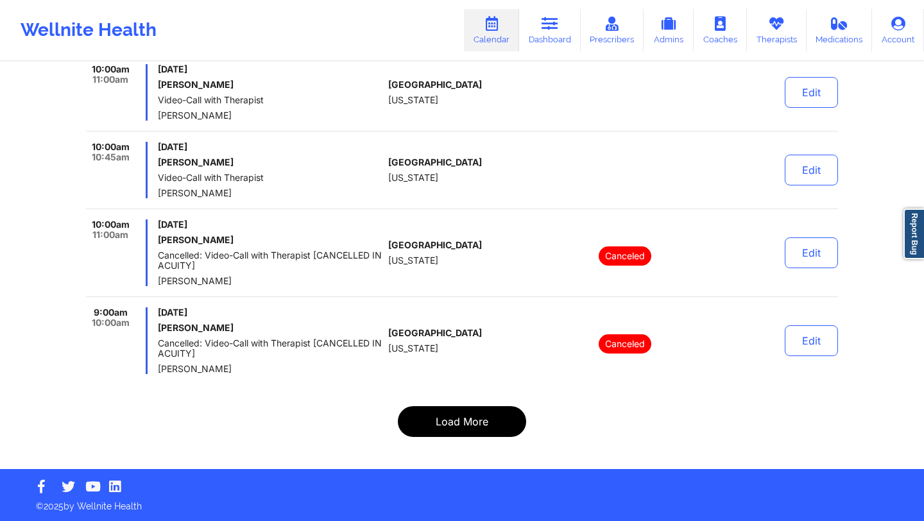
click at [452, 429] on button "Load More" at bounding box center [462, 421] width 128 height 31
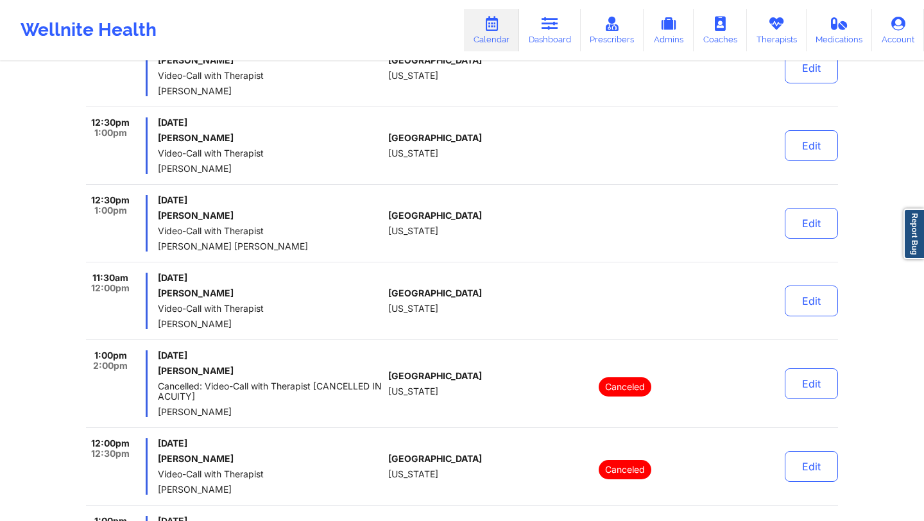
scroll to position [8135, 0]
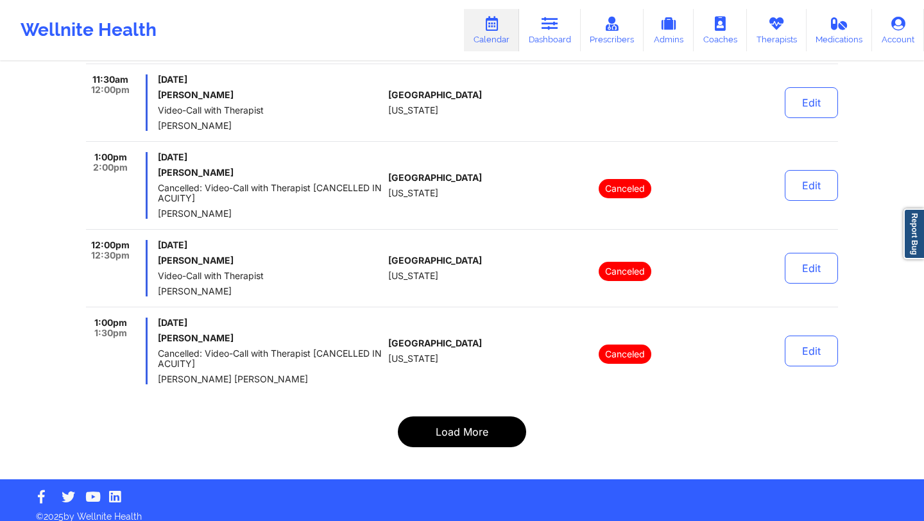
click at [447, 429] on button "Load More" at bounding box center [462, 431] width 128 height 31
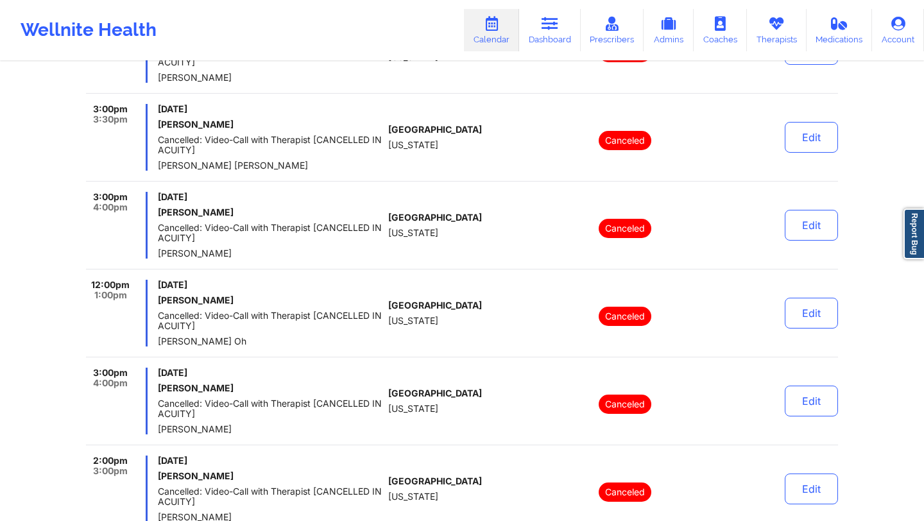
scroll to position [8186, 0]
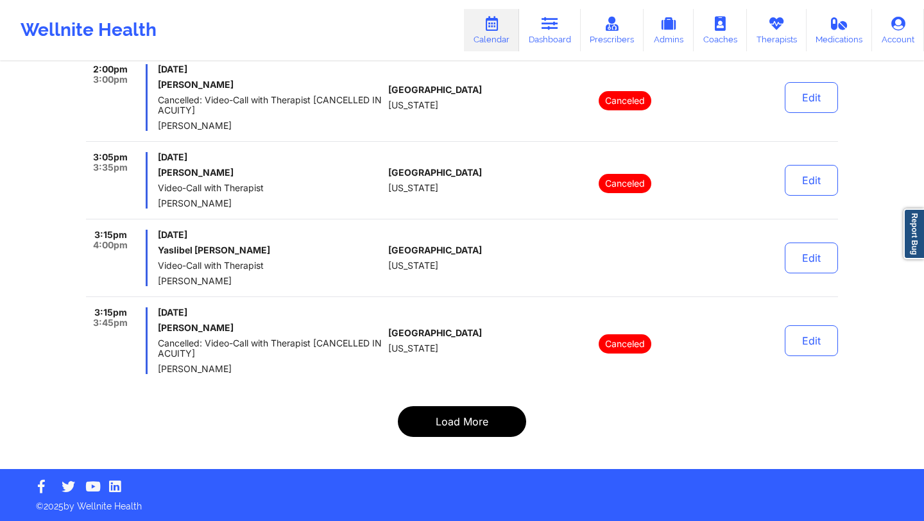
click at [446, 421] on button "Load More" at bounding box center [462, 421] width 128 height 31
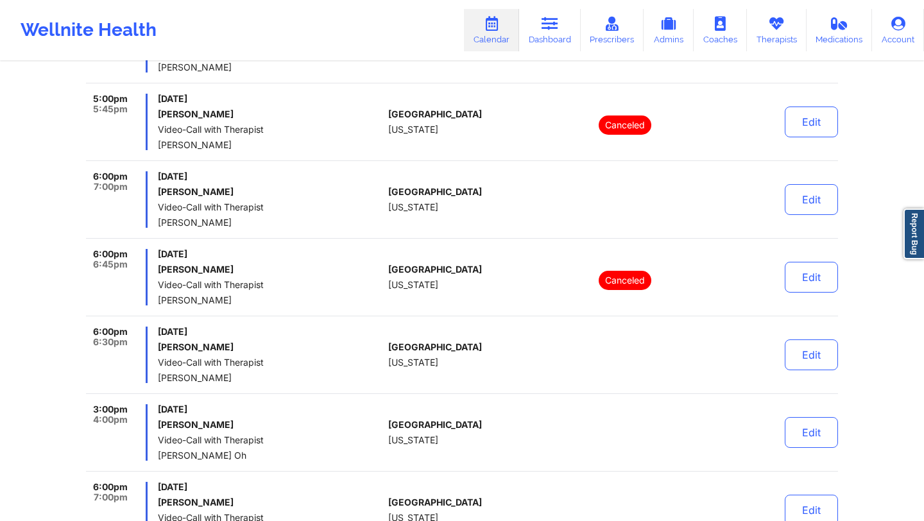
scroll to position [8350, 0]
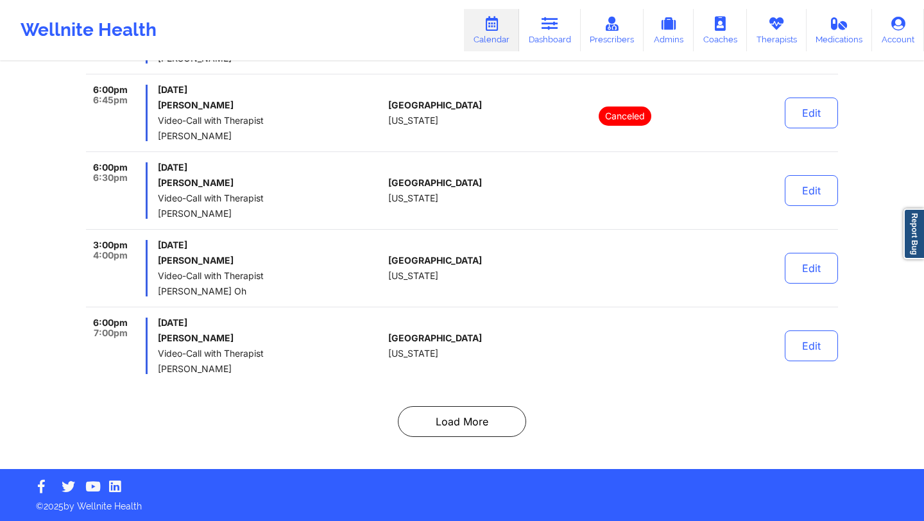
click at [440, 426] on button "Load More" at bounding box center [462, 421] width 128 height 31
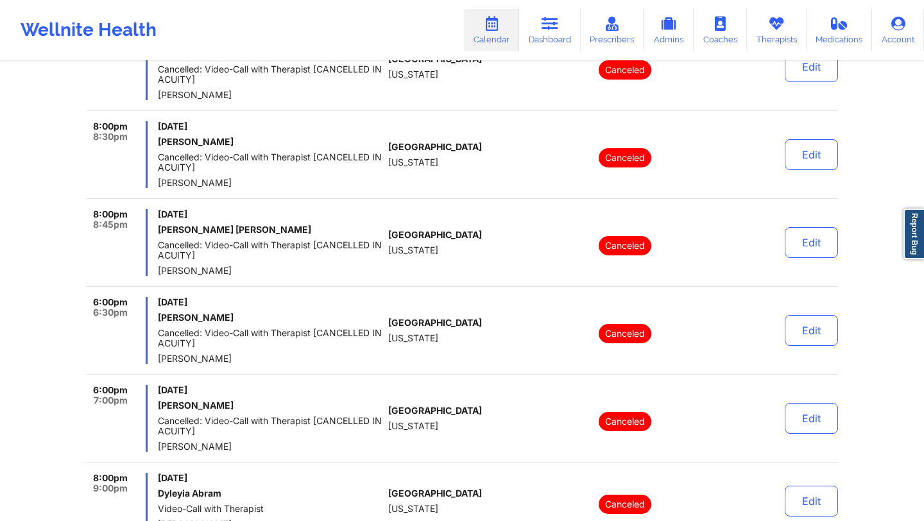
scroll to position [4378, 0]
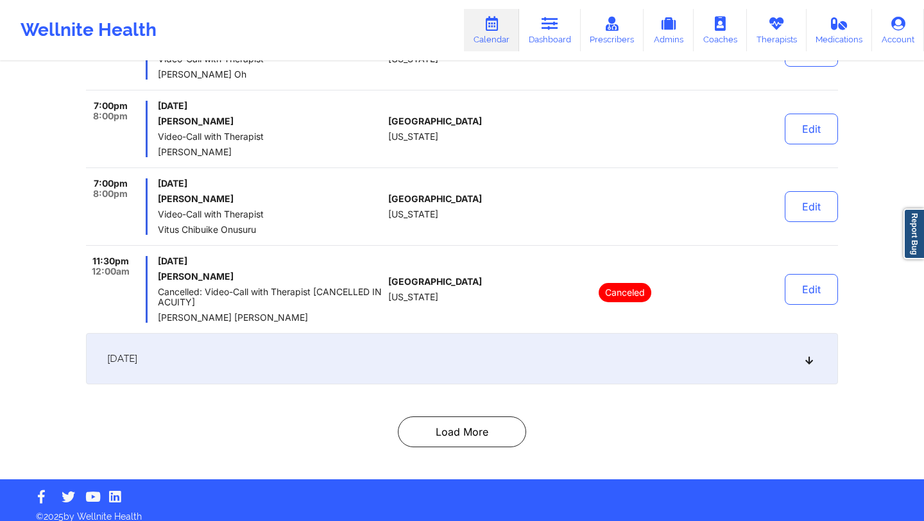
click at [411, 342] on div "[DATE]" at bounding box center [462, 358] width 752 height 51
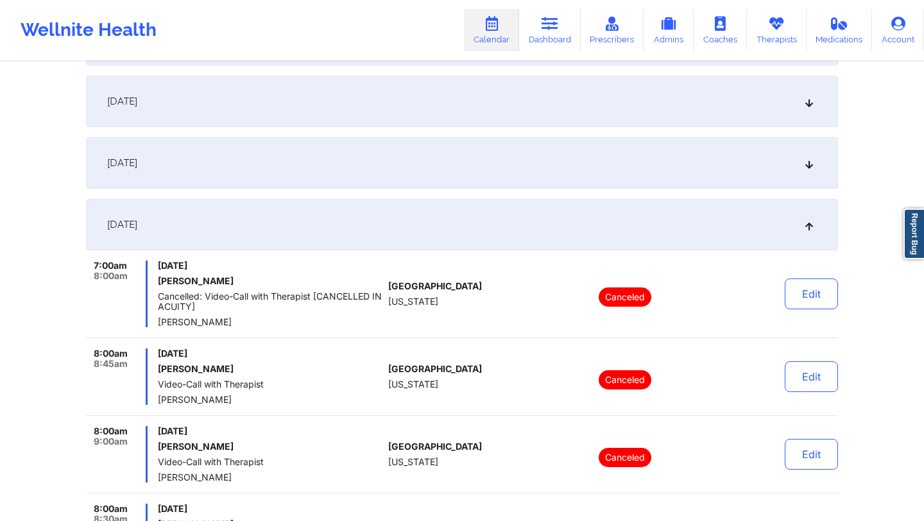
scroll to position [1157, 0]
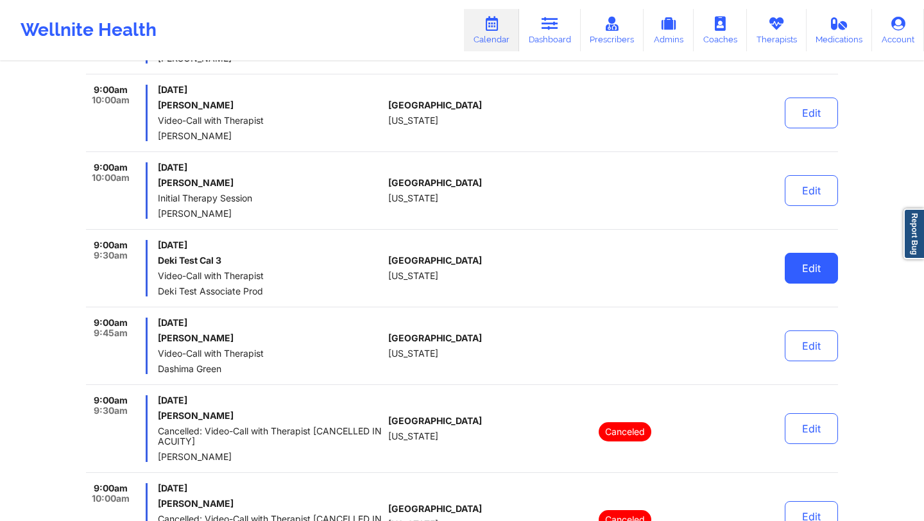
click at [799, 273] on button "Edit" at bounding box center [810, 268] width 53 height 31
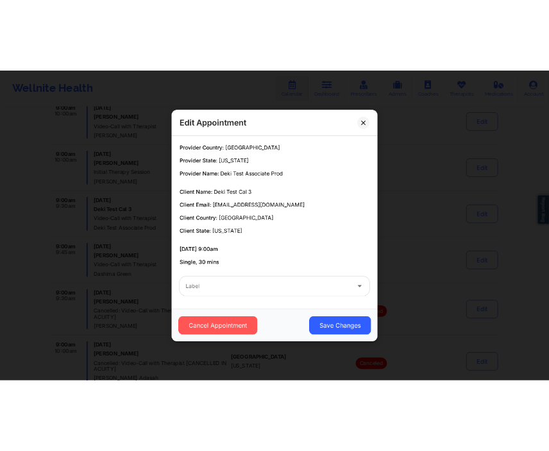
scroll to position [1176, 0]
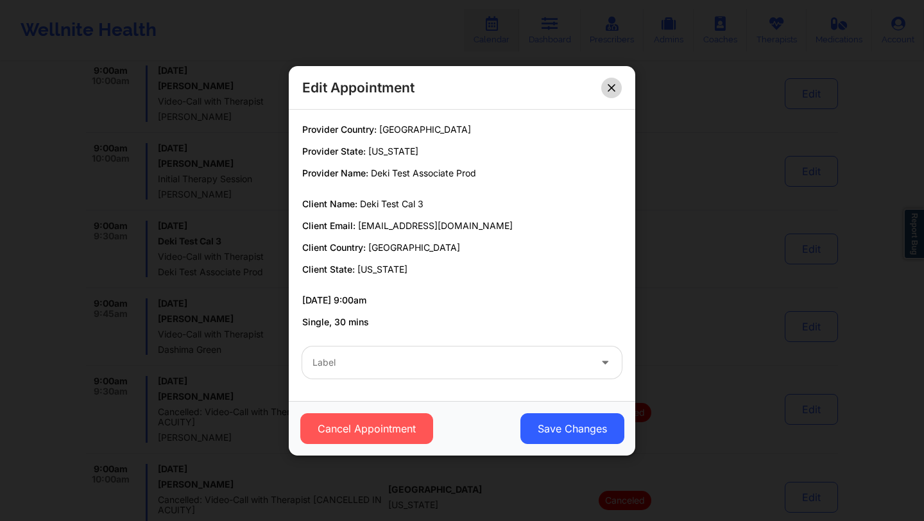
click at [609, 90] on icon at bounding box center [611, 87] width 8 height 8
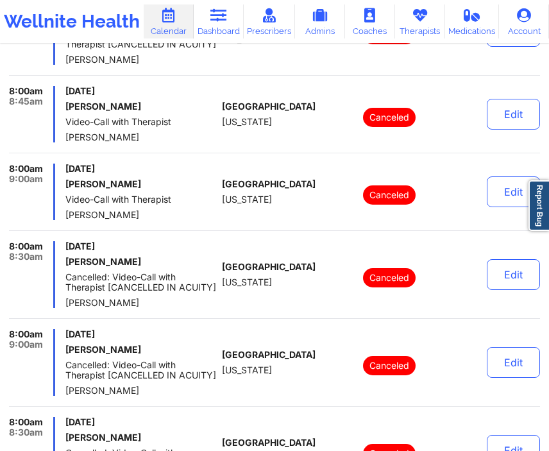
scroll to position [0, 0]
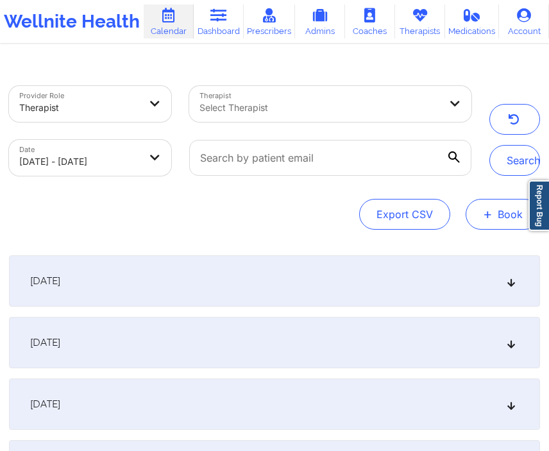
click at [489, 212] on span "+" at bounding box center [488, 213] width 10 height 7
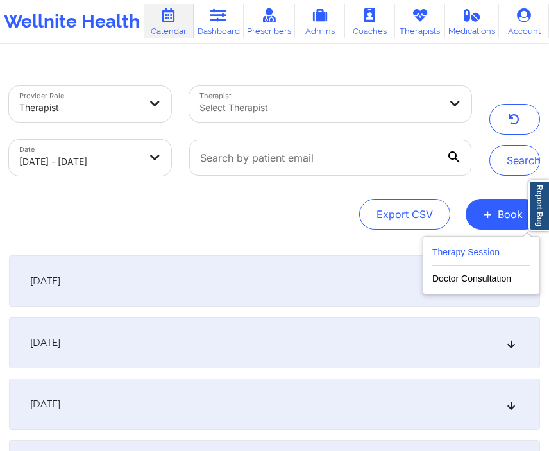
click at [471, 253] on button "Therapy Session" at bounding box center [481, 254] width 98 height 21
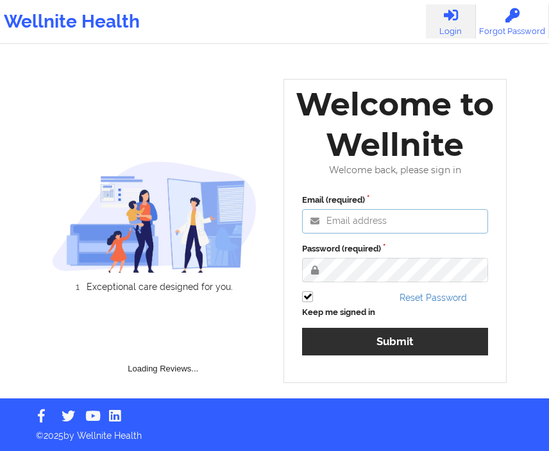
type input "[EMAIL_ADDRESS][DOMAIN_NAME]"
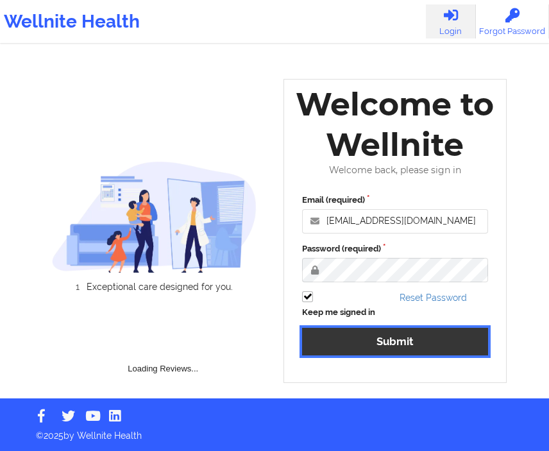
click at [376, 339] on button "Submit" at bounding box center [395, 342] width 186 height 28
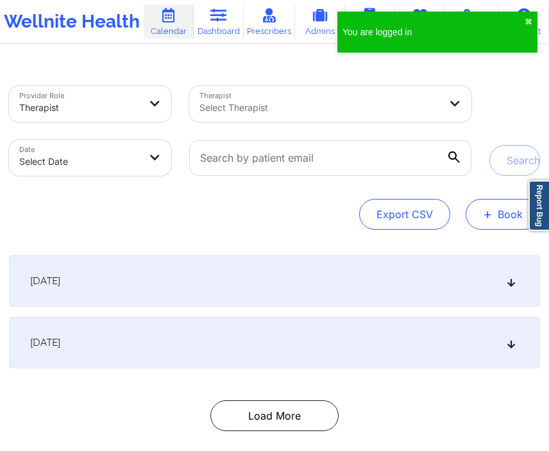
click at [495, 217] on button "+ Book" at bounding box center [503, 214] width 74 height 31
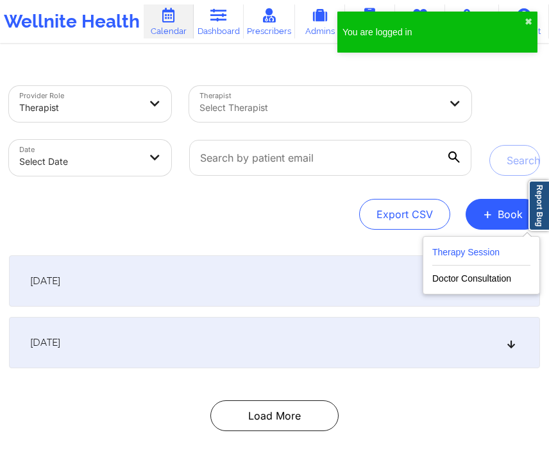
click at [468, 259] on button "Therapy Session" at bounding box center [481, 254] width 98 height 21
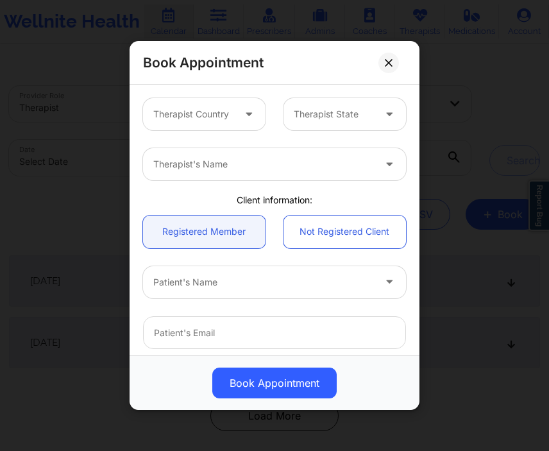
click at [246, 112] on icon at bounding box center [248, 111] width 13 height 11
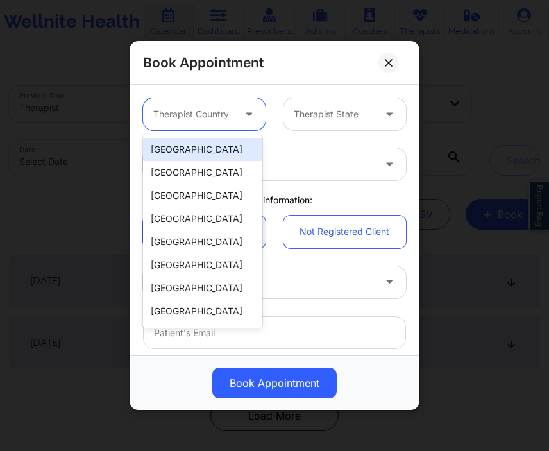
click at [232, 144] on div "[GEOGRAPHIC_DATA]" at bounding box center [202, 149] width 119 height 23
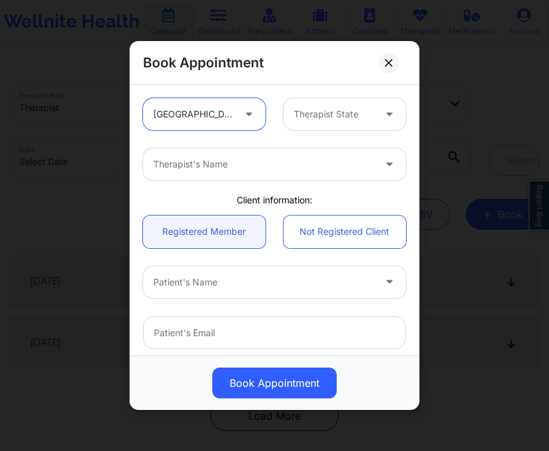
click at [332, 113] on div at bounding box center [334, 113] width 80 height 15
click at [235, 127] on div at bounding box center [250, 114] width 31 height 32
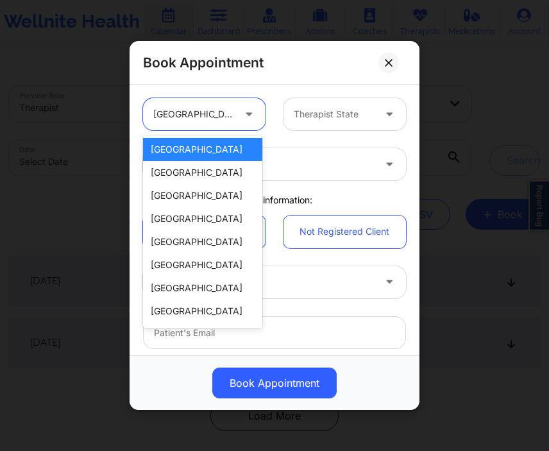
click at [214, 146] on div "[GEOGRAPHIC_DATA]" at bounding box center [202, 149] width 119 height 23
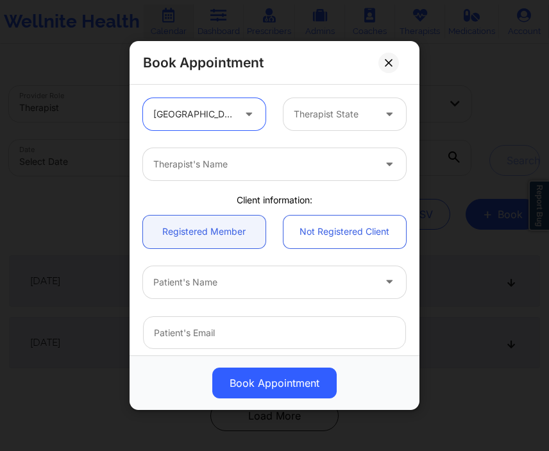
click at [307, 106] on div at bounding box center [334, 113] width 80 height 15
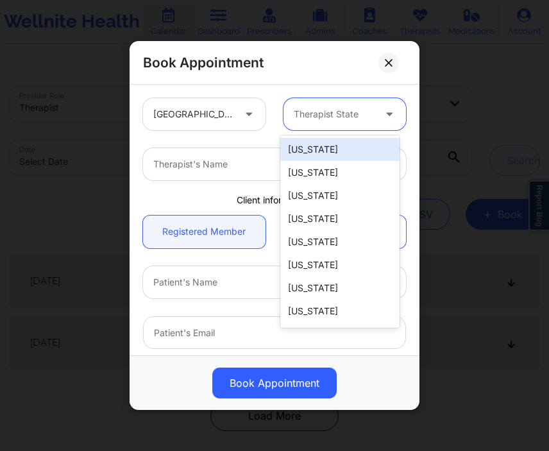
click at [305, 146] on div "[US_STATE]" at bounding box center [339, 149] width 119 height 23
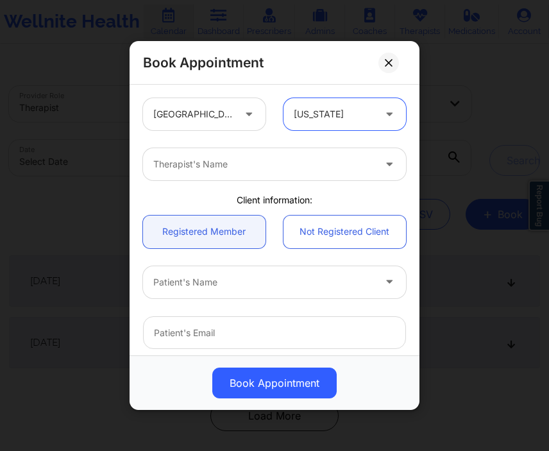
click at [314, 117] on div at bounding box center [334, 113] width 80 height 15
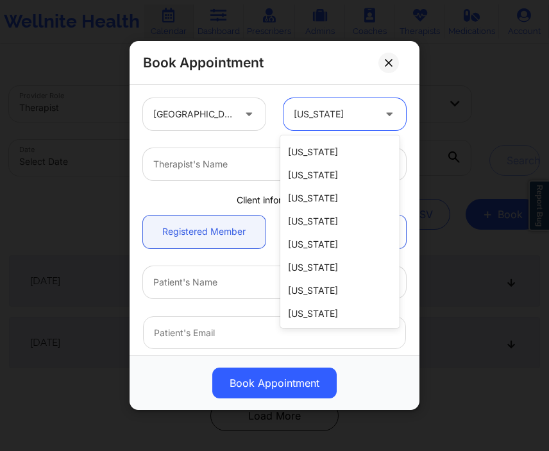
scroll to position [637, 0]
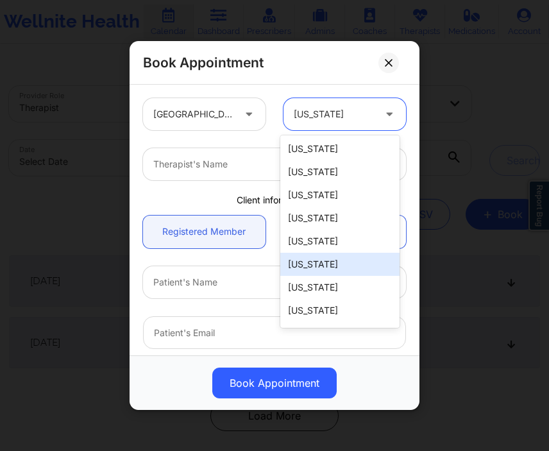
click at [323, 253] on div "[US_STATE]" at bounding box center [339, 264] width 119 height 23
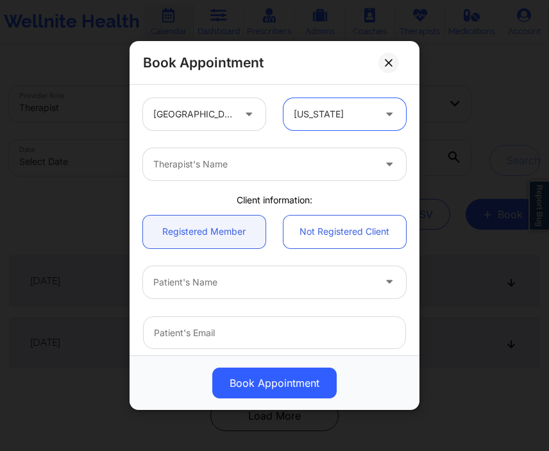
click at [288, 164] on div at bounding box center [263, 164] width 221 height 15
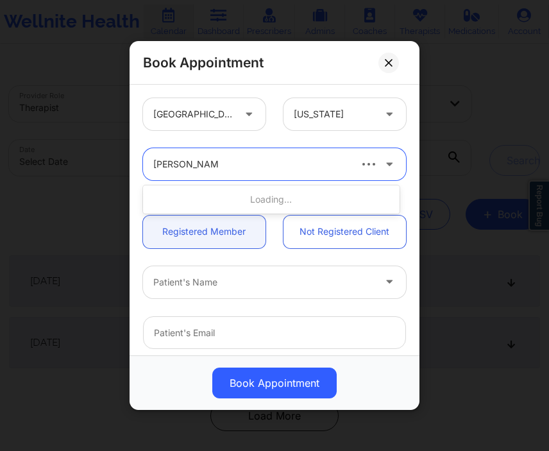
type input "nicole nunziata"
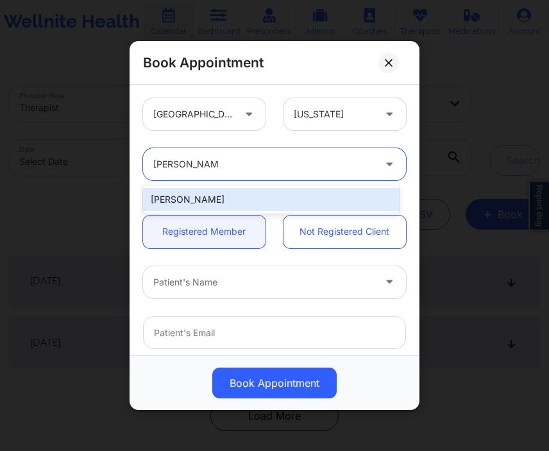
click at [289, 203] on div "[PERSON_NAME]" at bounding box center [271, 199] width 257 height 23
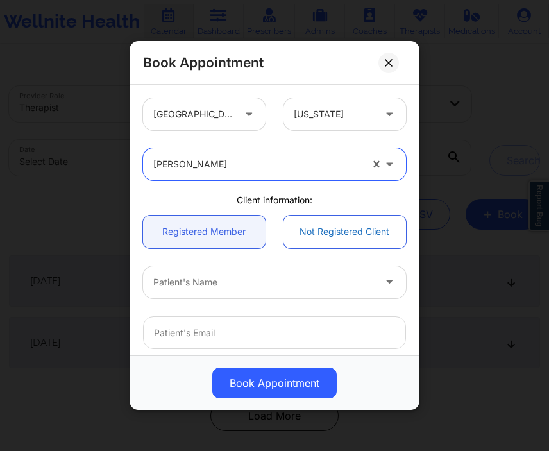
scroll to position [49, 0]
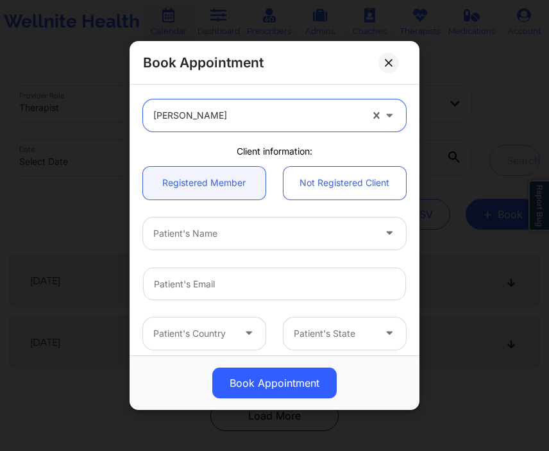
click at [273, 235] on div at bounding box center [263, 233] width 221 height 15
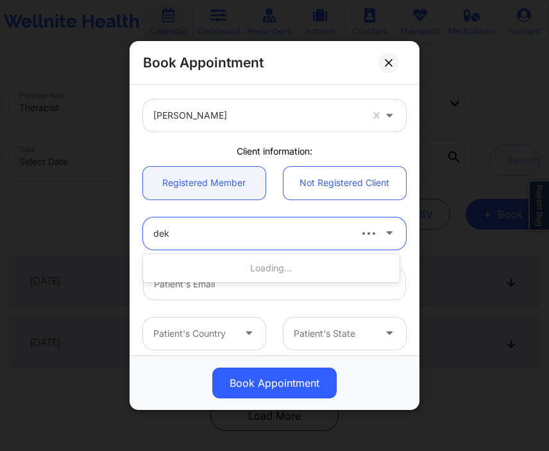
type input "deki"
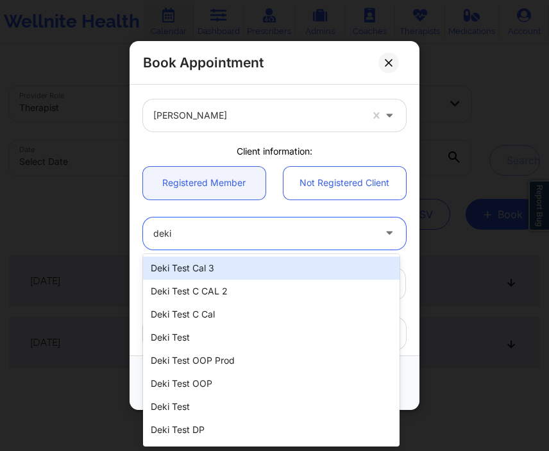
click at [255, 273] on div "Deki Test Cal 3" at bounding box center [271, 268] width 257 height 23
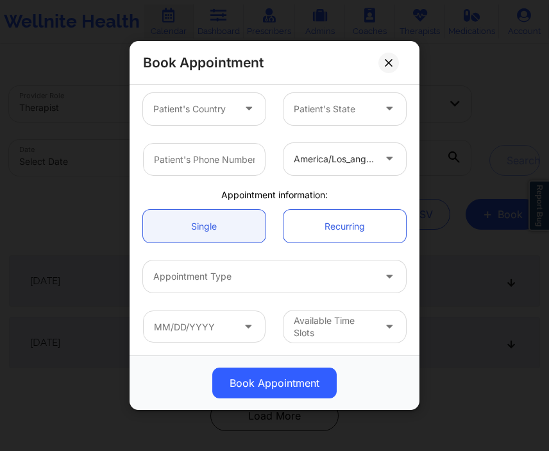
scroll to position [52, 0]
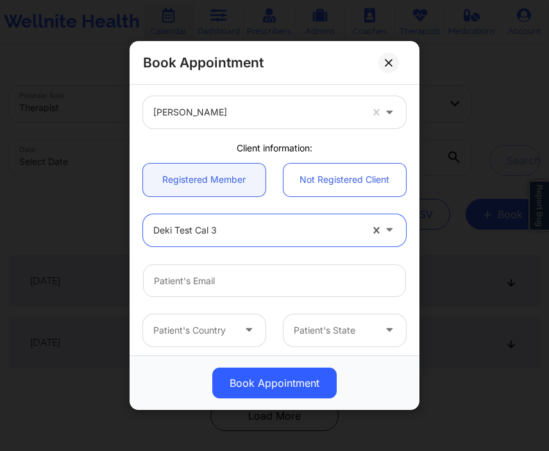
click at [255, 207] on div "option Deki Test Cal 3, selected. Deki Test Cal 3" at bounding box center [274, 230] width 281 height 50
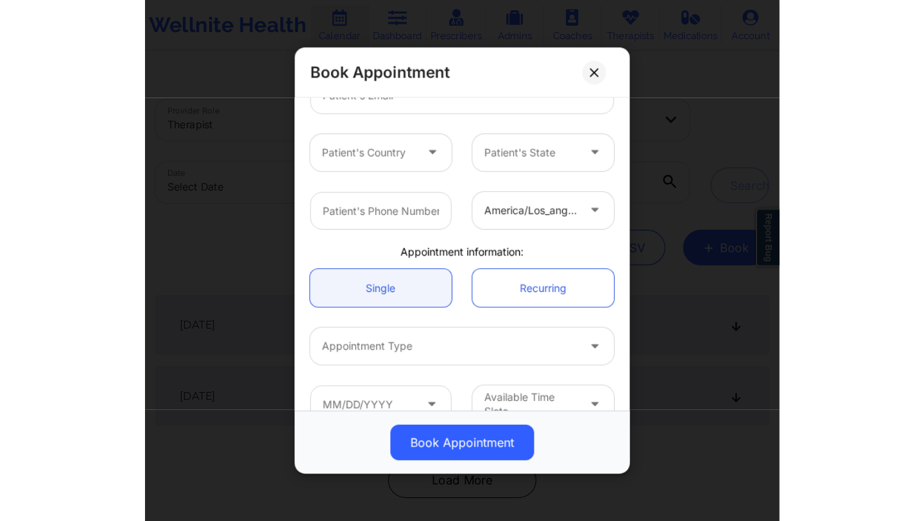
scroll to position [273, 0]
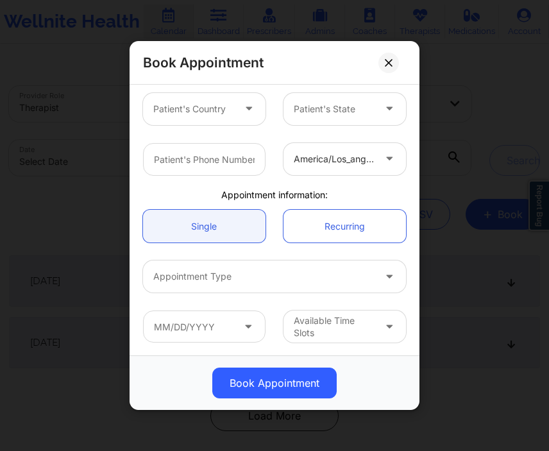
click at [250, 271] on div at bounding box center [263, 276] width 221 height 15
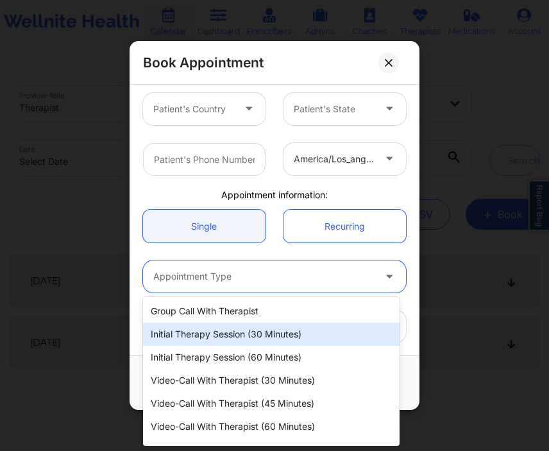
click at [242, 341] on div "Initial Therapy Session (30 minutes)" at bounding box center [271, 334] width 257 height 23
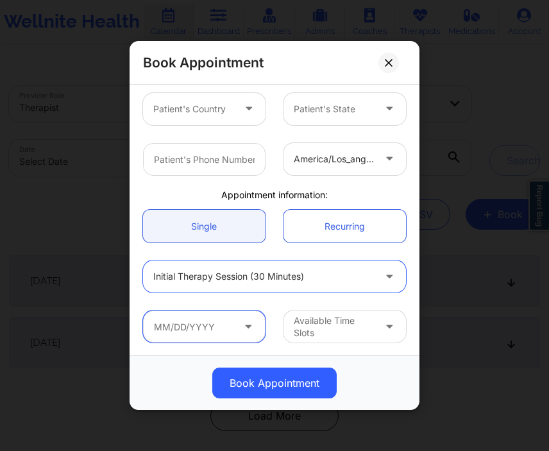
click at [225, 324] on input "text" at bounding box center [204, 326] width 123 height 32
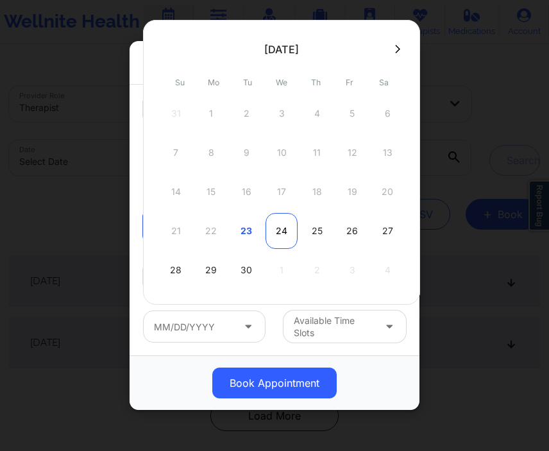
click at [291, 219] on div "24" at bounding box center [282, 231] width 32 height 36
type input "09/24/2025"
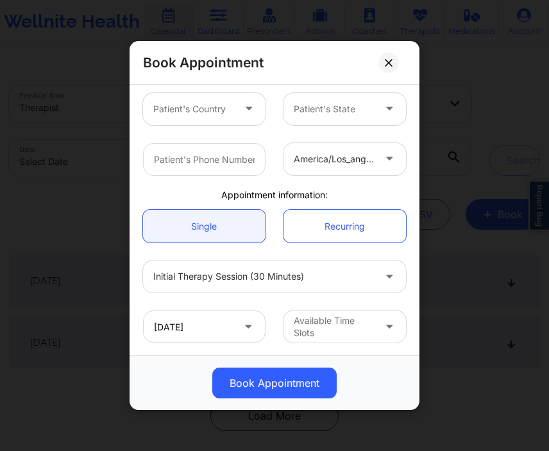
click at [320, 316] on div "Available Time Slots" at bounding box center [334, 326] width 80 height 25
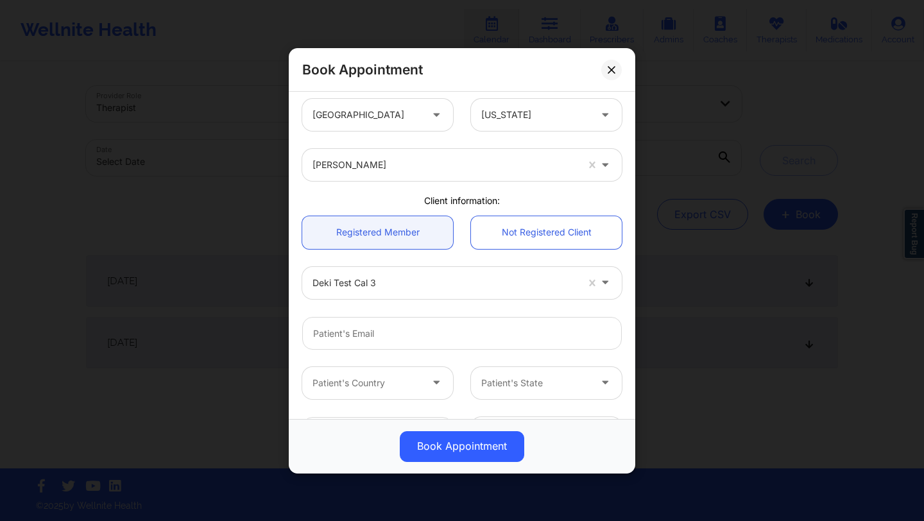
scroll to position [12, 0]
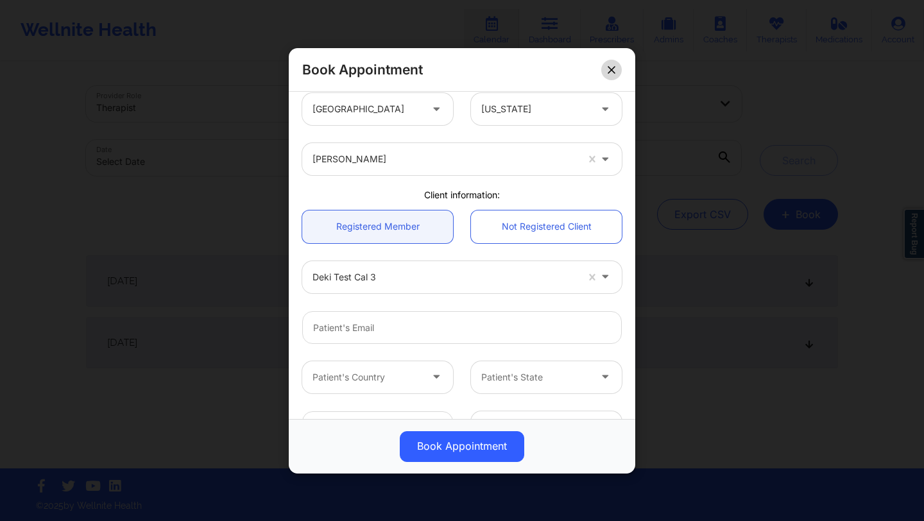
click at [548, 63] on button at bounding box center [611, 69] width 21 height 21
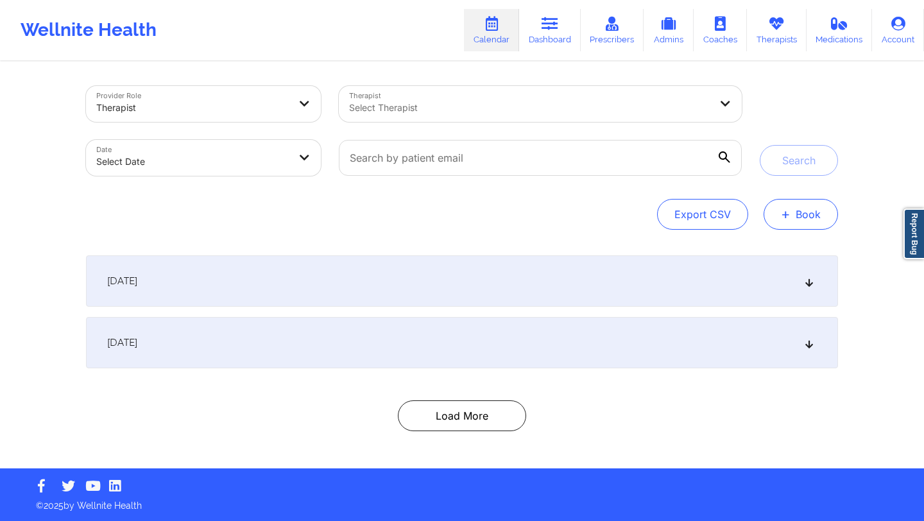
click at [548, 210] on span "+" at bounding box center [786, 213] width 10 height 7
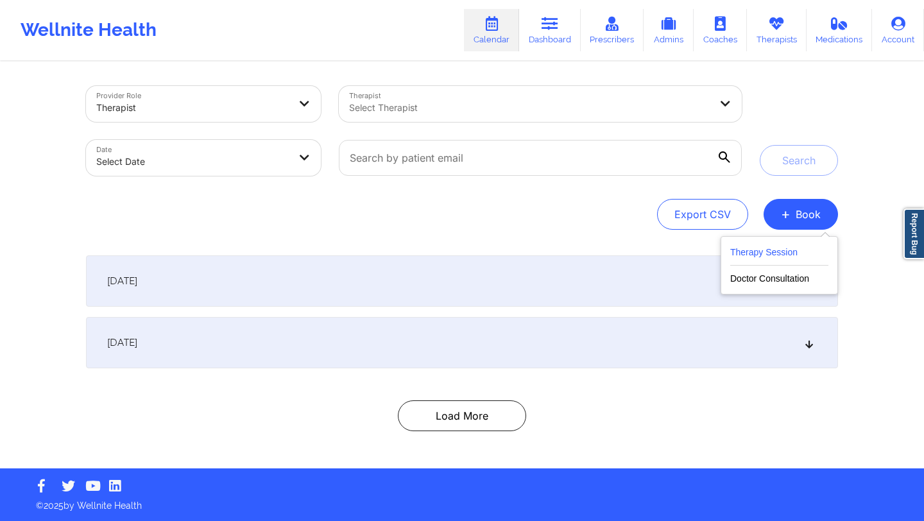
click at [548, 250] on button "Therapy Session" at bounding box center [779, 254] width 98 height 21
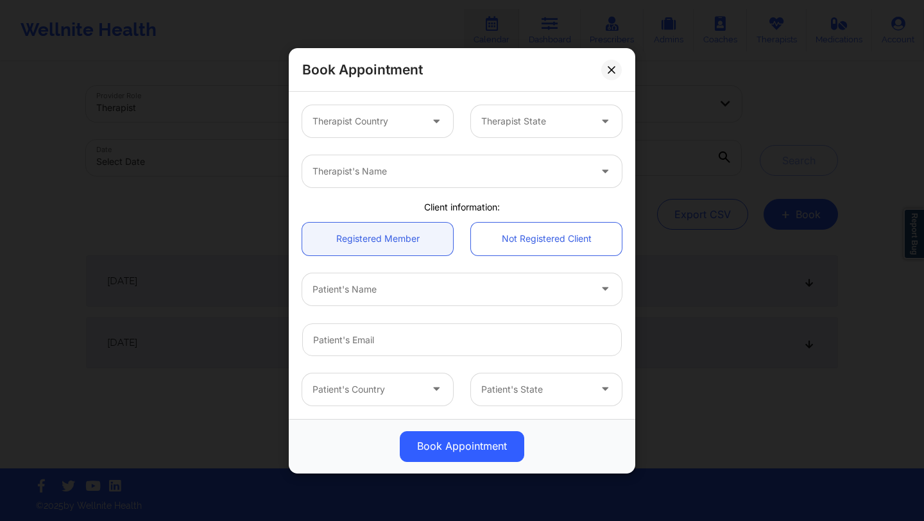
click at [430, 123] on icon at bounding box center [436, 118] width 13 height 11
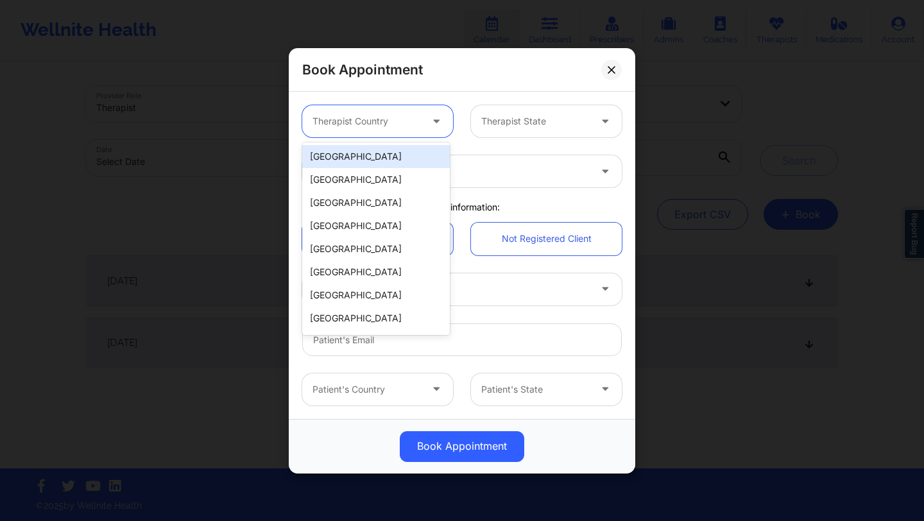
click at [429, 159] on div "[GEOGRAPHIC_DATA]" at bounding box center [376, 156] width 148 height 23
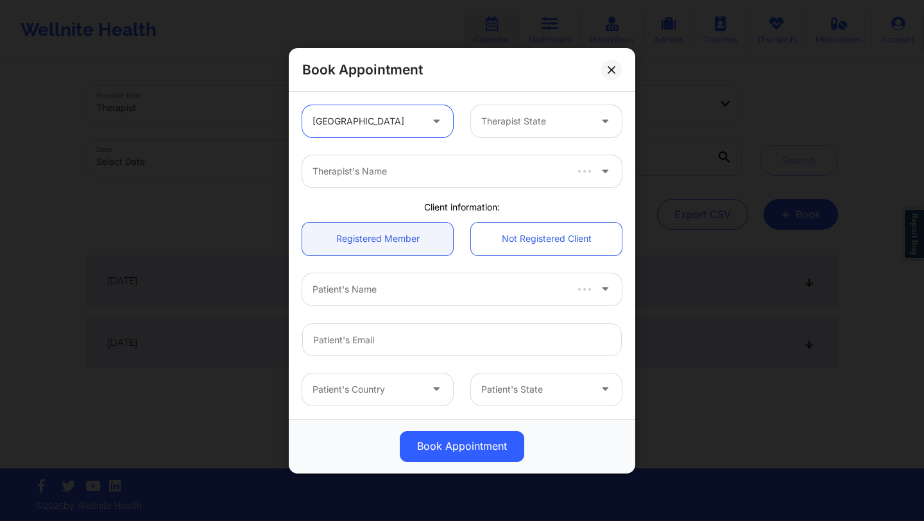
click at [511, 115] on div at bounding box center [535, 121] width 108 height 15
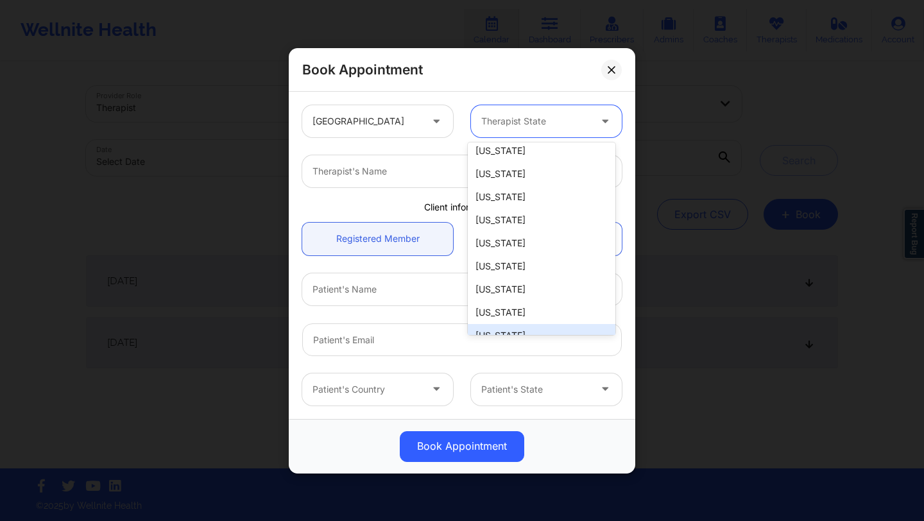
scroll to position [0, 0]
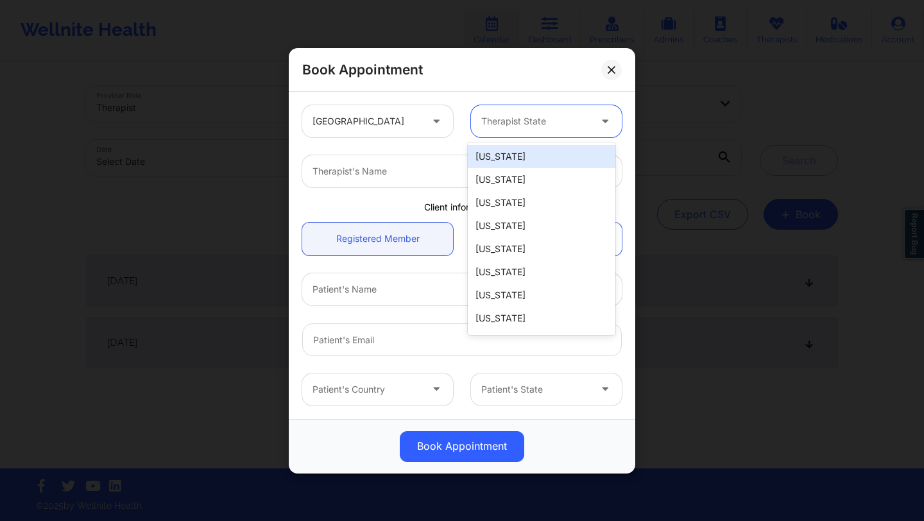
click at [530, 144] on div "Alabama Alaska Arizona Arkansas California Colorado Connecticut Delaware Washin…" at bounding box center [542, 238] width 148 height 192
click at [525, 150] on div "[US_STATE]" at bounding box center [542, 156] width 148 height 23
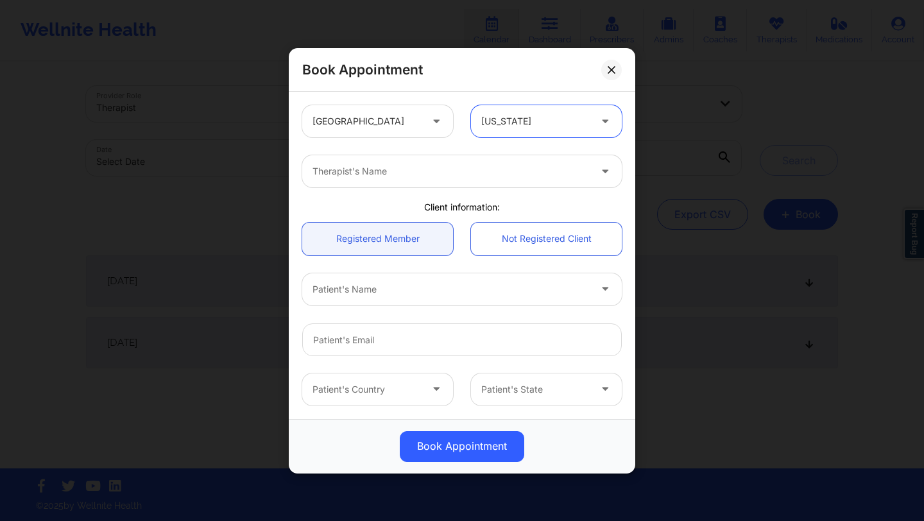
click at [437, 169] on div at bounding box center [450, 171] width 277 height 15
type input "deki"
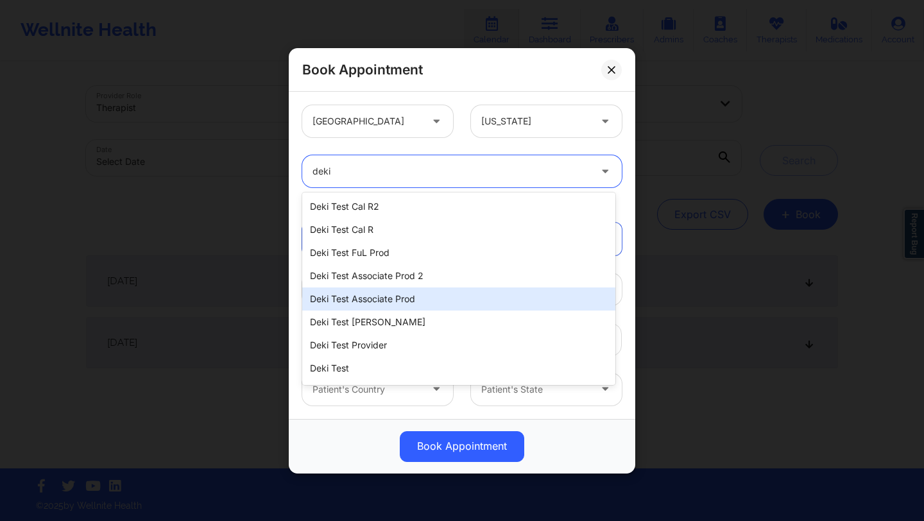
click at [415, 291] on div "Deki Test Associate Prod" at bounding box center [458, 298] width 313 height 23
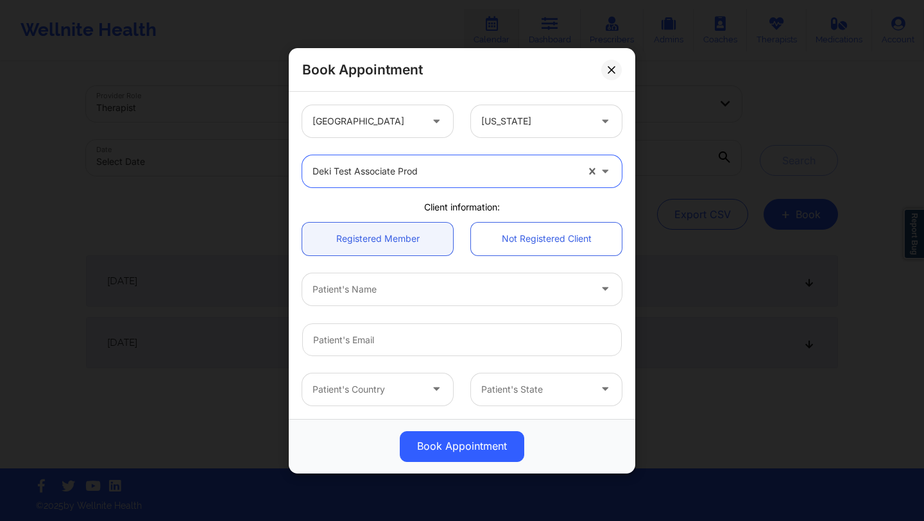
click at [415, 296] on div "Patient's Name" at bounding box center [446, 289] width 289 height 32
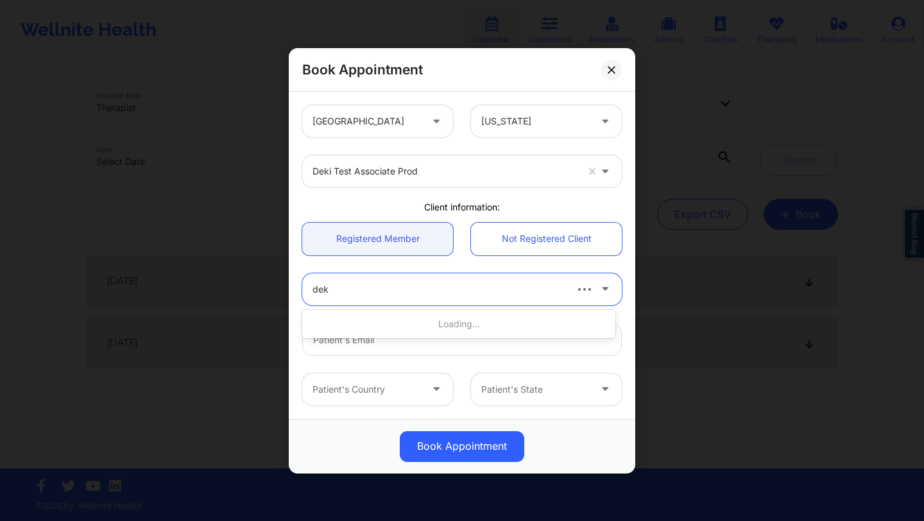
type input "deki"
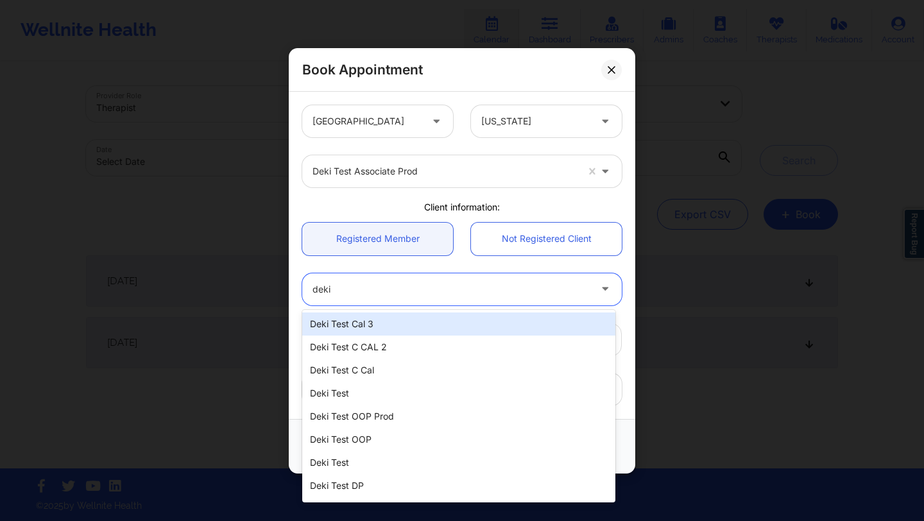
click at [412, 326] on div "Deki Test Cal 3" at bounding box center [458, 323] width 313 height 23
type input "[EMAIL_ADDRESS][DOMAIN_NAME]"
type input "[PHONE_NUMBER]"
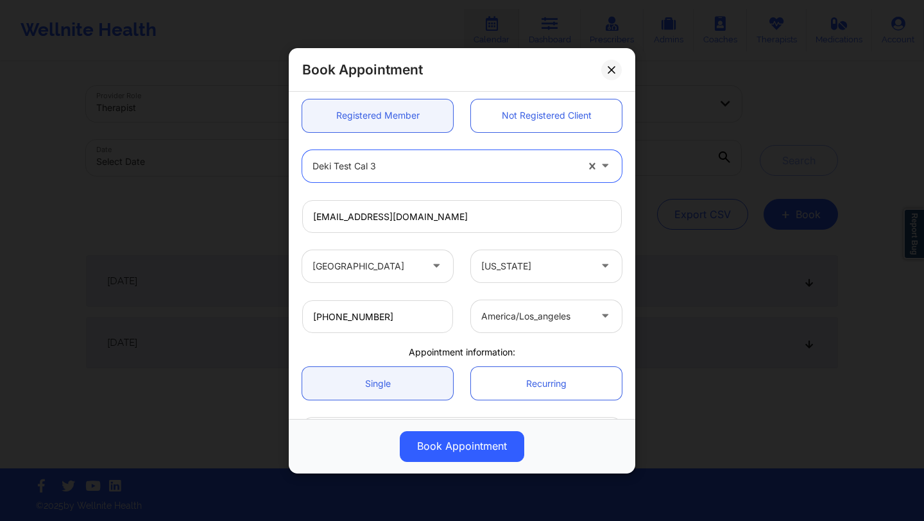
scroll to position [217, 0]
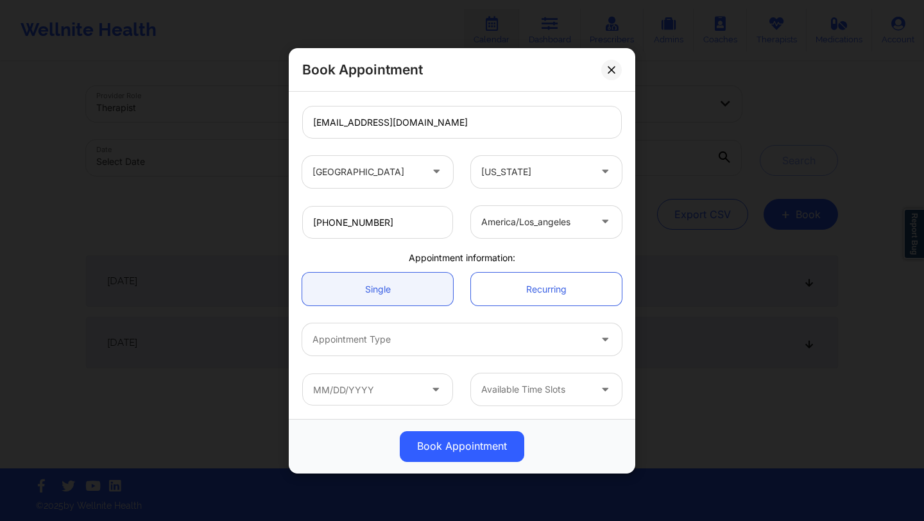
click at [417, 339] on div at bounding box center [450, 339] width 277 height 15
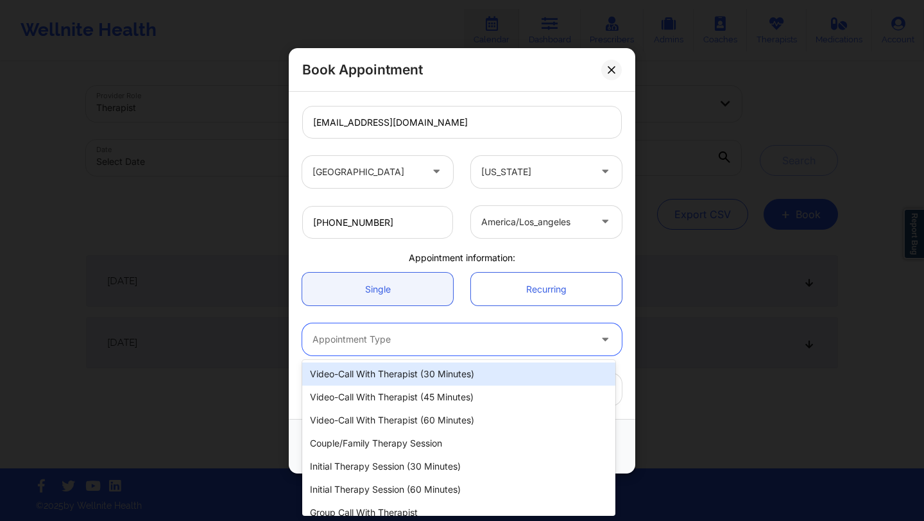
click at [427, 377] on div "Video-Call with Therapist (30 minutes)" at bounding box center [458, 373] width 313 height 23
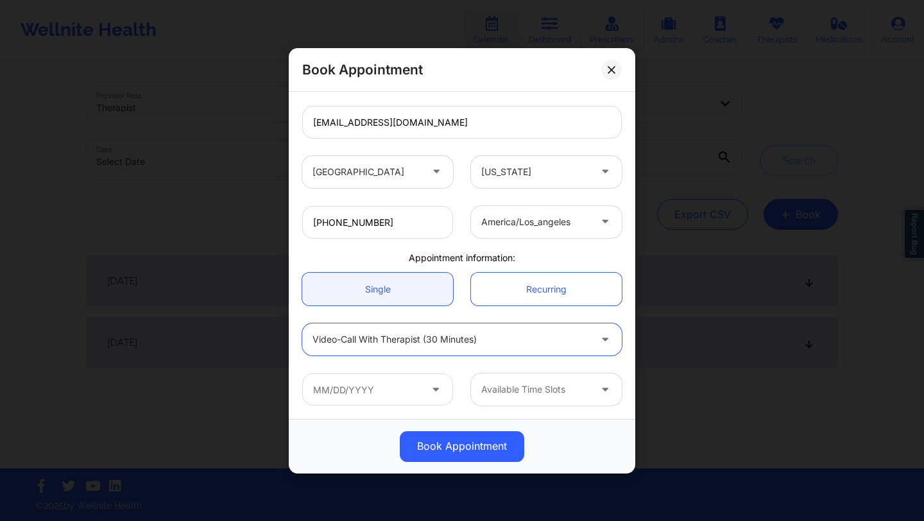
click at [431, 388] on icon at bounding box center [435, 386] width 13 height 11
click at [415, 393] on input "text" at bounding box center [377, 389] width 151 height 32
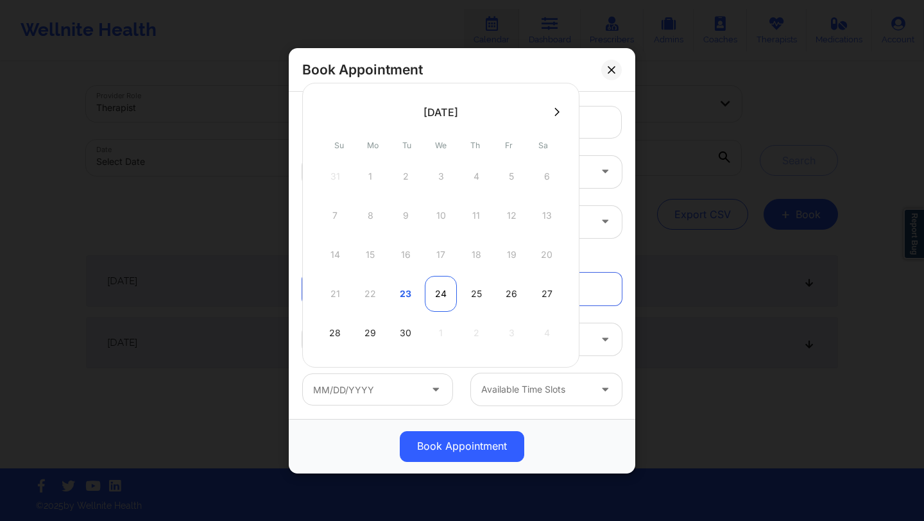
click at [442, 291] on div "24" at bounding box center [441, 294] width 32 height 36
type input "09/24/2025"
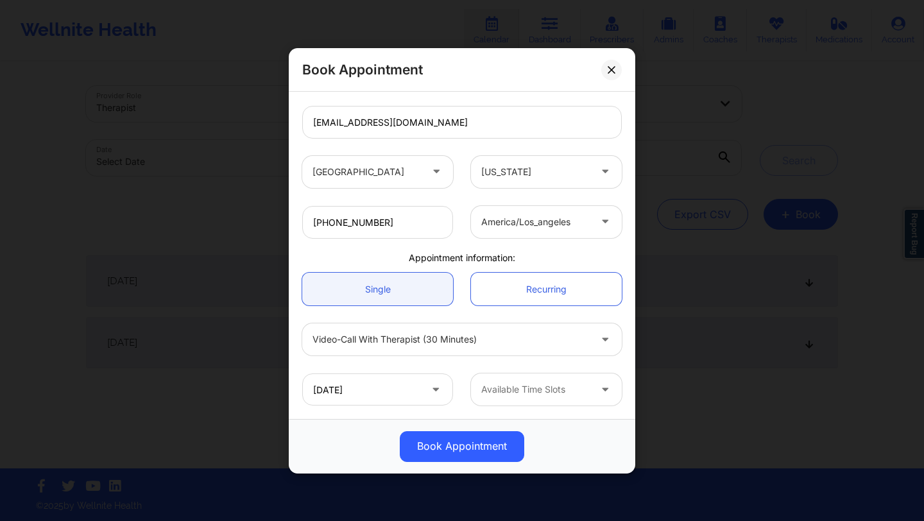
click at [487, 379] on div "Available Time Slots" at bounding box center [531, 389] width 120 height 32
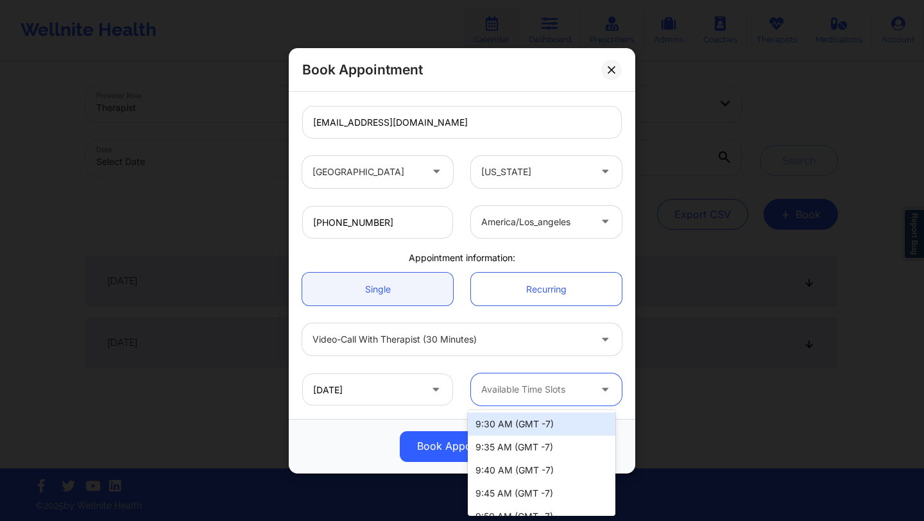
click at [502, 429] on div "9:30 AM (GMT -7)" at bounding box center [542, 423] width 148 height 23
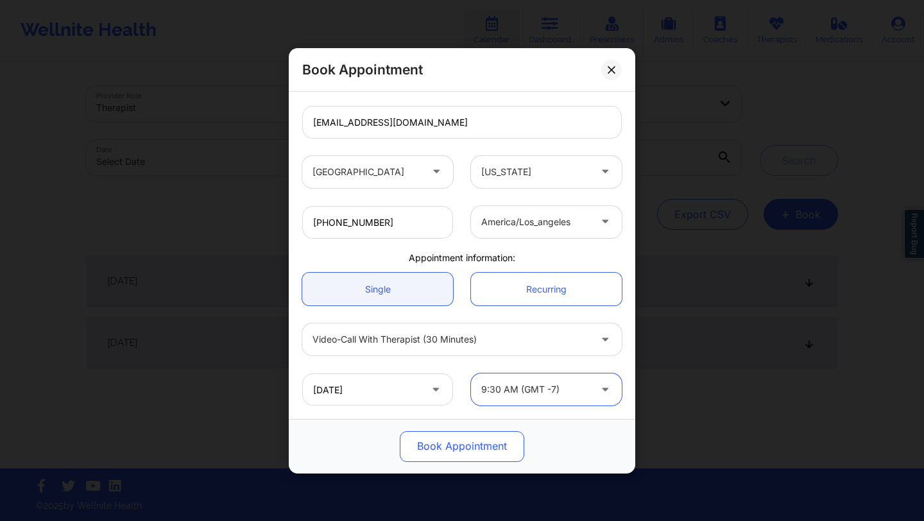
click at [484, 444] on button "Book Appointment" at bounding box center [462, 445] width 124 height 31
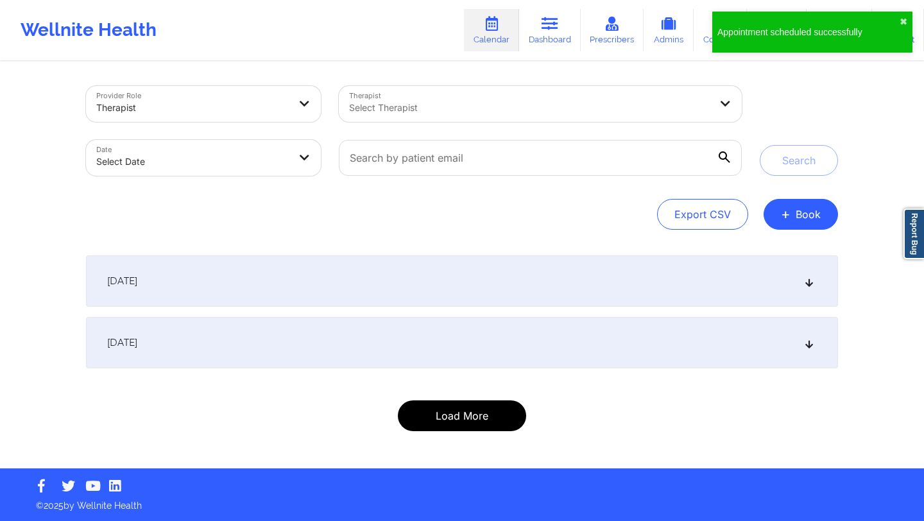
click at [469, 411] on button "Load More" at bounding box center [462, 415] width 128 height 31
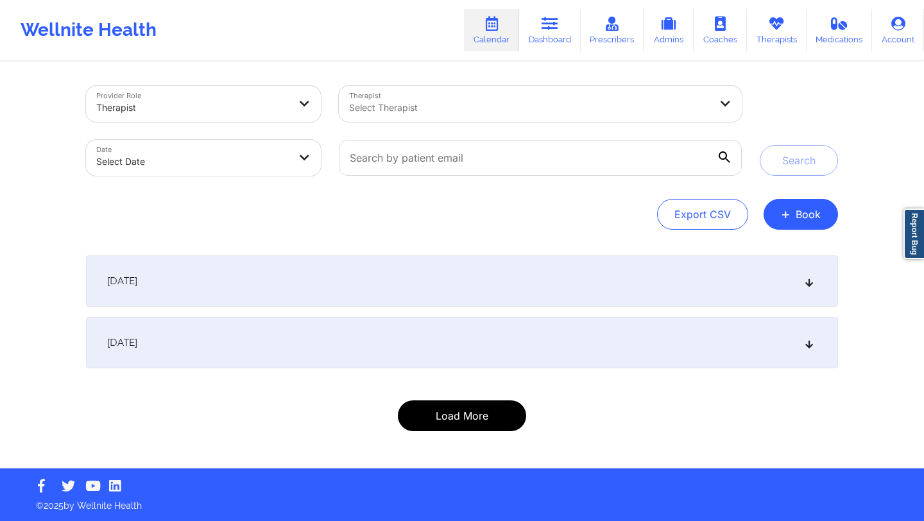
click at [469, 411] on button "Load More" at bounding box center [462, 415] width 128 height 31
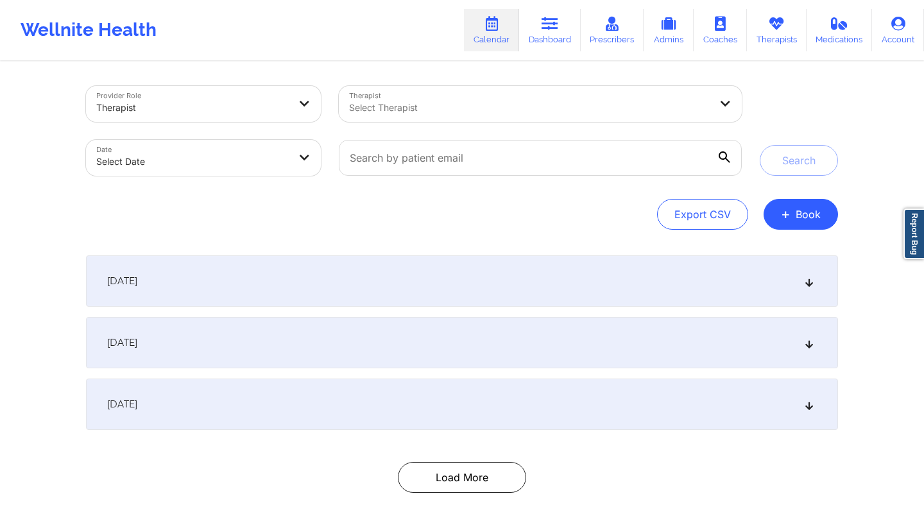
click at [469, 411] on div "[DATE]" at bounding box center [462, 403] width 752 height 51
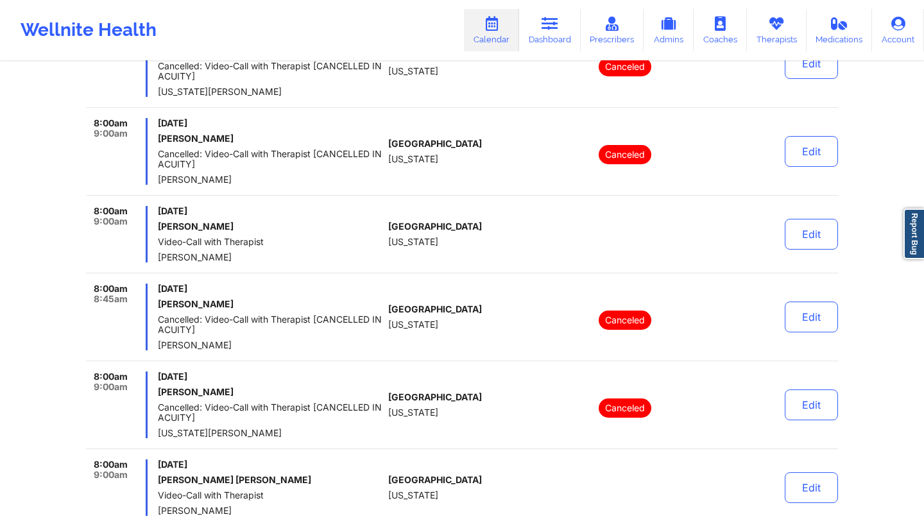
scroll to position [0, 0]
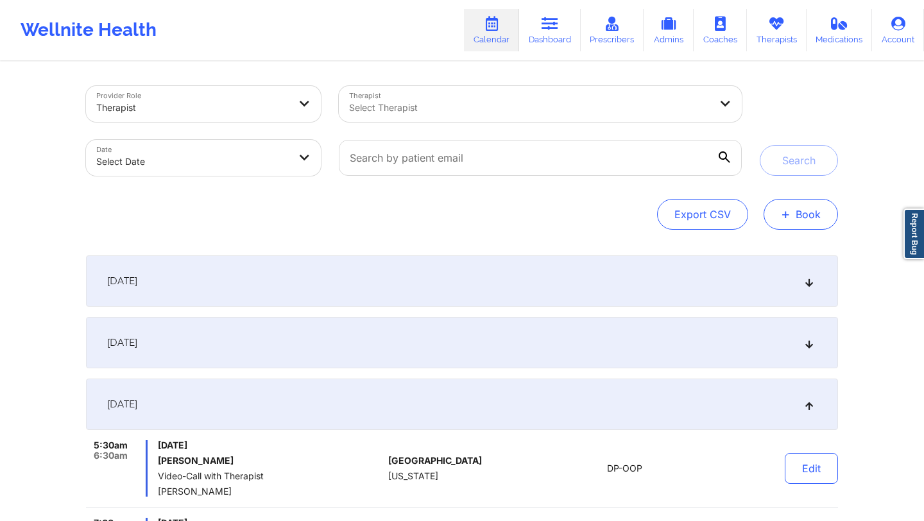
click at [548, 211] on button "+ Book" at bounding box center [800, 214] width 74 height 31
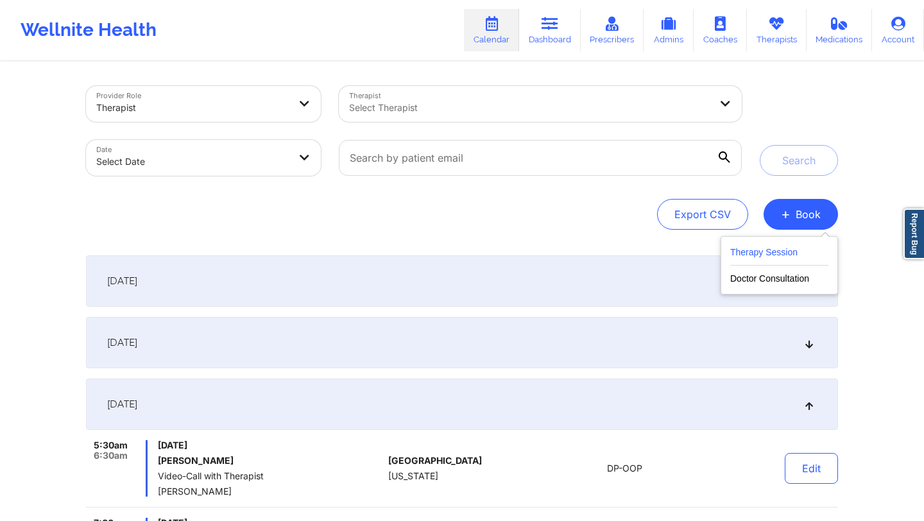
click at [548, 257] on button "Therapy Session" at bounding box center [779, 254] width 98 height 21
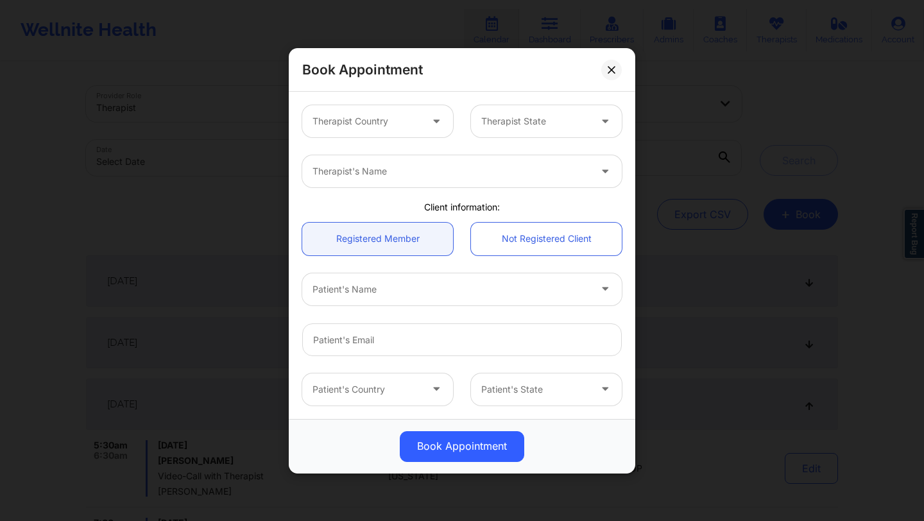
click at [422, 124] on div at bounding box center [437, 121] width 31 height 32
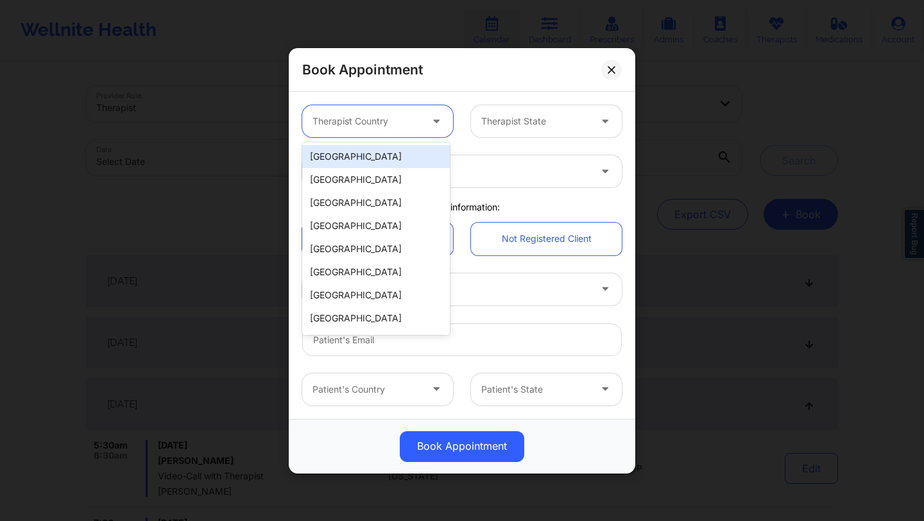
click at [409, 153] on div "[GEOGRAPHIC_DATA]" at bounding box center [376, 156] width 148 height 23
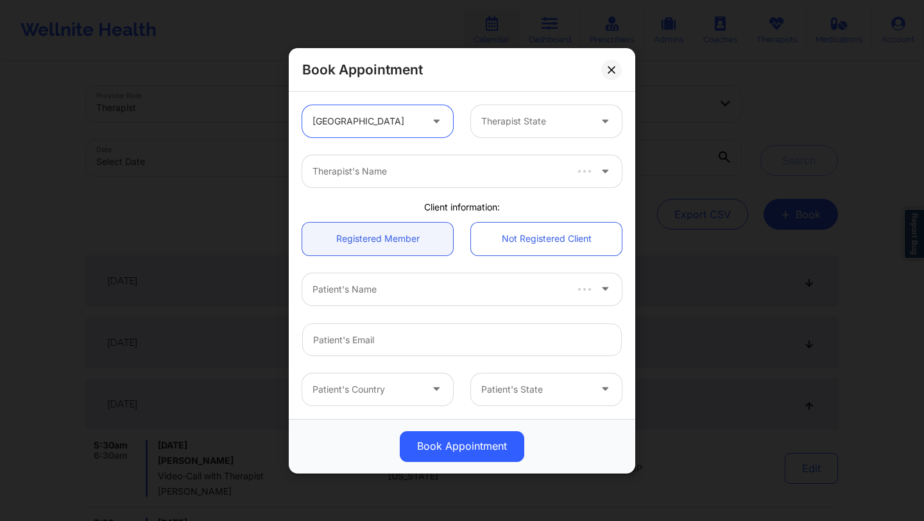
click at [505, 115] on div at bounding box center [535, 121] width 108 height 15
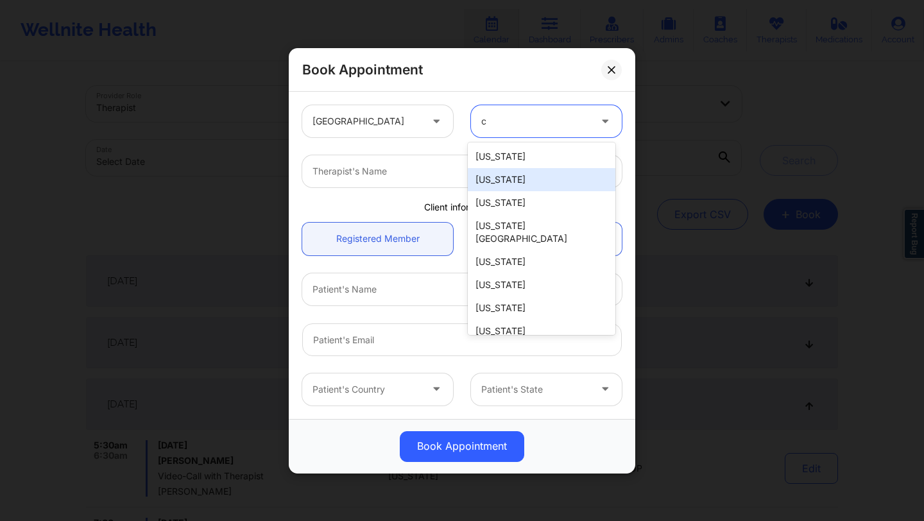
type input "ca"
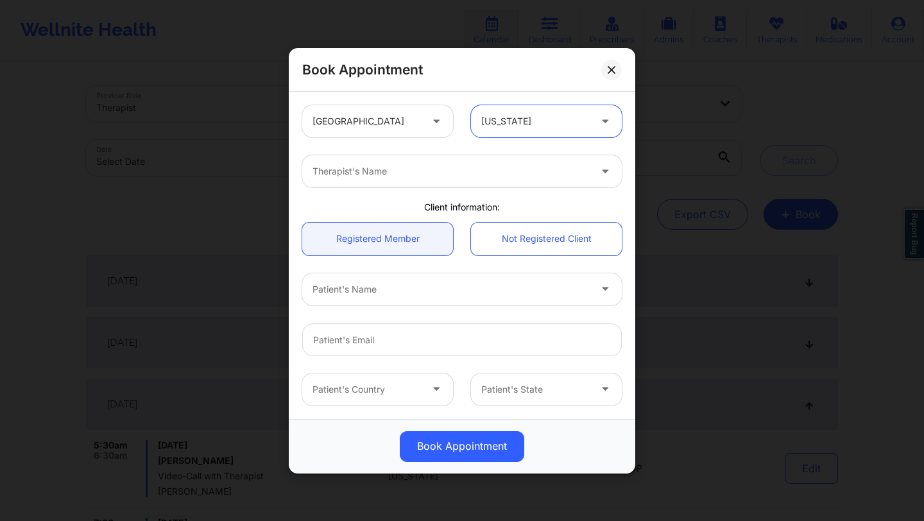
click at [437, 170] on div at bounding box center [450, 171] width 277 height 15
type input "deki"
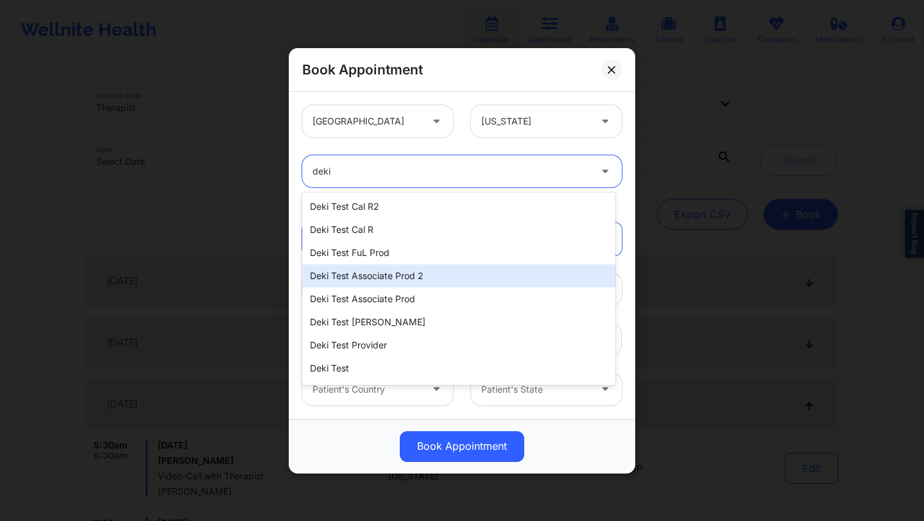
click at [427, 274] on div "Deki Test Associate Prod 2" at bounding box center [458, 275] width 313 height 23
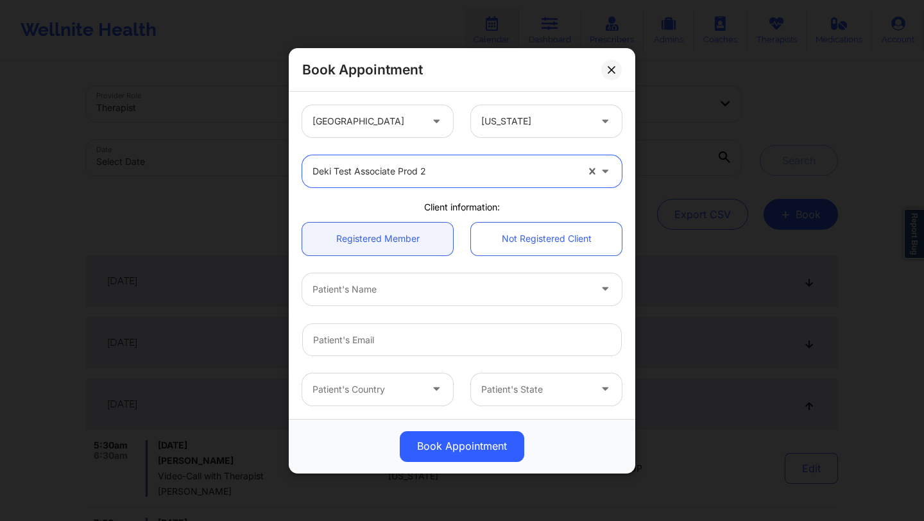
click at [428, 284] on div at bounding box center [450, 289] width 277 height 15
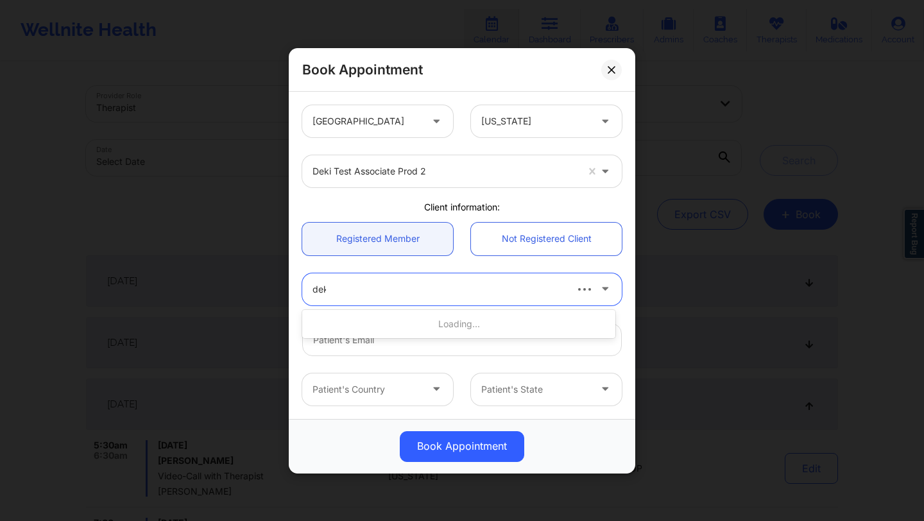
type input "deki"
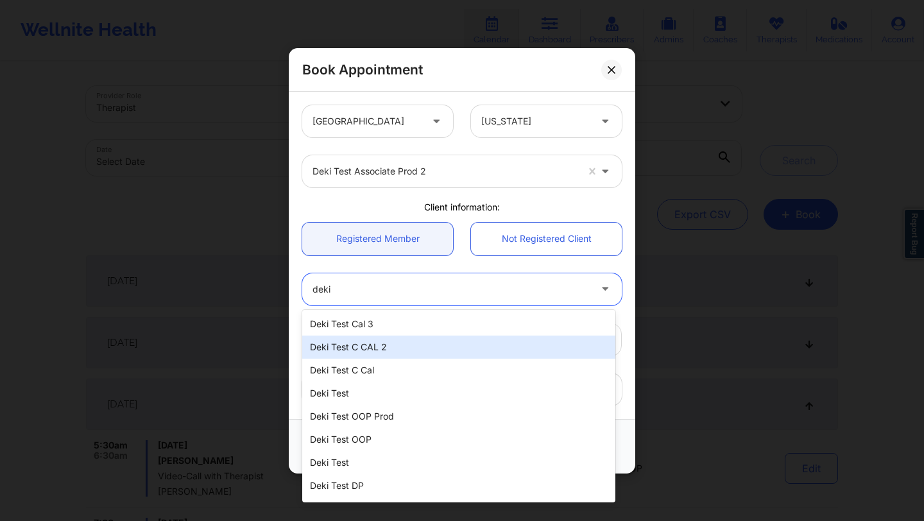
click at [423, 341] on div "Deki Test C CAL 2" at bounding box center [458, 346] width 313 height 23
type input "dekitestccal2@wellnite.com"
type input "[PHONE_NUMBER]"
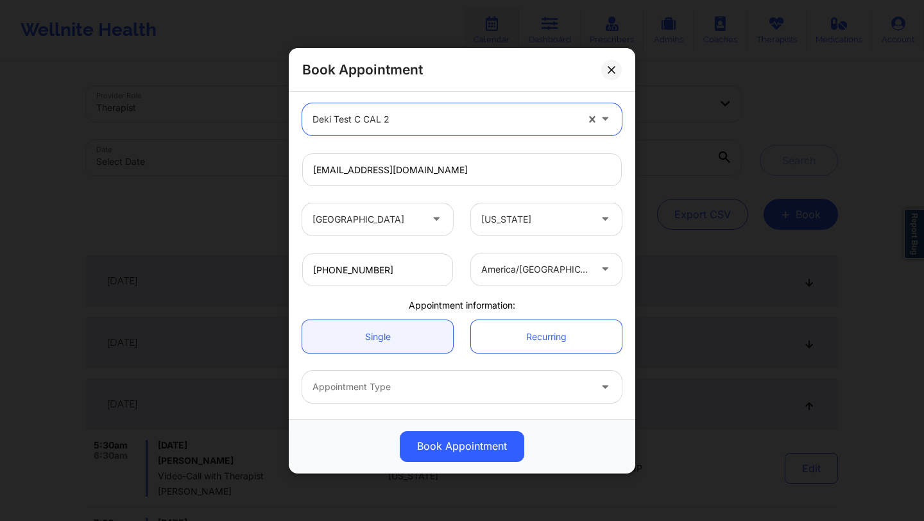
scroll to position [217, 0]
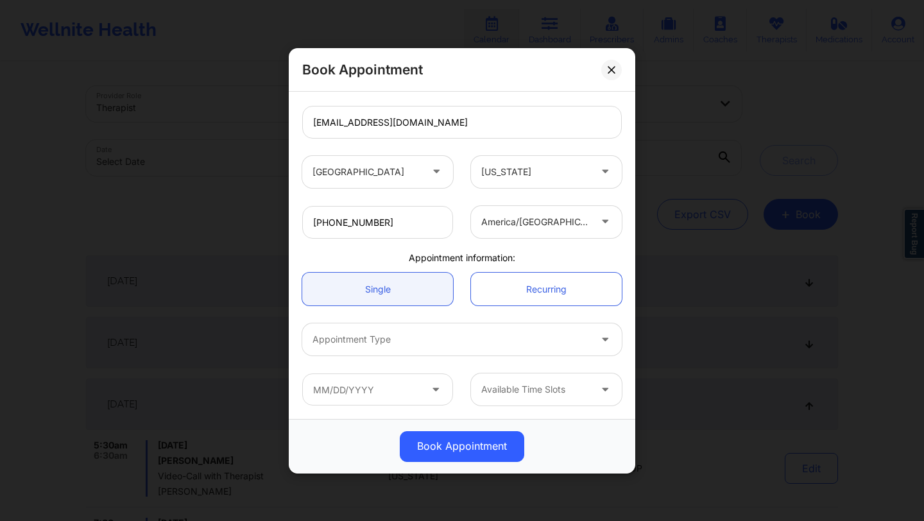
click at [470, 339] on div at bounding box center [450, 339] width 277 height 15
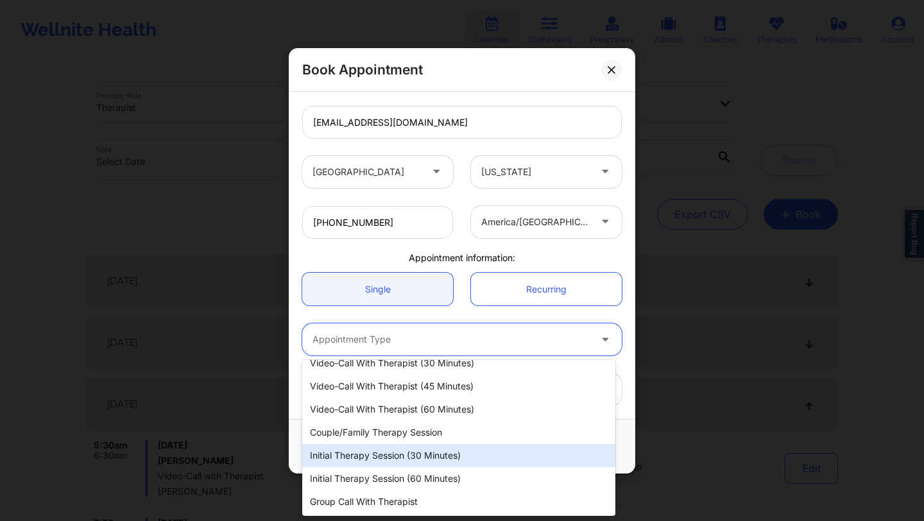
scroll to position [0, 0]
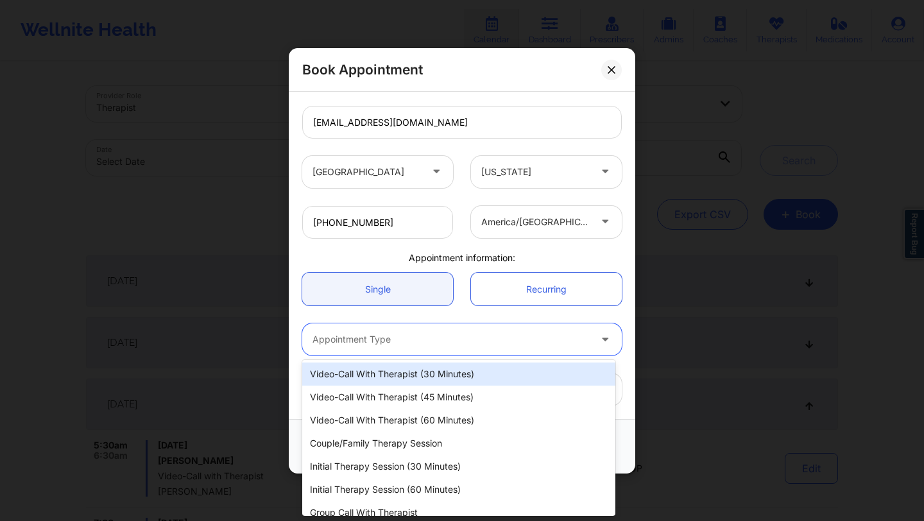
click at [473, 369] on div "Video-Call with Therapist (30 minutes)" at bounding box center [458, 373] width 313 height 23
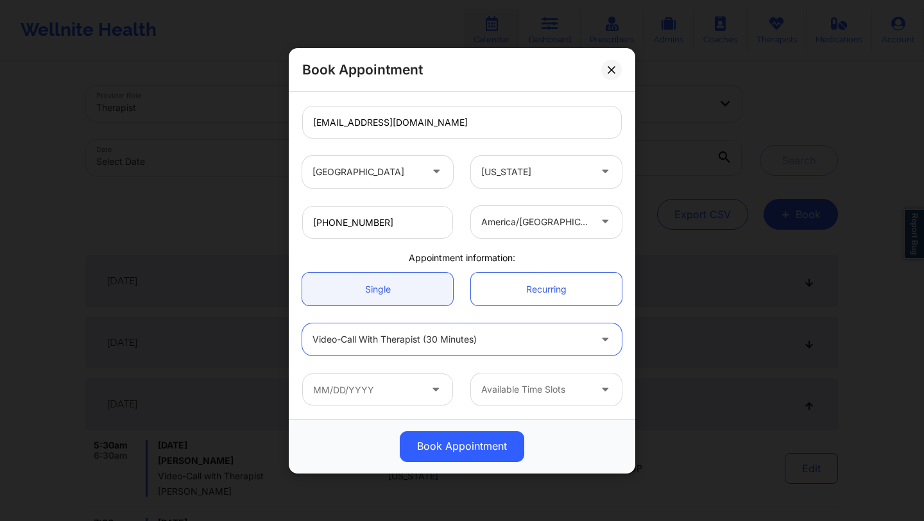
click at [437, 393] on span at bounding box center [436, 389] width 15 height 16
click at [429, 391] on icon at bounding box center [435, 386] width 13 height 11
click at [405, 390] on input "text" at bounding box center [377, 389] width 151 height 32
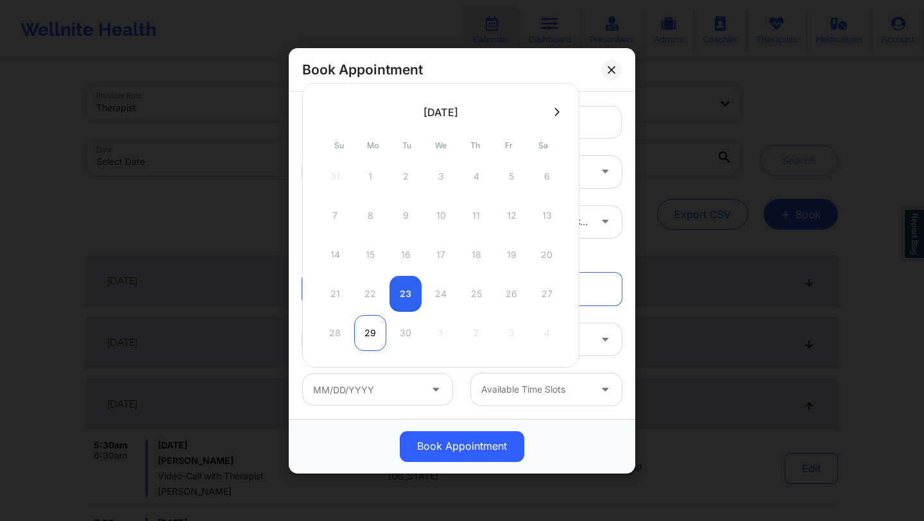
click at [376, 334] on div "29" at bounding box center [370, 333] width 32 height 36
type input "09/29/2025"
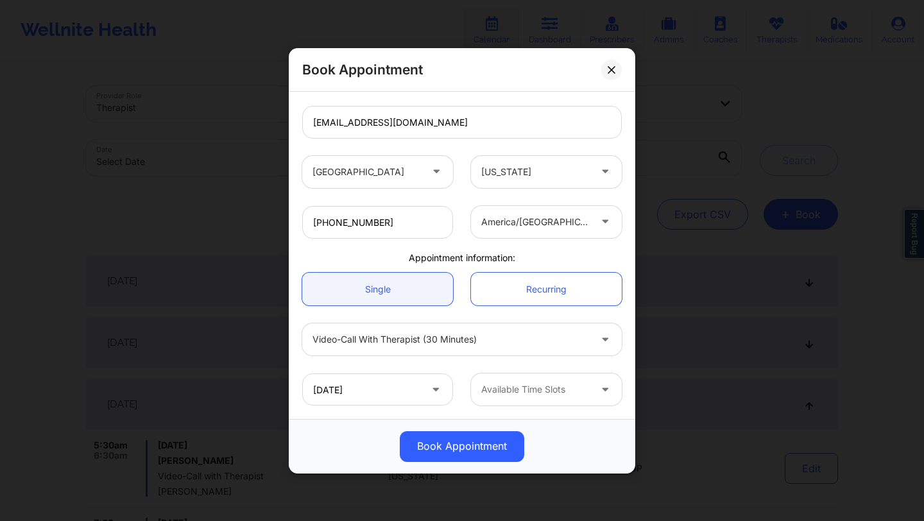
click at [504, 393] on div at bounding box center [535, 389] width 108 height 15
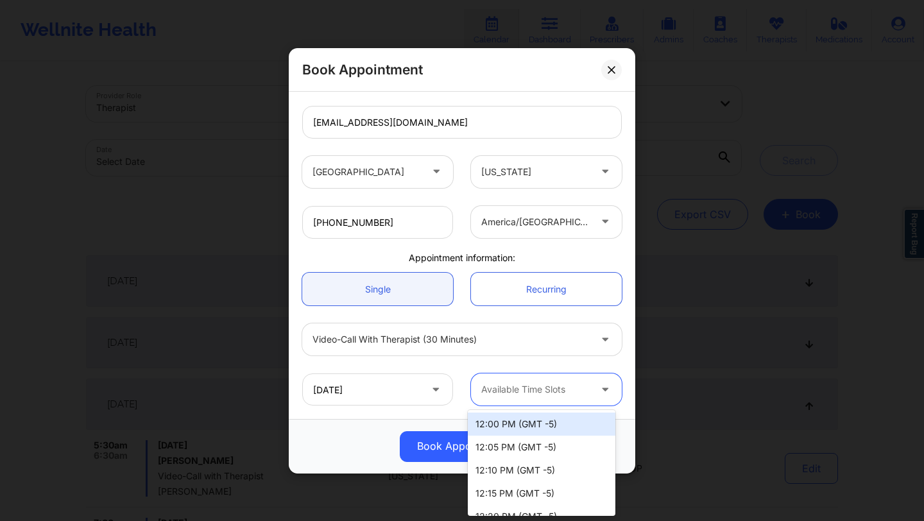
click at [507, 424] on div "12:00 PM (GMT -5)" at bounding box center [542, 423] width 148 height 23
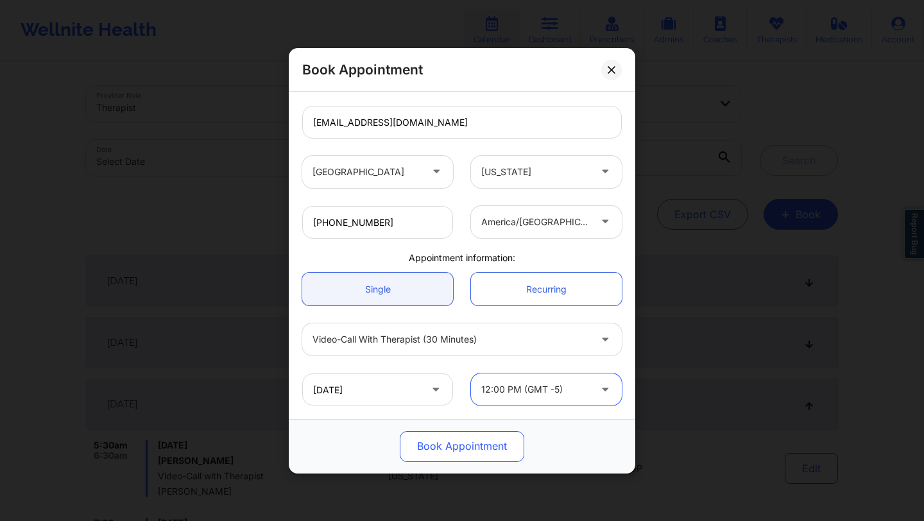
click at [473, 437] on button "Book Appointment" at bounding box center [462, 445] width 124 height 31
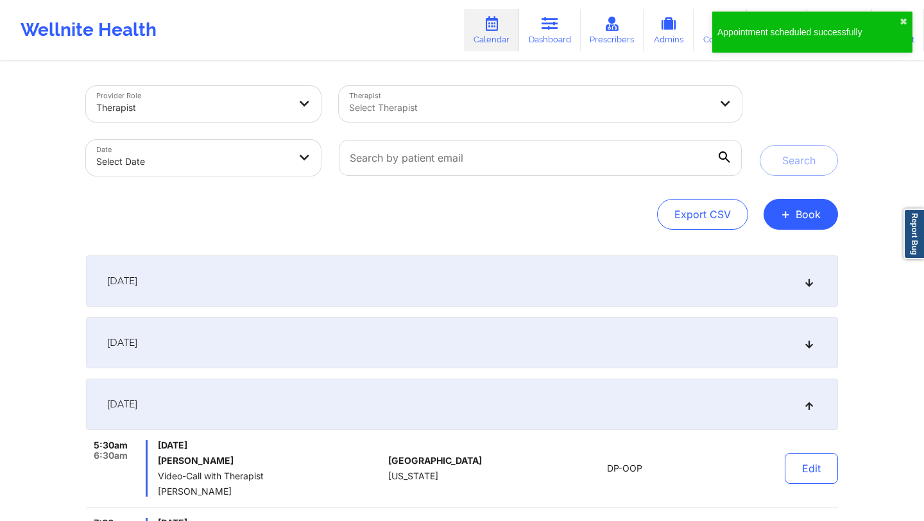
select select "2025-8"
select select "2025-9"
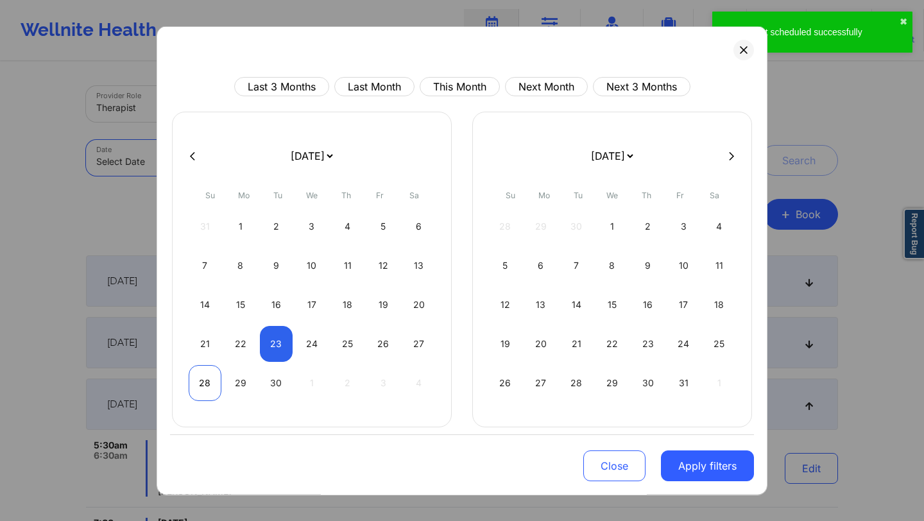
click at [215, 375] on div "28" at bounding box center [205, 383] width 33 height 36
select select "2025-8"
select select "2025-9"
select select "2025-8"
select select "2025-9"
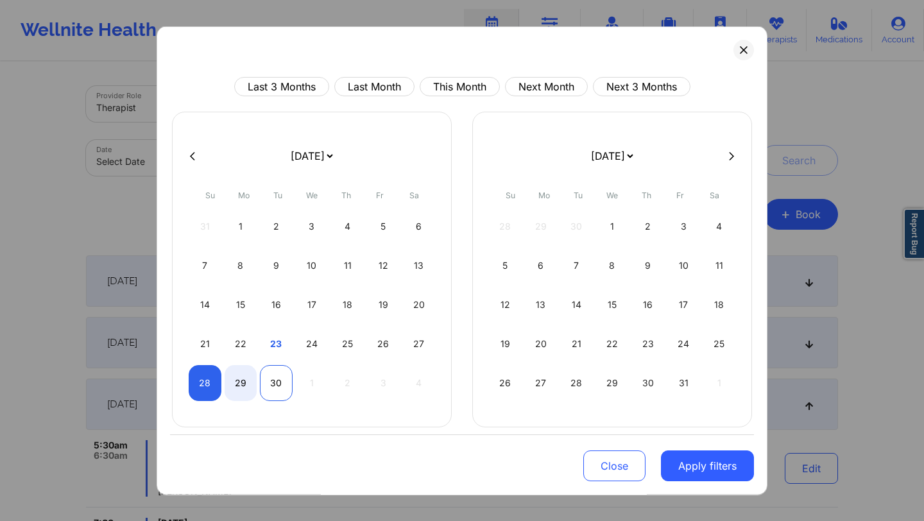
select select "2025-8"
select select "2025-9"
click at [276, 384] on div "30" at bounding box center [276, 383] width 33 height 36
select select "2025-8"
select select "2025-9"
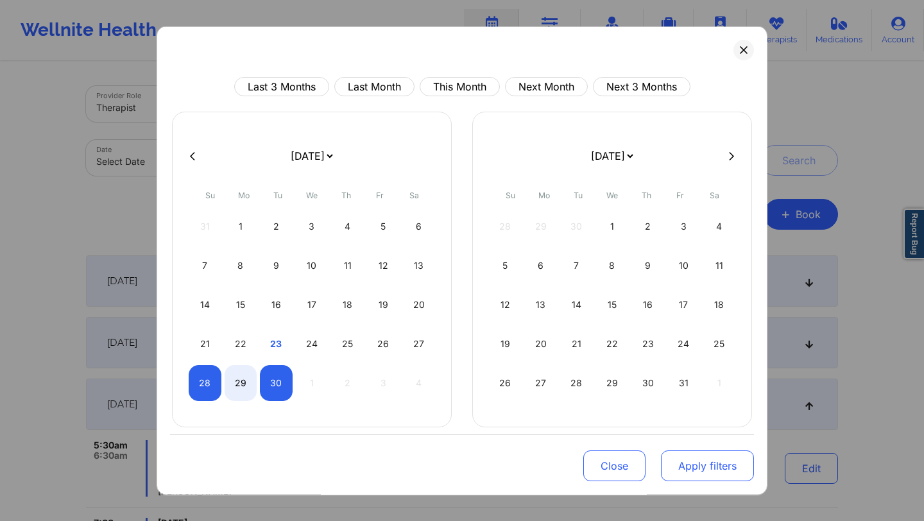
click at [548, 450] on button "Apply filters" at bounding box center [707, 465] width 93 height 31
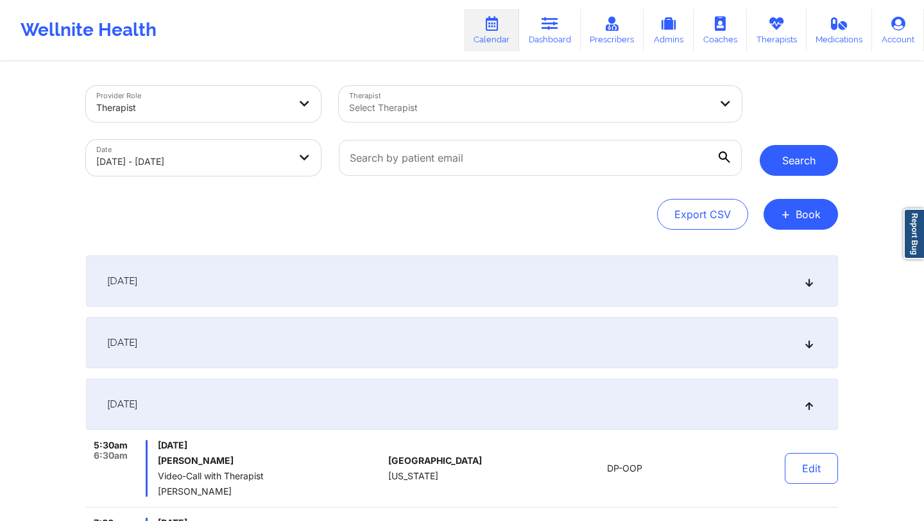
click at [548, 145] on button "Search" at bounding box center [798, 160] width 78 height 31
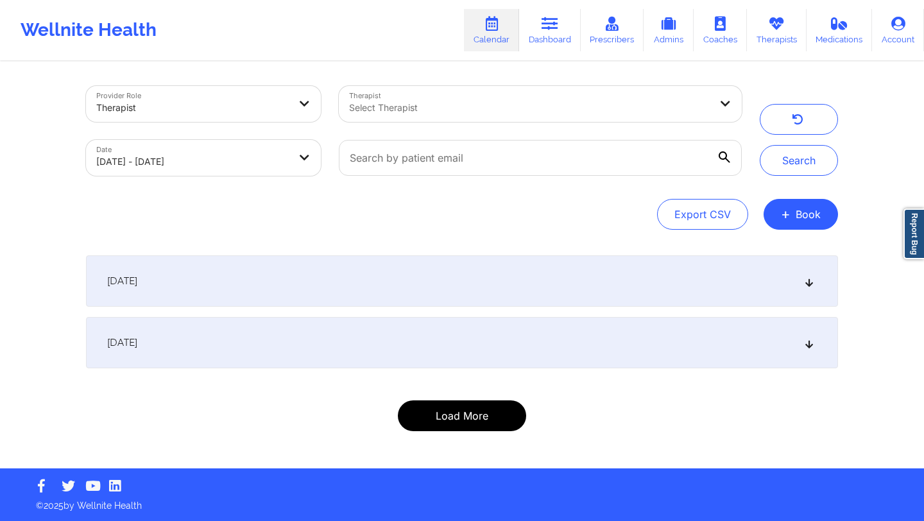
click at [500, 423] on button "Load More" at bounding box center [462, 415] width 128 height 31
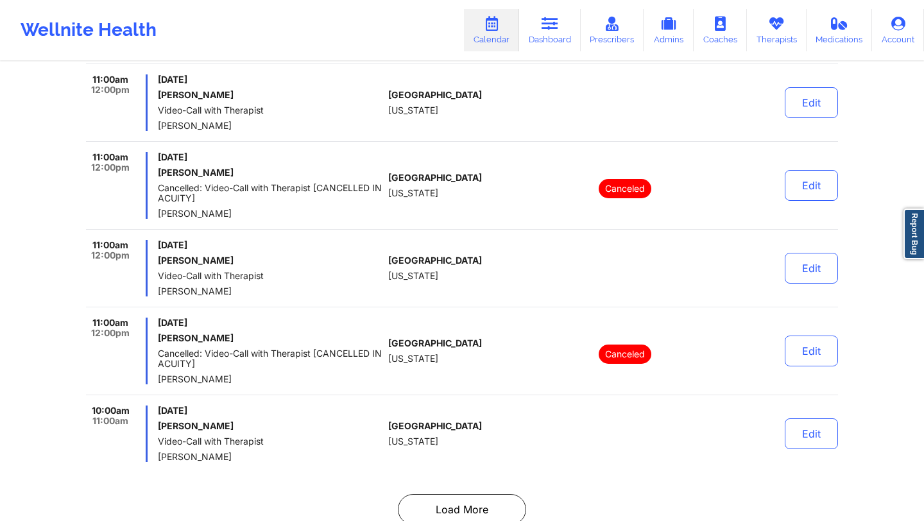
scroll to position [6505, 0]
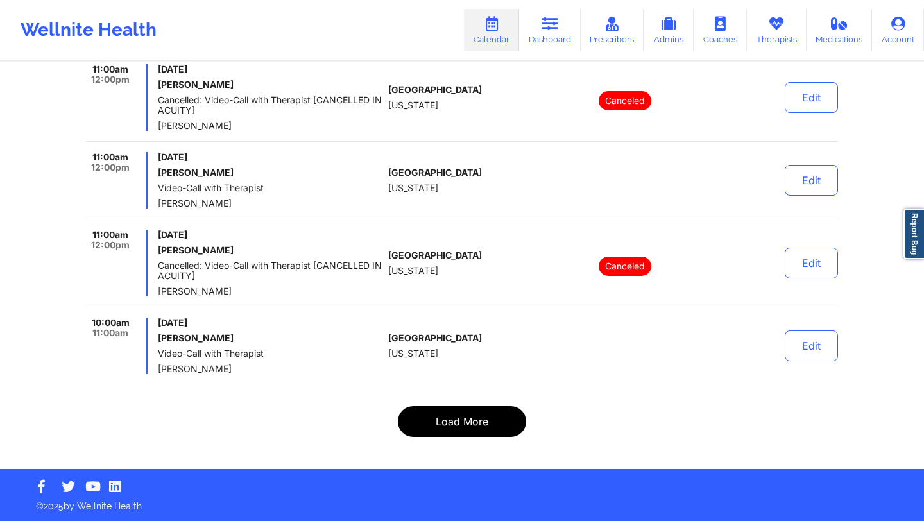
click at [448, 418] on button "Load More" at bounding box center [462, 421] width 128 height 31
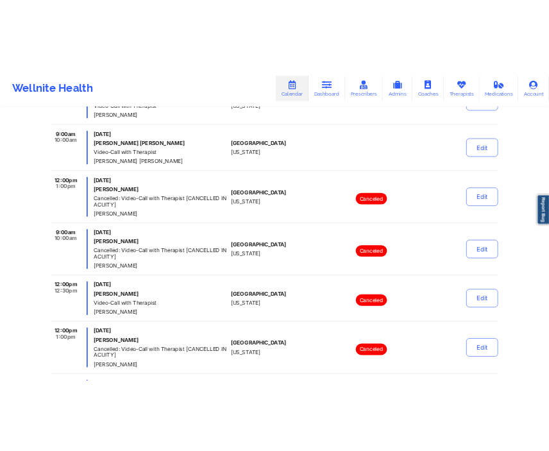
scroll to position [1338, 0]
